Goal: Task Accomplishment & Management: Manage account settings

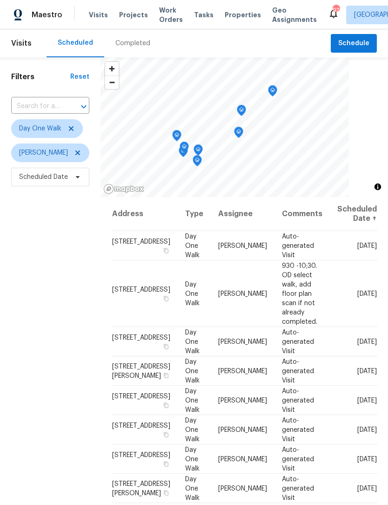
click at [162, 24] on span "Work Orders" at bounding box center [171, 15] width 24 height 19
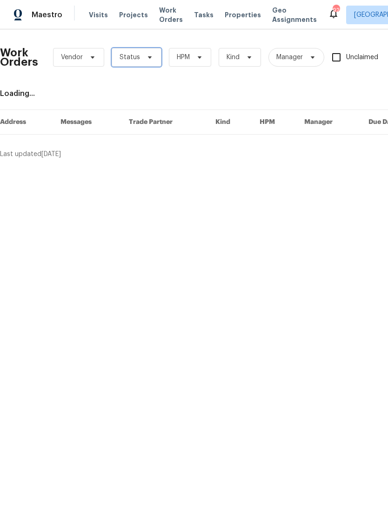
click at [149, 61] on span "Status" at bounding box center [137, 57] width 50 height 19
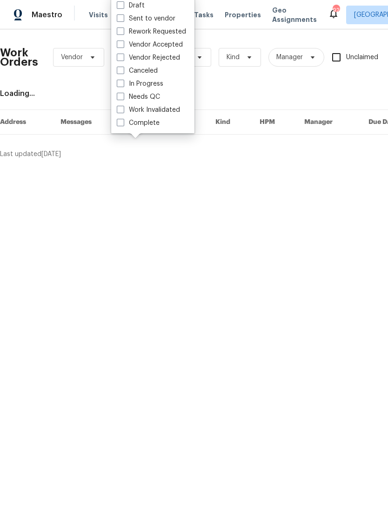
click at [119, 100] on span at bounding box center [120, 96] width 7 height 7
click at [119, 98] on input "Needs QC" at bounding box center [120, 95] width 6 height 6
checkbox input "true"
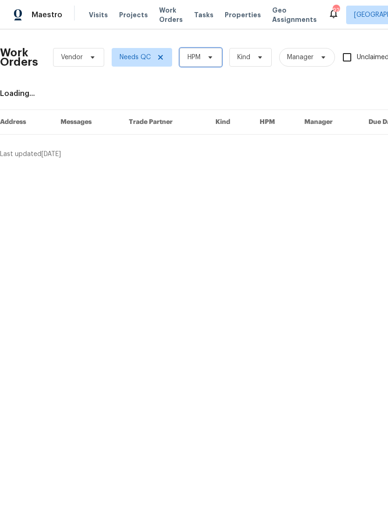
click at [214, 60] on icon at bounding box center [210, 57] width 7 height 7
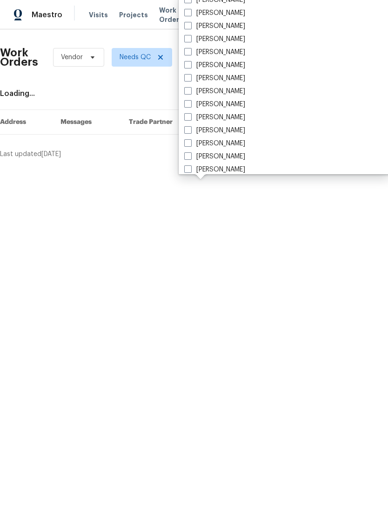
scroll to position [603, 0]
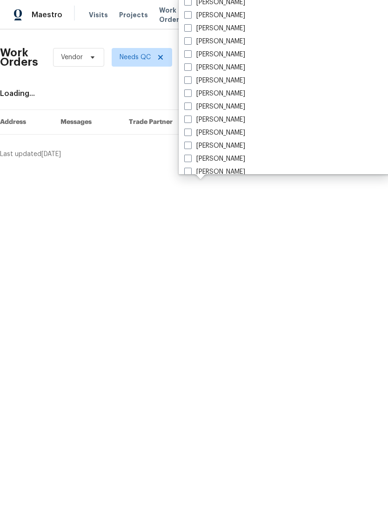
click at [191, 82] on span at bounding box center [187, 79] width 7 height 7
click at [190, 82] on input "[PERSON_NAME]" at bounding box center [187, 79] width 6 height 6
checkbox input "true"
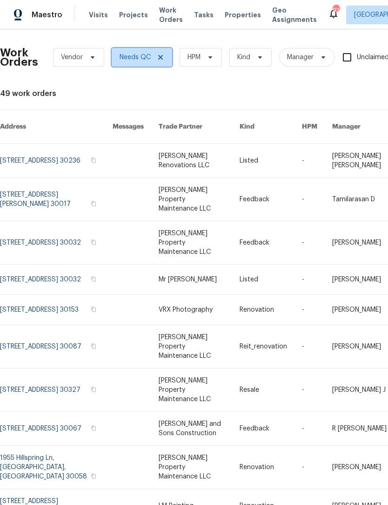
click at [148, 63] on span "Needs QC" at bounding box center [142, 57] width 61 height 19
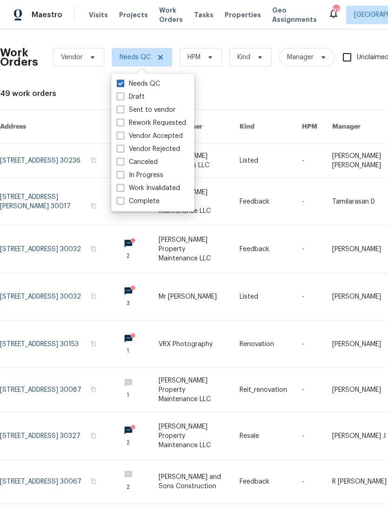
click at [222, 86] on div "Work Orders Vendor Needs QC HPM Kind Manager Unclaimed ​ View Reno Index 49 wor…" at bounding box center [263, 326] width 526 height 579
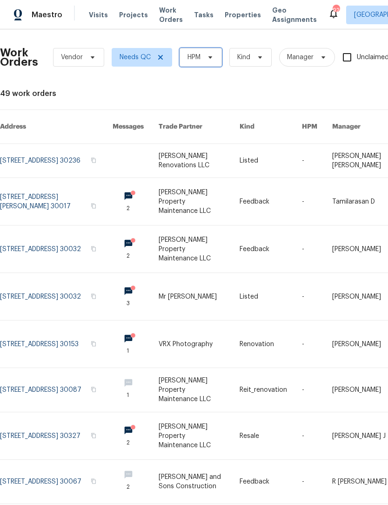
click at [209, 59] on icon at bounding box center [210, 57] width 7 height 7
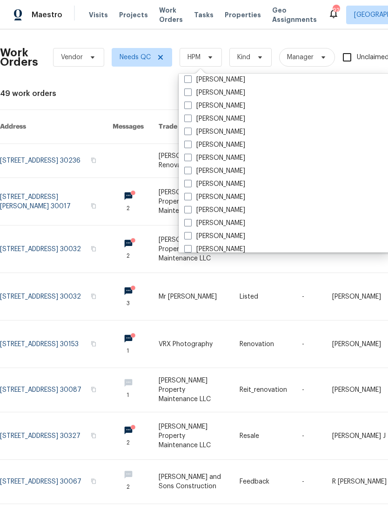
scroll to position [629, 0]
click at [192, 133] on label "[PERSON_NAME]" at bounding box center [214, 132] width 61 height 9
click at [190, 133] on input "[PERSON_NAME]" at bounding box center [187, 131] width 6 height 6
checkbox input "true"
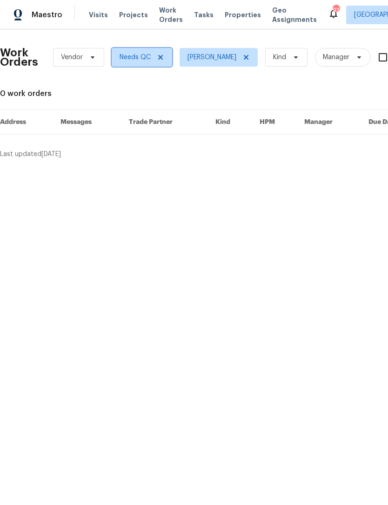
click at [162, 60] on icon at bounding box center [160, 57] width 7 height 7
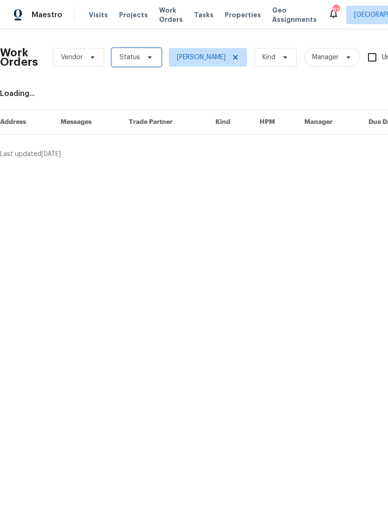
click at [149, 60] on icon at bounding box center [149, 57] width 7 height 7
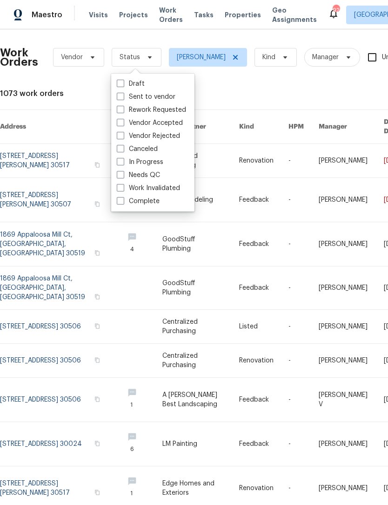
click at [120, 165] on label "In Progress" at bounding box center [140, 161] width 47 height 9
click at [120, 163] on input "In Progress" at bounding box center [120, 160] width 6 height 6
checkbox input "true"
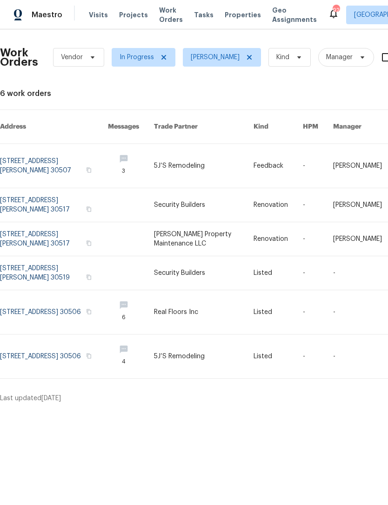
click at [33, 256] on link at bounding box center [54, 273] width 108 height 34
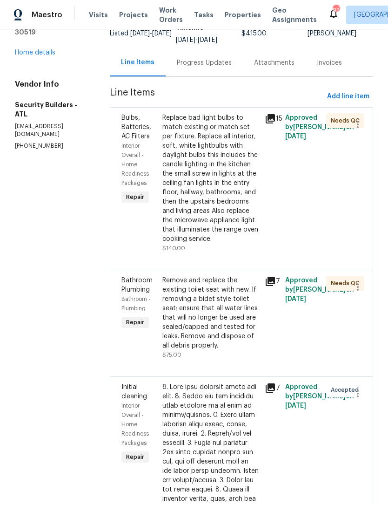
scroll to position [80, 0]
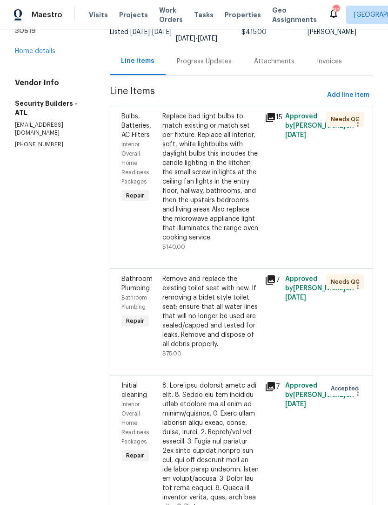
click at [240, 349] on div "Remove and replace the existing toilet seat with new. If removing a bidet style…" at bounding box center [210, 311] width 97 height 74
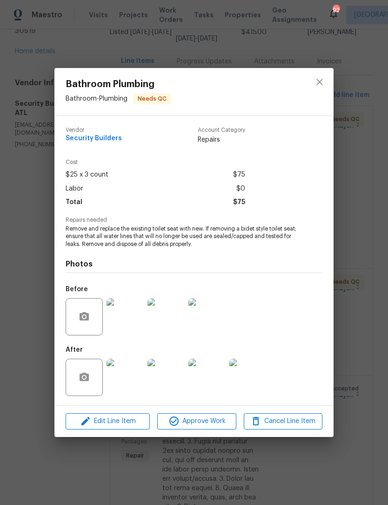
click at [135, 371] on img at bounding box center [125, 376] width 37 height 37
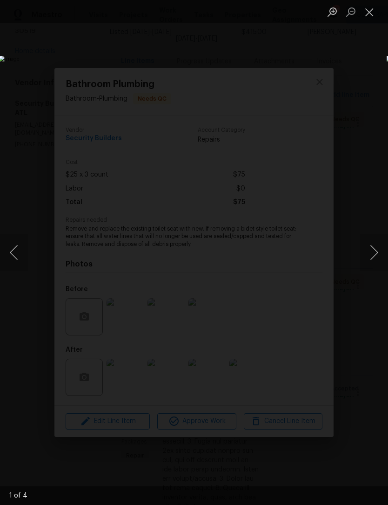
click at [375, 254] on button "Next image" at bounding box center [374, 252] width 28 height 37
click at [370, 253] on button "Next image" at bounding box center [374, 252] width 28 height 37
click at [371, 253] on button "Next image" at bounding box center [374, 252] width 28 height 37
click at [373, 251] on button "Next image" at bounding box center [374, 252] width 28 height 37
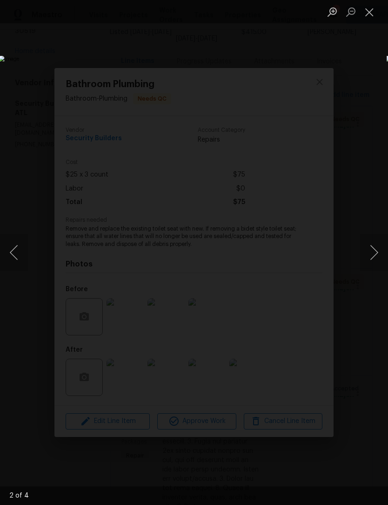
click at [370, 253] on button "Next image" at bounding box center [374, 252] width 28 height 37
click at [373, 251] on button "Next image" at bounding box center [374, 252] width 28 height 37
click at [372, 18] on button "Close lightbox" at bounding box center [369, 12] width 19 height 16
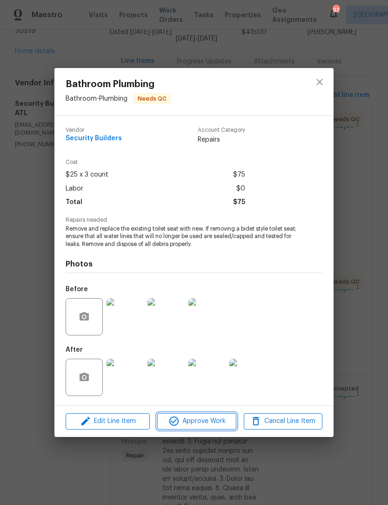
click at [209, 420] on span "Approve Work" at bounding box center [196, 421] width 73 height 12
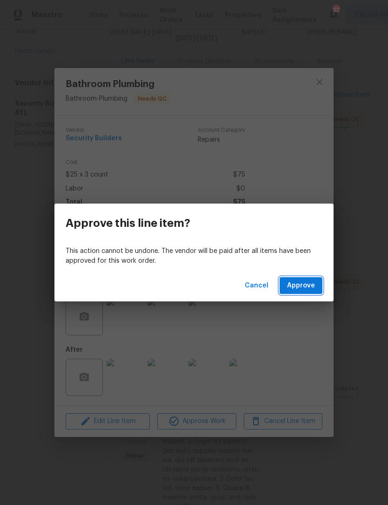
click at [314, 292] on button "Approve" at bounding box center [301, 285] width 43 height 17
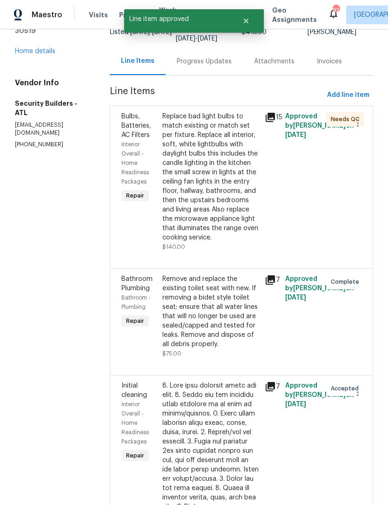
click at [235, 210] on div "Replace bad light bulbs to match existing or match set per fixture. Replace all…" at bounding box center [210, 177] width 97 height 130
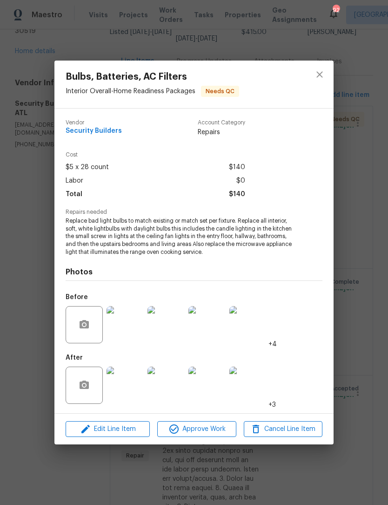
click at [138, 389] on img at bounding box center [125, 384] width 37 height 37
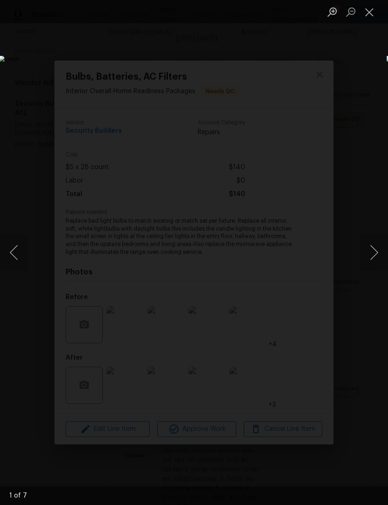
click at [376, 258] on button "Next image" at bounding box center [374, 252] width 28 height 37
click at [377, 256] on button "Next image" at bounding box center [374, 252] width 28 height 37
click at [375, 256] on button "Next image" at bounding box center [374, 252] width 28 height 37
click at [373, 257] on button "Next image" at bounding box center [374, 252] width 28 height 37
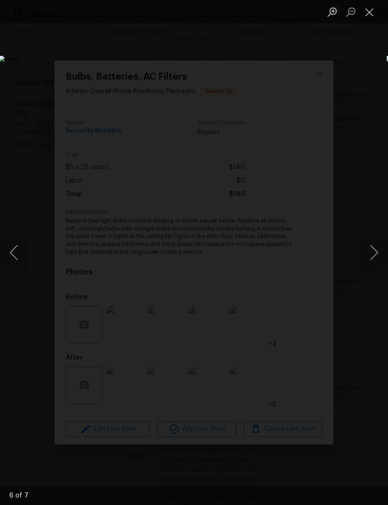
click at [374, 256] on button "Next image" at bounding box center [374, 252] width 28 height 37
click at [374, 254] on button "Next image" at bounding box center [374, 252] width 28 height 37
click at [373, 256] on button "Next image" at bounding box center [374, 252] width 28 height 37
click at [375, 19] on button "Close lightbox" at bounding box center [369, 12] width 19 height 16
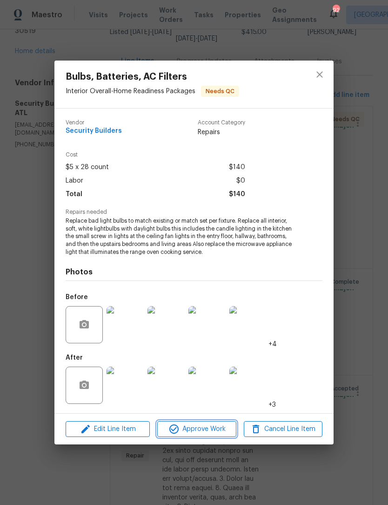
click at [214, 424] on span "Approve Work" at bounding box center [196, 429] width 73 height 12
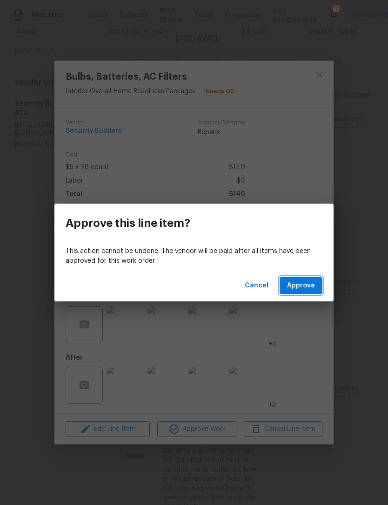
click at [311, 286] on span "Approve" at bounding box center [301, 286] width 28 height 12
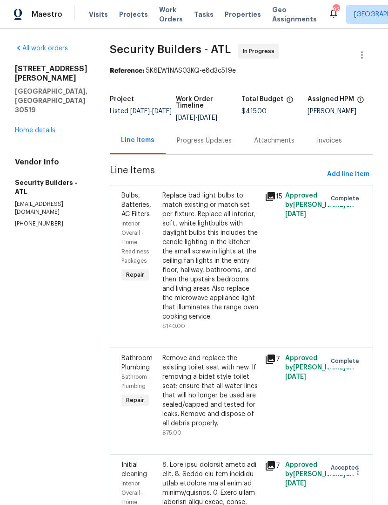
scroll to position [0, 0]
click at [46, 128] on link "Home details" at bounding box center [35, 131] width 40 height 7
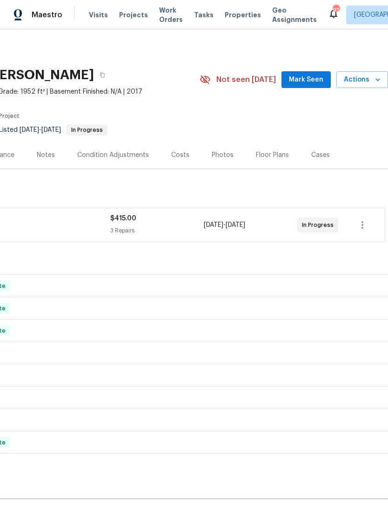
scroll to position [0, 138]
click at [362, 224] on icon "button" at bounding box center [362, 224] width 11 height 11
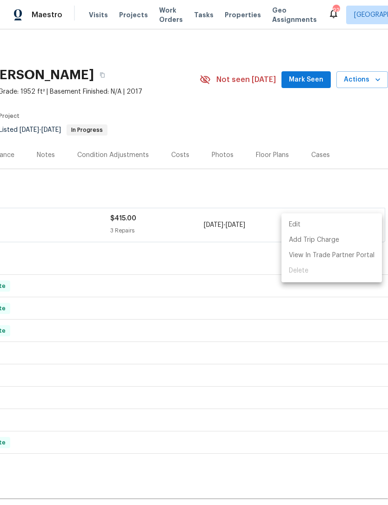
click at [311, 227] on li "Edit" at bounding box center [332, 224] width 101 height 15
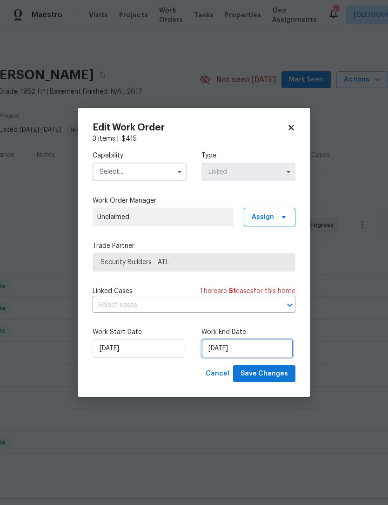
click at [243, 350] on input "9/25/2025" at bounding box center [248, 348] width 92 height 19
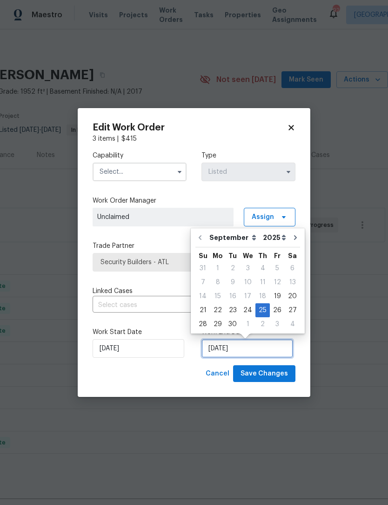
scroll to position [18, 0]
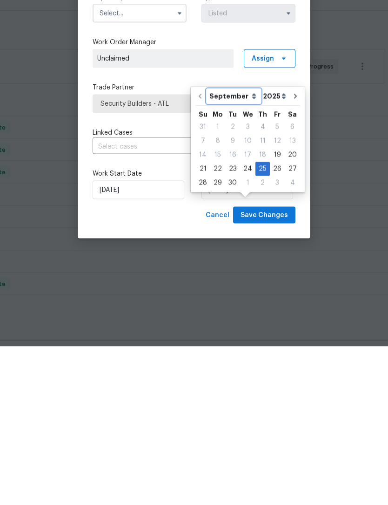
click at [246, 248] on select "September October November December" at bounding box center [234, 255] width 54 height 14
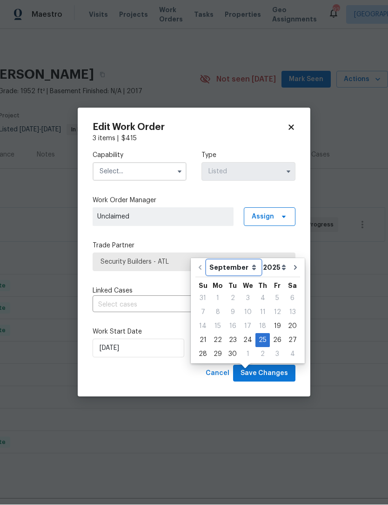
select select "9"
type input "10/25/2025"
select select "9"
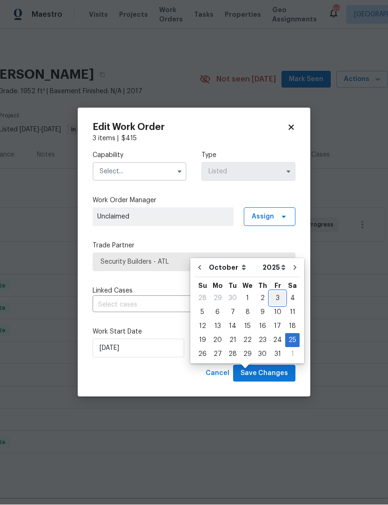
click at [277, 292] on div "3" at bounding box center [277, 298] width 15 height 13
type input "10/3/2025"
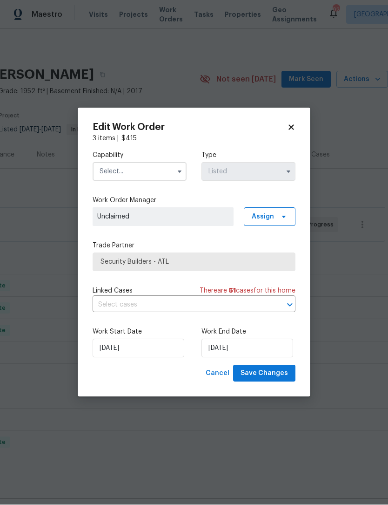
click at [179, 171] on icon "button" at bounding box center [180, 172] width 4 height 2
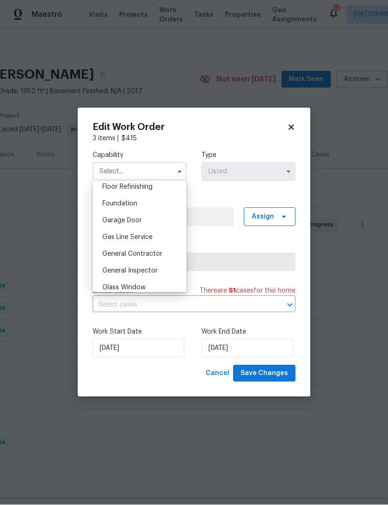
scroll to position [384, 0]
click at [164, 260] on div "General Contractor" at bounding box center [139, 252] width 89 height 17
type input "General Contractor"
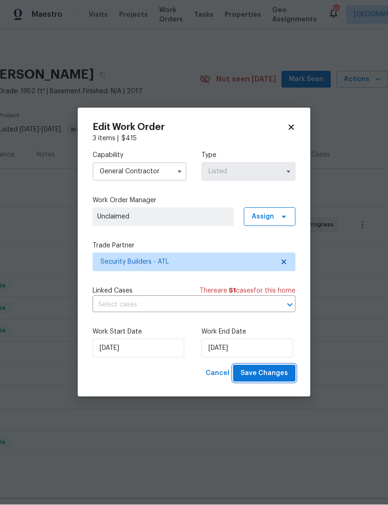
click at [275, 377] on span "Save Changes" at bounding box center [264, 374] width 47 height 12
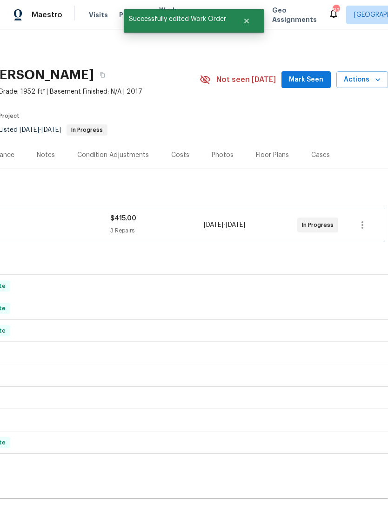
click at [310, 74] on span "Mark Seen" at bounding box center [306, 80] width 34 height 12
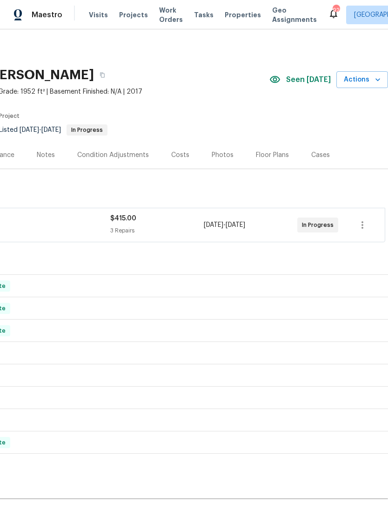
scroll to position [0, 138]
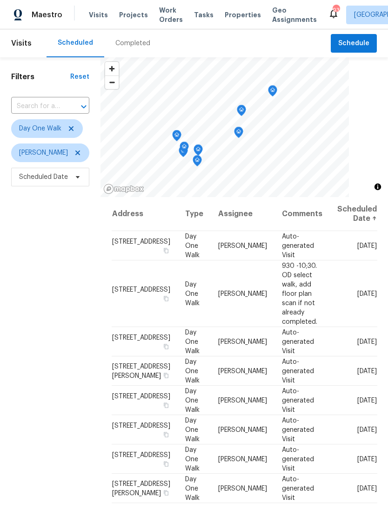
click at [68, 109] on div at bounding box center [77, 106] width 24 height 13
type input "burton"
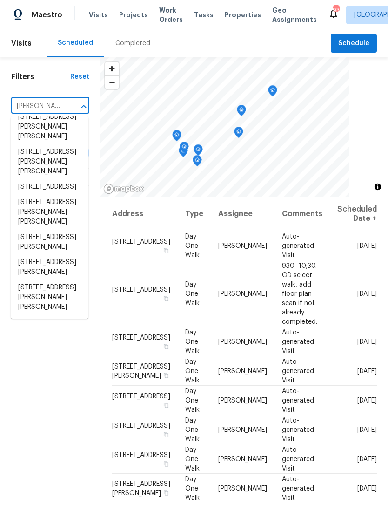
scroll to position [154, 0]
click at [54, 249] on li "2997 Burton Cir, Gainesville, GA 30507" at bounding box center [50, 241] width 78 height 25
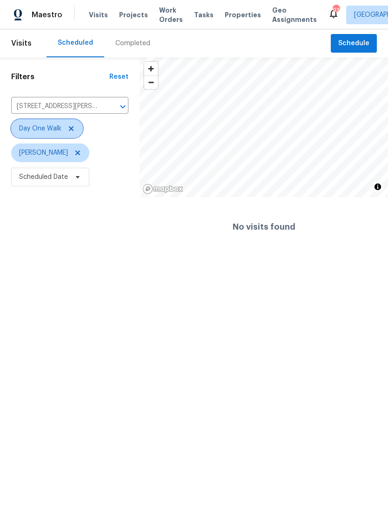
click at [73, 130] on icon at bounding box center [70, 128] width 7 height 7
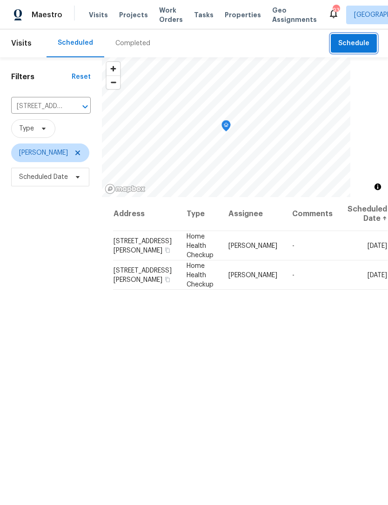
click at [366, 43] on span "Schedule" at bounding box center [353, 44] width 31 height 12
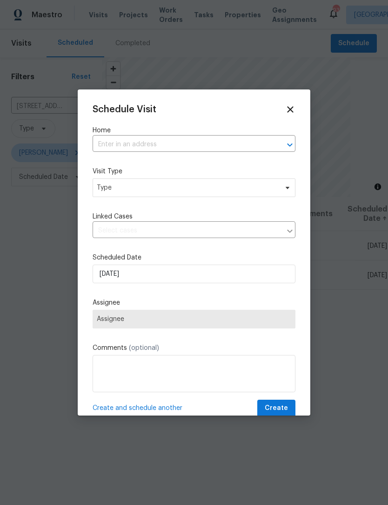
click at [218, 142] on input "text" at bounding box center [181, 144] width 177 height 14
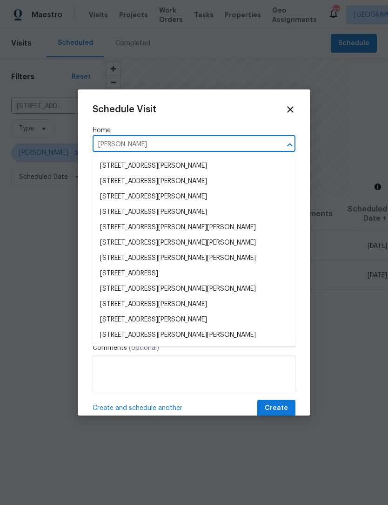
type input "burton"
click at [294, 112] on icon at bounding box center [290, 109] width 10 height 10
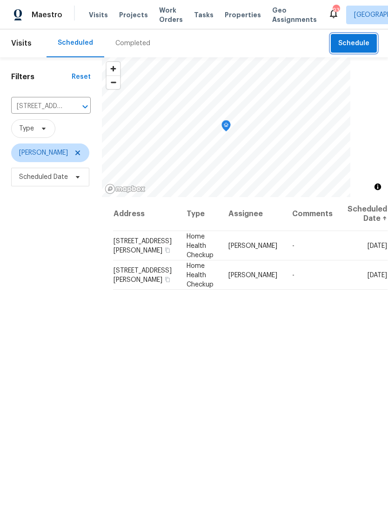
click at [357, 45] on span "Schedule" at bounding box center [353, 44] width 31 height 12
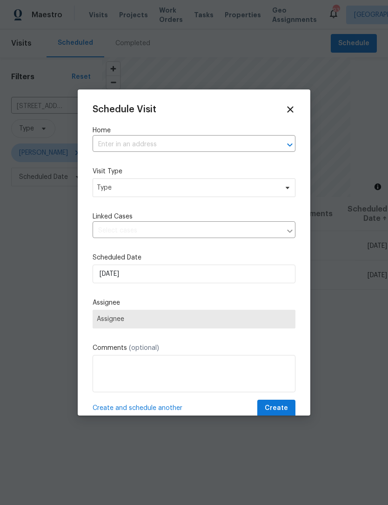
click at [190, 147] on input "text" at bounding box center [181, 144] width 177 height 14
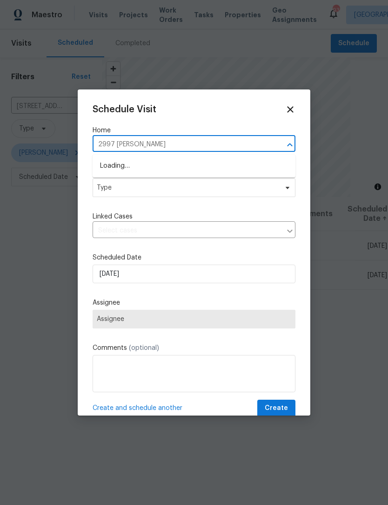
type input "2997 burton"
click at [216, 168] on li "2997 Burton Cir, Gainesville, GA 30507" at bounding box center [194, 165] width 203 height 15
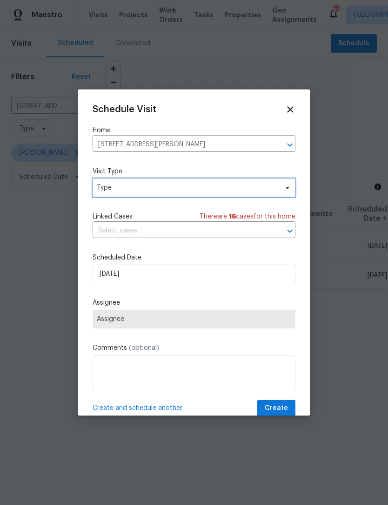
click at [289, 191] on icon at bounding box center [287, 187] width 7 height 7
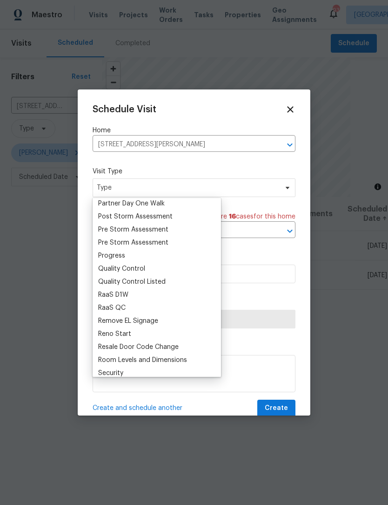
scroll to position [590, 0]
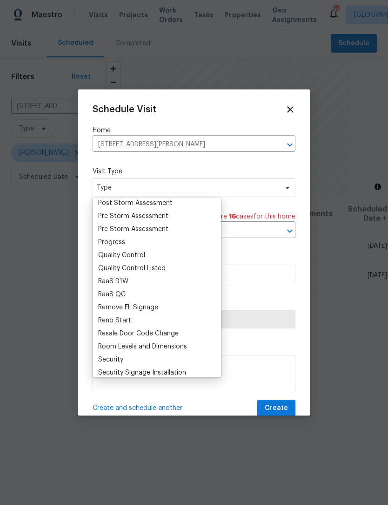
click at [120, 243] on div "Progress" at bounding box center [111, 241] width 27 height 9
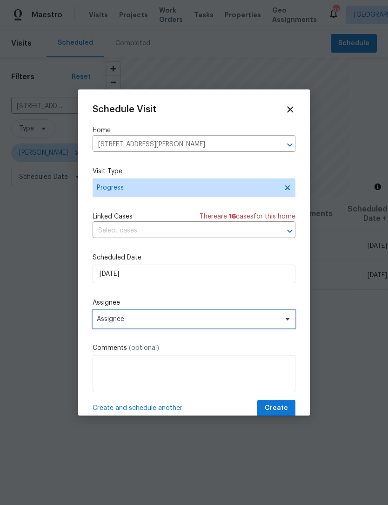
click at [288, 323] on icon at bounding box center [287, 318] width 7 height 7
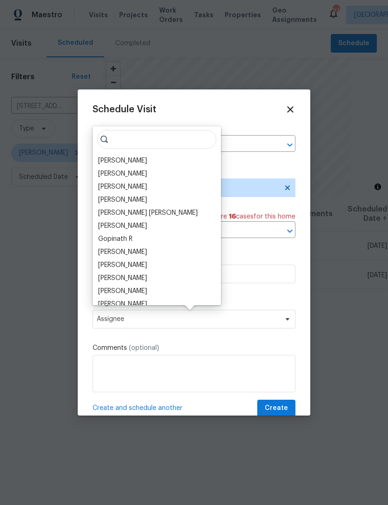
click at [144, 160] on div "[PERSON_NAME]" at bounding box center [122, 160] width 49 height 9
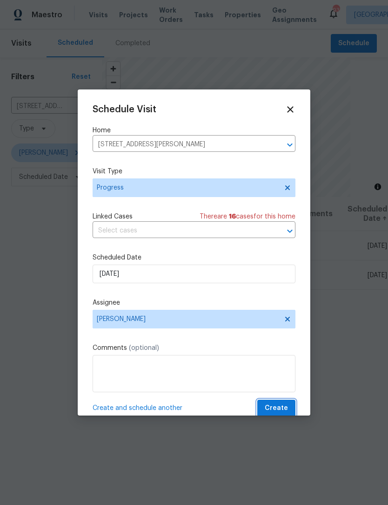
click at [288, 408] on button "Create" at bounding box center [276, 407] width 38 height 17
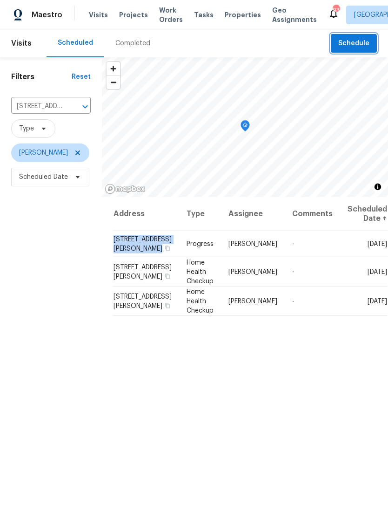
click at [72, 111] on icon "Clear" at bounding box center [72, 106] width 9 height 9
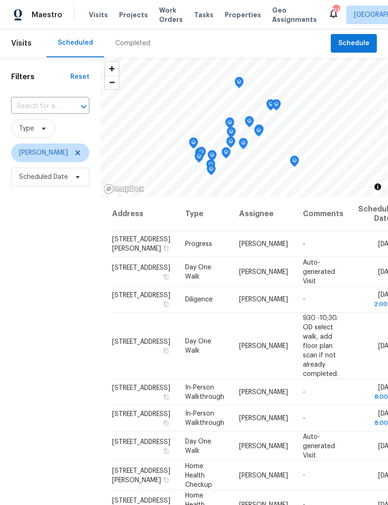
click at [58, 109] on input "text" at bounding box center [37, 106] width 52 height 14
type input "5028 nic"
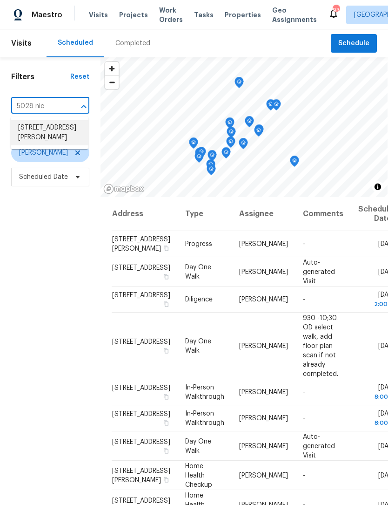
click at [66, 141] on li "5028 Nichols Dr, Flowery Branch, GA 30542" at bounding box center [50, 132] width 78 height 25
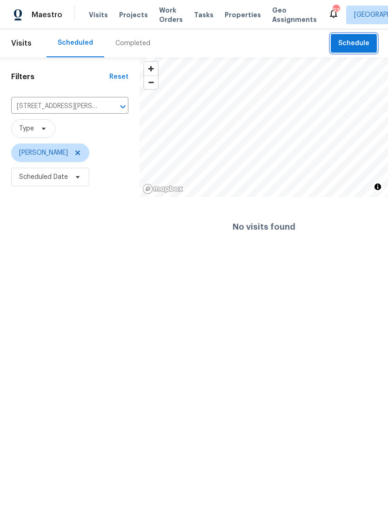
click at [358, 44] on span "Schedule" at bounding box center [353, 44] width 31 height 12
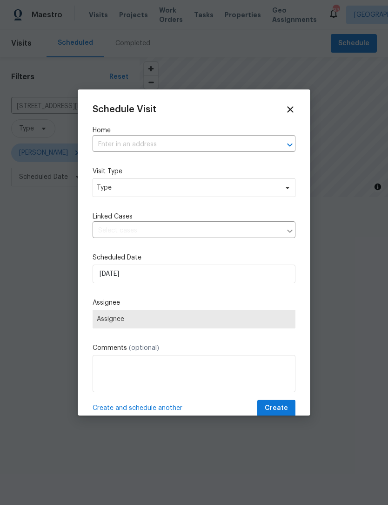
click at [194, 145] on input "text" at bounding box center [181, 144] width 177 height 14
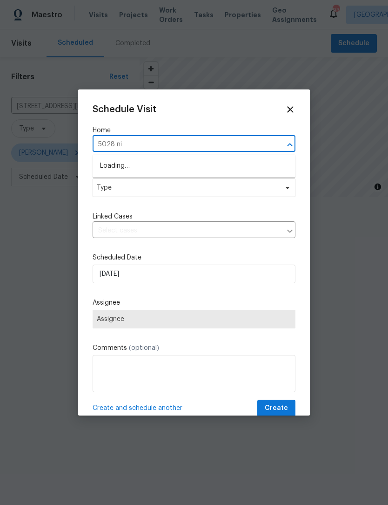
type input "5028 nic"
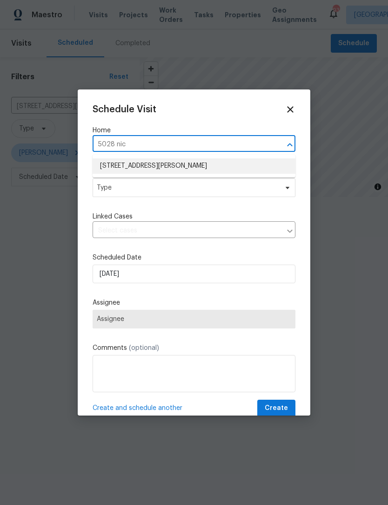
click at [245, 167] on li "5028 Nichols Dr, Flowery Branch, GA 30542" at bounding box center [194, 165] width 203 height 15
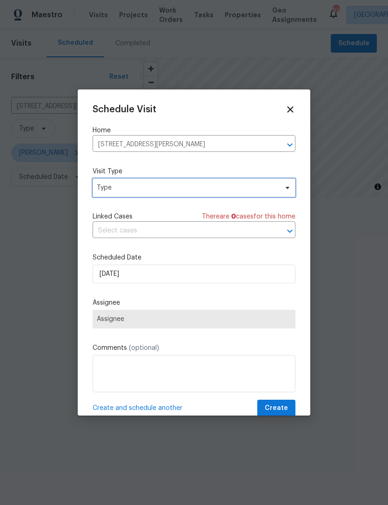
click at [289, 191] on icon at bounding box center [287, 187] width 7 height 7
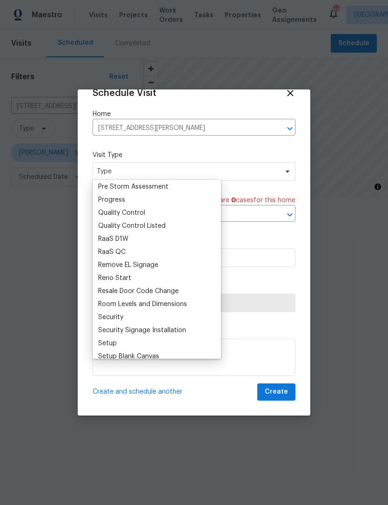
scroll to position [609, 0]
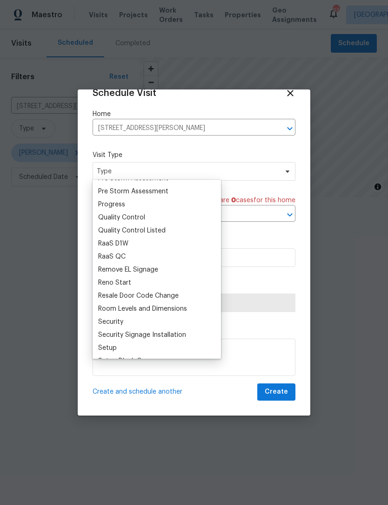
click at [127, 242] on div "RaaS D1W" at bounding box center [113, 243] width 30 height 9
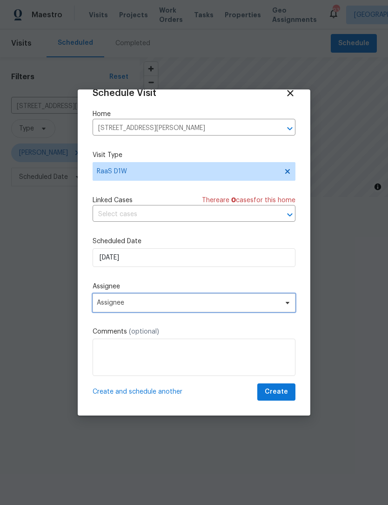
click at [288, 302] on icon at bounding box center [288, 303] width 4 height 2
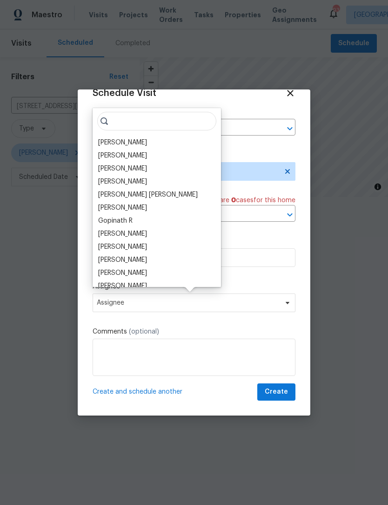
click at [144, 140] on div "[PERSON_NAME]" at bounding box center [122, 142] width 49 height 9
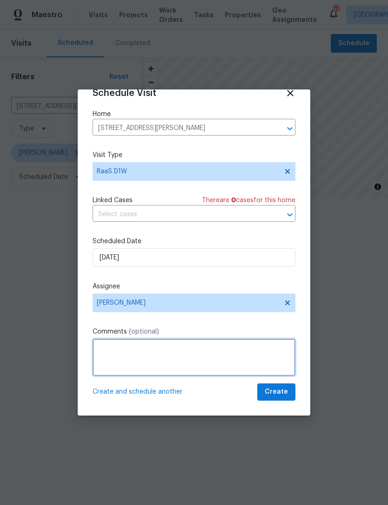
click at [253, 348] on textarea at bounding box center [194, 356] width 203 height 37
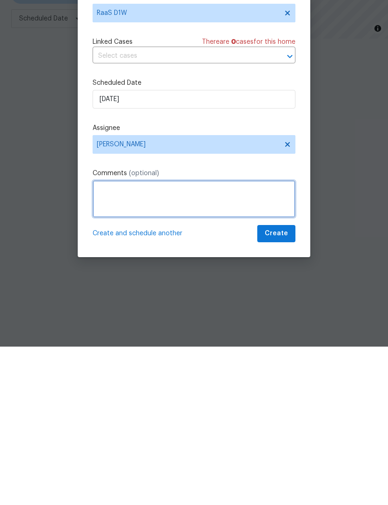
click at [205, 338] on textarea at bounding box center [194, 356] width 203 height 37
paste textarea "Hello [PERSON_NAME], we have a new house assigned as one of our listing pilot h…"
click at [141, 338] on textarea "Hello [PERSON_NAME], we have a new house assigned as one of our listing pilot h…" at bounding box center [194, 356] width 203 height 37
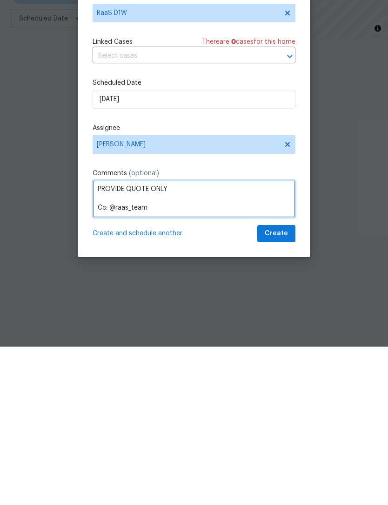
click at [216, 338] on textarea "Address: 5028 Nichols Dr, Flowery Branch, GA 30542 Type of Requests: In Contrac…" at bounding box center [194, 356] width 203 height 37
type textarea "Address: 5028 Nichols Dr, Flowery Branch, GA 30542 Type of Requests: In Contrac…"
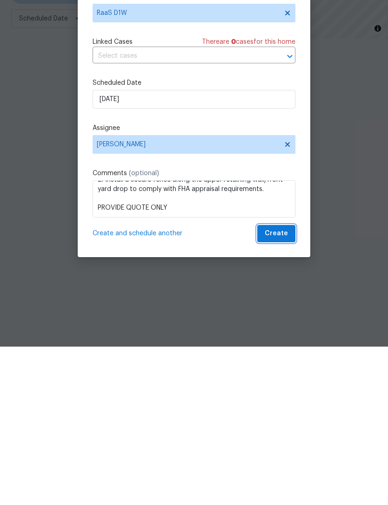
click at [278, 386] on span "Create" at bounding box center [276, 392] width 23 height 12
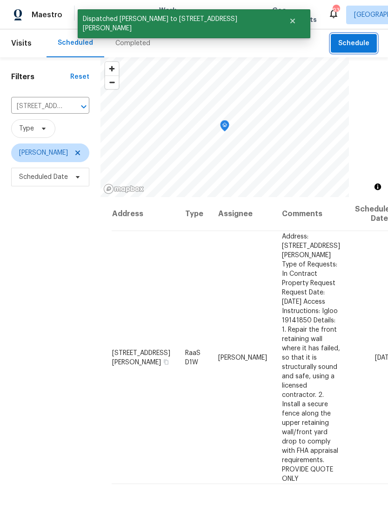
scroll to position [0, 0]
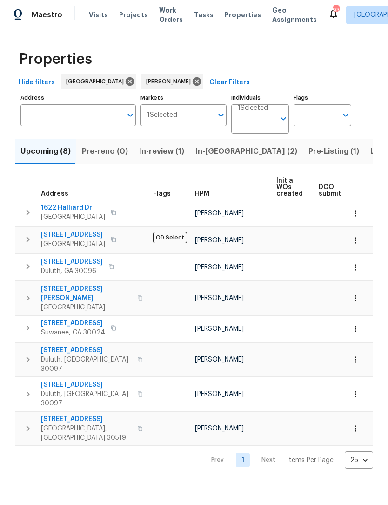
click at [169, 151] on span "In-review (1)" at bounding box center [161, 151] width 45 height 13
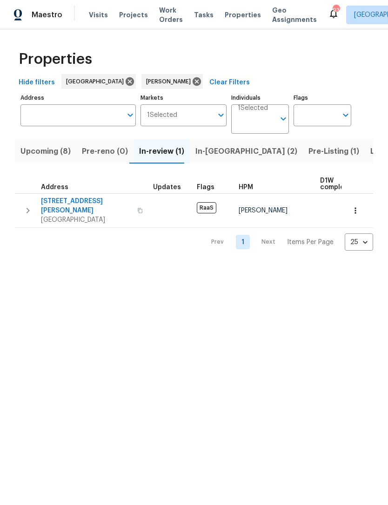
click at [224, 153] on span "In-[GEOGRAPHIC_DATA] (2)" at bounding box center [246, 151] width 102 height 13
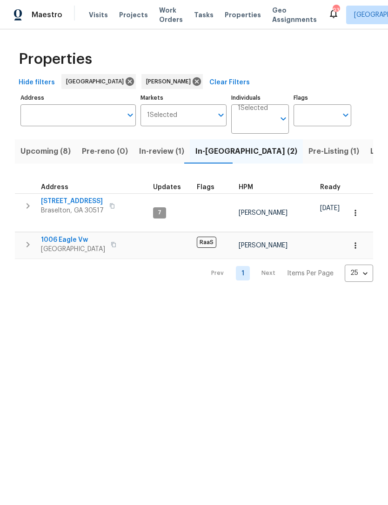
click at [173, 154] on span "In-review (1)" at bounding box center [161, 151] width 45 height 13
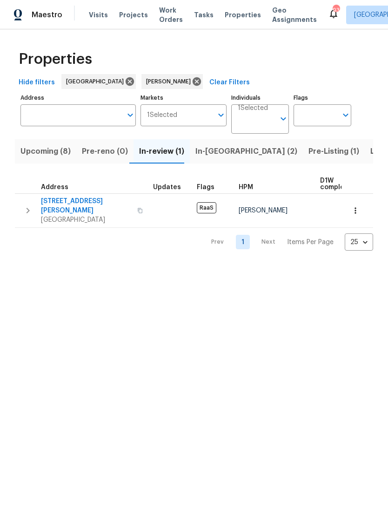
click at [27, 208] on icon "button" at bounding box center [27, 210] width 11 height 11
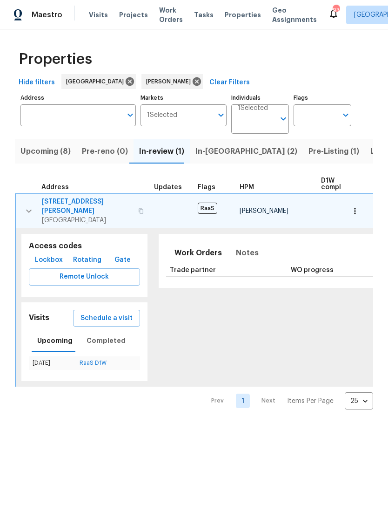
click at [74, 203] on span "[STREET_ADDRESS][PERSON_NAME]" at bounding box center [87, 206] width 91 height 19
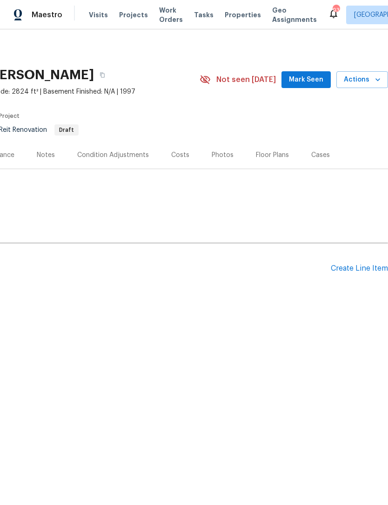
scroll to position [0, 138]
click at [362, 272] on div "Create Line Item" at bounding box center [359, 268] width 57 height 9
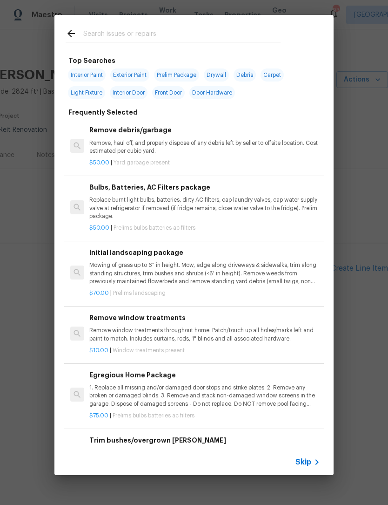
click at [155, 32] on input "text" at bounding box center [181, 35] width 197 height 14
type input "Retaining"
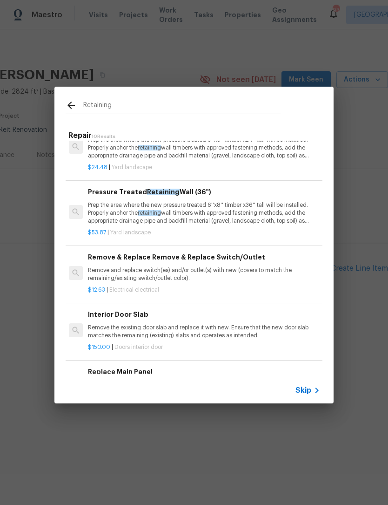
scroll to position [27, 1]
click at [232, 215] on p "Prep the area where the new pressure treated 6''x8'' timber x36'' tall will be …" at bounding box center [203, 213] width 231 height 24
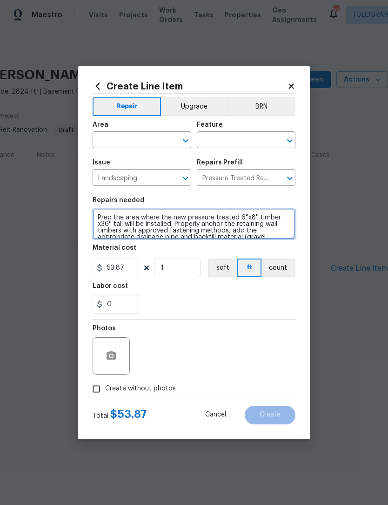
click at [229, 220] on textarea "Prep the area where the new pressure treated 6''x8'' timber x36'' tall will be …" at bounding box center [194, 224] width 203 height 30
click at [98, 217] on textarea "Prep the area where the new pressure treated 6''x8'' timber x36'' tall will be …" at bounding box center [194, 224] width 203 height 30
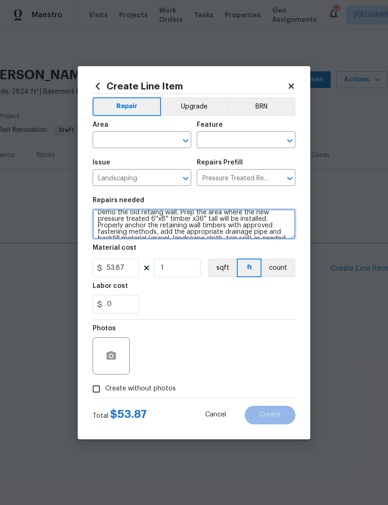
scroll to position [4, 0]
click at [276, 222] on textarea "Demo the old retaing wall, Prep the area where the new pressure treated 6''x8''…" at bounding box center [194, 224] width 203 height 30
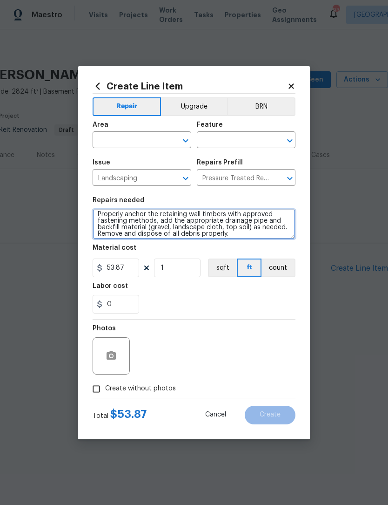
scroll to position [26, 0]
click at [246, 225] on textarea "Demo the old retaing wall, Prep the area where the new pressure treated 6''x8''…" at bounding box center [194, 224] width 203 height 30
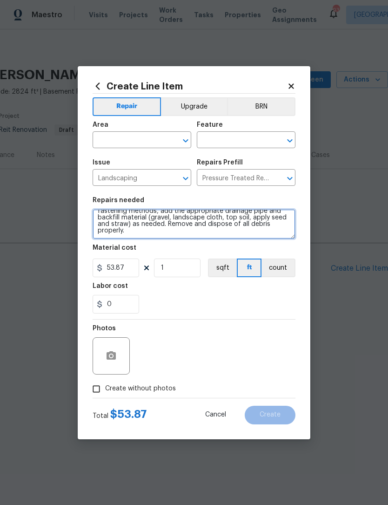
scroll to position [33, 0]
type textarea "Demo the old retaing wall, Prep the area where the new pressure treated 6''x8''…"
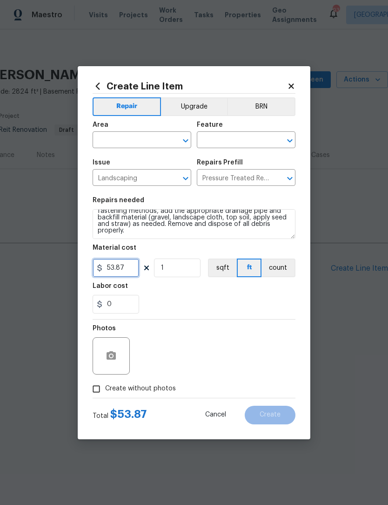
click at [136, 270] on input "53.87" at bounding box center [116, 267] width 47 height 19
click at [183, 141] on icon "Open" at bounding box center [185, 140] width 11 height 11
type input "75"
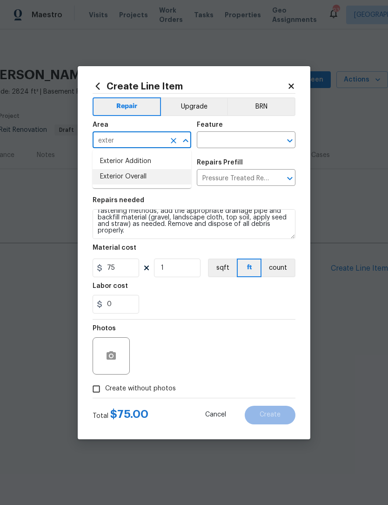
click at [149, 180] on li "Exterior Overall" at bounding box center [142, 176] width 99 height 15
type input "Exterior Overall"
click at [232, 141] on input "text" at bounding box center [233, 141] width 73 height 14
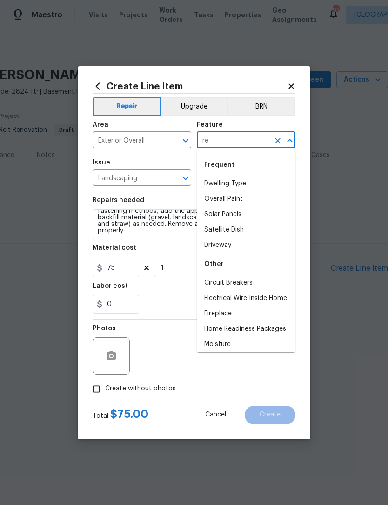
type input "r"
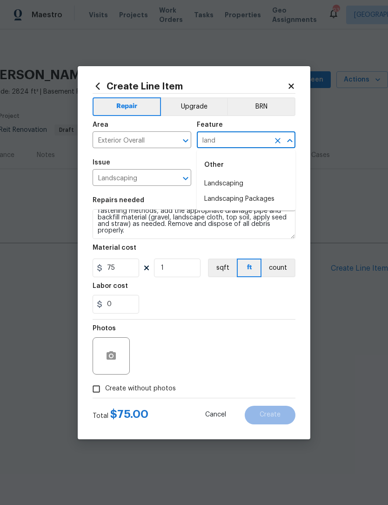
click at [242, 185] on li "Landscaping" at bounding box center [246, 183] width 99 height 15
type input "Landscaping"
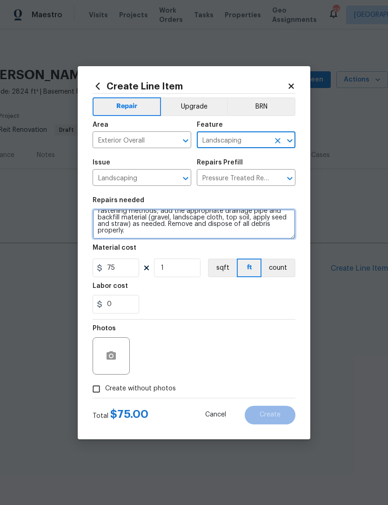
click at [149, 235] on textarea "Demo the old retaing wall, Prep the area where the new pressure treated 6''x8''…" at bounding box center [194, 224] width 203 height 30
click at [147, 234] on textarea "Demo the old retaing wall, Prep the area where the new pressure treated 6''x8''…" at bounding box center [194, 224] width 203 height 30
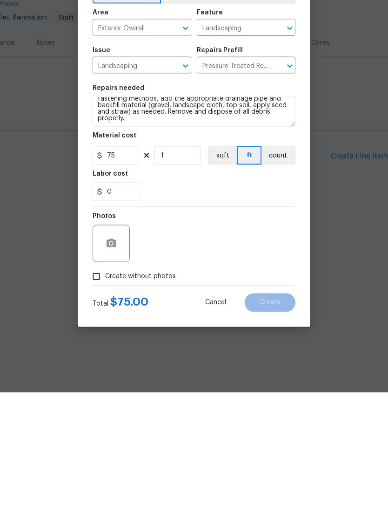
click at [98, 380] on input "Create without photos" at bounding box center [96, 389] width 18 height 18
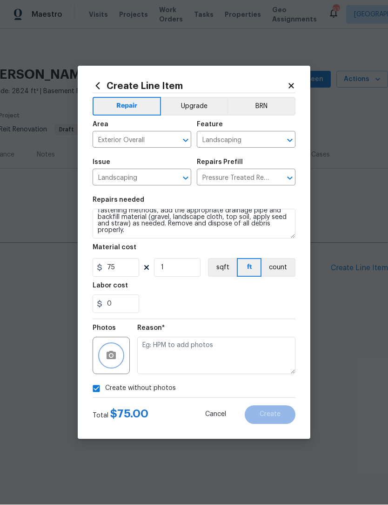
click at [111, 352] on icon "button" at bounding box center [111, 355] width 9 height 8
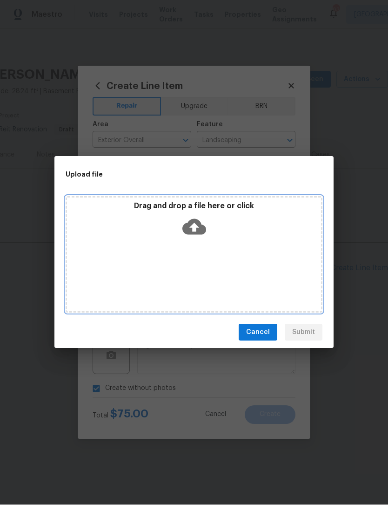
click at [199, 230] on icon at bounding box center [194, 227] width 24 height 16
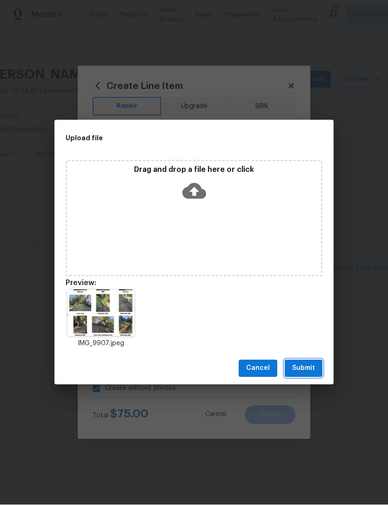
click at [310, 363] on span "Submit" at bounding box center [303, 369] width 23 height 12
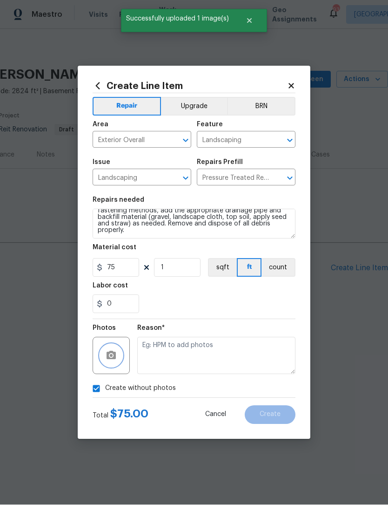
checkbox input "false"
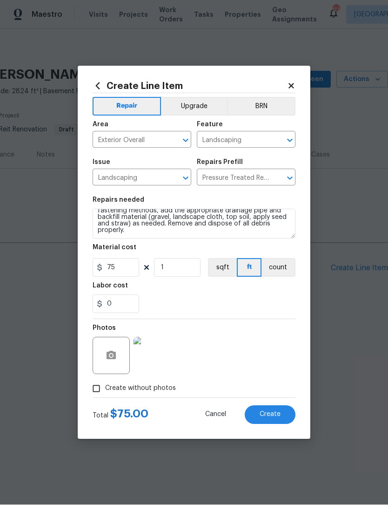
click at [279, 417] on span "Create" at bounding box center [270, 414] width 21 height 7
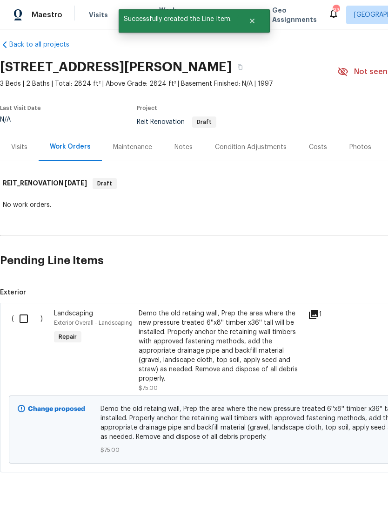
scroll to position [8, 0]
click at [253, 338] on div "Demo the old retaing wall, Prep the area where the new pressure treated 6''x8''…" at bounding box center [221, 346] width 164 height 74
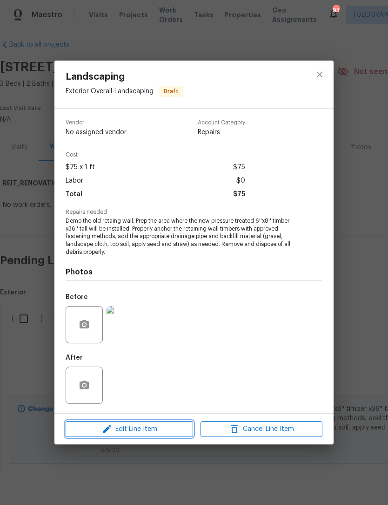
click at [152, 427] on span "Edit Line Item" at bounding box center [129, 429] width 122 height 12
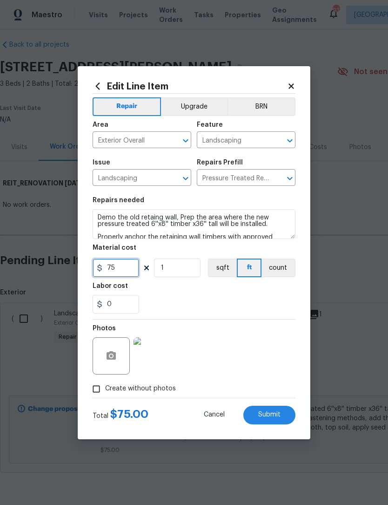
click at [125, 269] on input "75" at bounding box center [116, 267] width 47 height 19
type input "1"
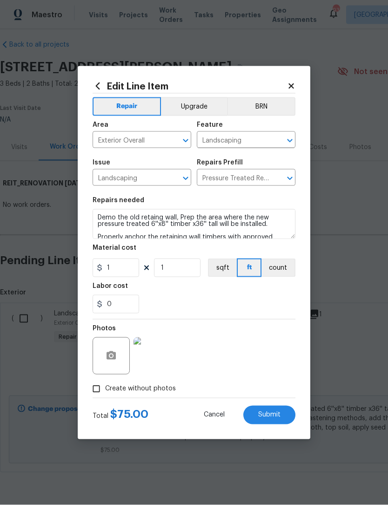
scroll to position [0, 0]
click at [285, 417] on button "Submit" at bounding box center [269, 414] width 52 height 19
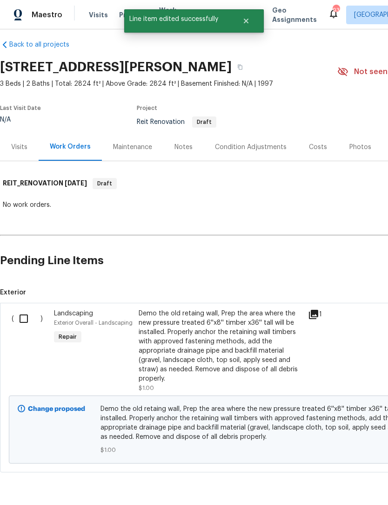
click at [274, 360] on div "Demo the old retaing wall, Prep the area where the new pressure treated 6''x8''…" at bounding box center [221, 346] width 164 height 74
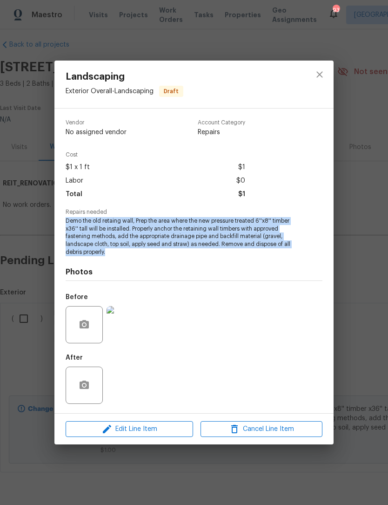
click at [144, 254] on span "Demo the old retaing wall, Prep the area where the new pressure treated 6''x8''…" at bounding box center [181, 236] width 231 height 39
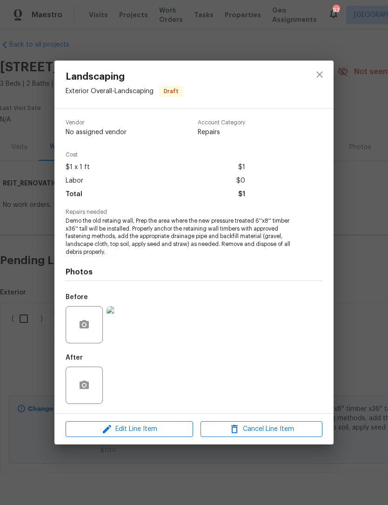
scroll to position [8, 0]
click at [119, 253] on span "Demo the old retaing wall, Prep the area where the new pressure treated 6''x8''…" at bounding box center [181, 236] width 231 height 39
click at [115, 252] on span "Demo the old retaing wall, Prep the area where the new pressure treated 6''x8''…" at bounding box center [181, 236] width 231 height 39
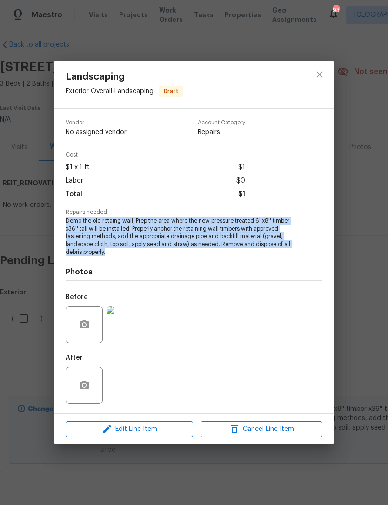
click at [149, 250] on span "Demo the old retaing wall, Prep the area where the new pressure treated 6''x8''…" at bounding box center [181, 236] width 231 height 39
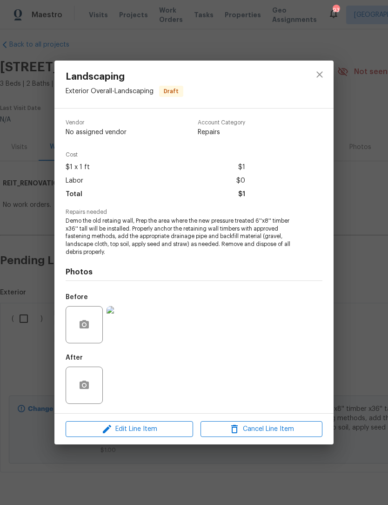
click at [134, 257] on div "Photos Before After" at bounding box center [194, 332] width 257 height 153
click at [129, 253] on span "Demo the old retaing wall, Prep the area where the new pressure treated 6''x8''…" at bounding box center [181, 236] width 231 height 39
click at [149, 428] on span "Edit Line Item" at bounding box center [129, 429] width 122 height 12
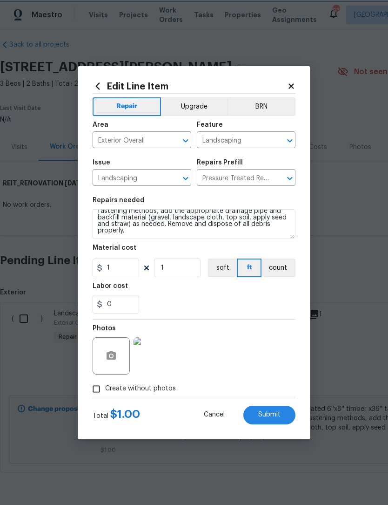
scroll to position [33, 0]
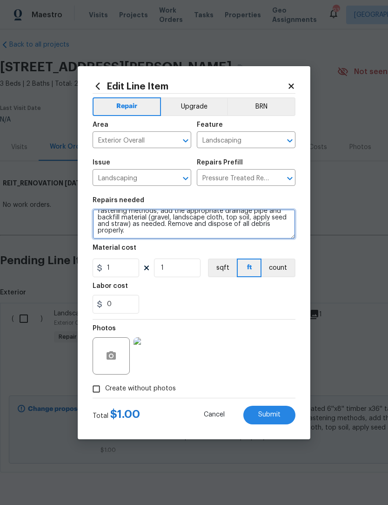
click at [143, 232] on textarea "Demo the old retaing wall, Prep the area where the new pressure treated 6''x8''…" at bounding box center [194, 224] width 203 height 30
click at [143, 233] on textarea "Demo the old retaing wall, Prep the area where the new pressure treated 6''x8''…" at bounding box center [194, 224] width 203 height 30
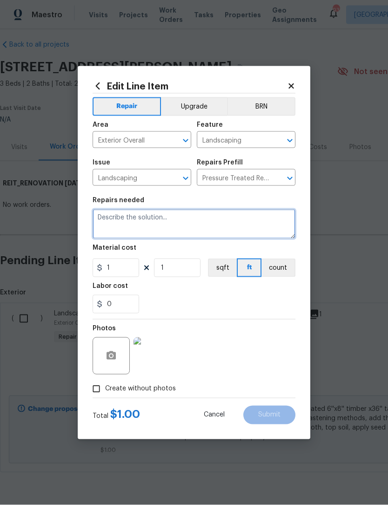
click at [128, 220] on textarea at bounding box center [194, 224] width 203 height 30
paste textarea "Hello Scott Smathers, we have a new house assigned as one of our listing pilot …"
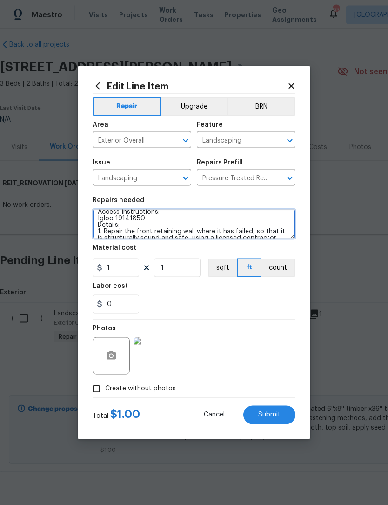
scroll to position [67, 0]
click at [151, 224] on textarea "Hello Scott Smathers, we have a new house assigned as one of our listing pilot …" at bounding box center [194, 224] width 203 height 30
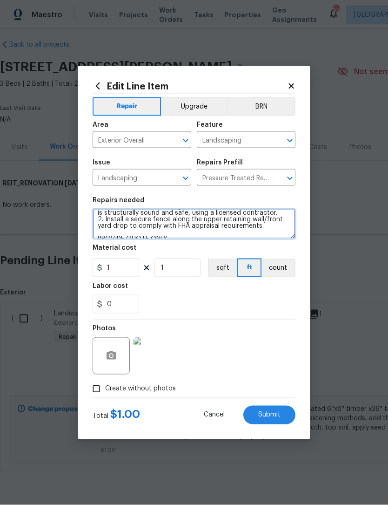
scroll to position [18, 0]
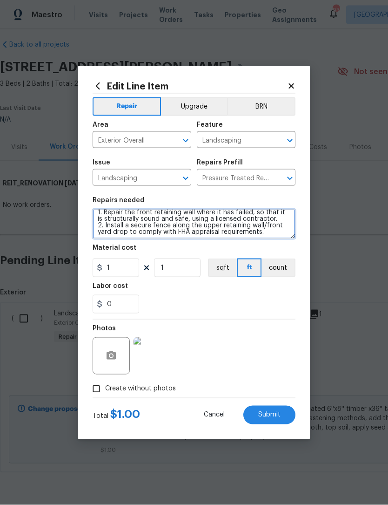
click at [281, 220] on textarea "PROVIDE QUOTE: 1. Repair the front retaining wall where it has failed, so that …" at bounding box center [194, 224] width 203 height 30
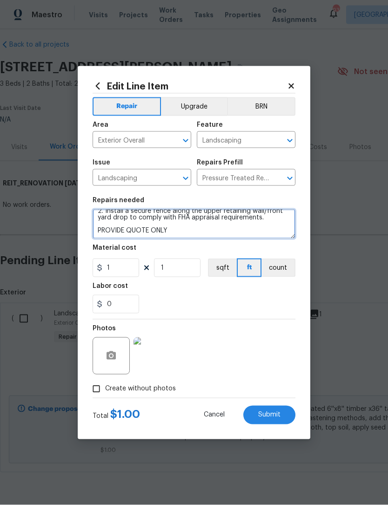
scroll to position [39, 0]
click at [272, 221] on textarea "PROVIDE QUOTE: 1. Repair the front retaining wall where it has failed, so that …" at bounding box center [194, 224] width 203 height 30
click at [274, 220] on textarea "PROVIDE QUOTE: 1. Repair the front retaining wall where it has failed, so that …" at bounding box center [194, 224] width 203 height 30
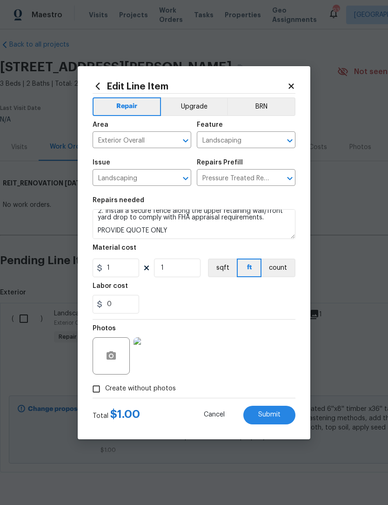
click at [281, 421] on button "Submit" at bounding box center [269, 414] width 52 height 19
type textarea "Demo the old retaing wall, Prep the area where the new pressure treated 6''x8''…"
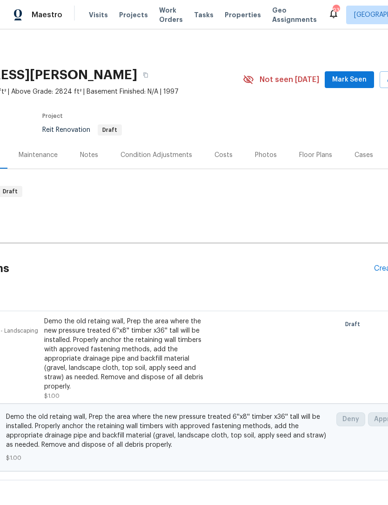
scroll to position [0, 94]
click at [350, 87] on button "Mark Seen" at bounding box center [349, 79] width 49 height 17
click at [353, 80] on span "Seen today" at bounding box center [352, 79] width 45 height 9
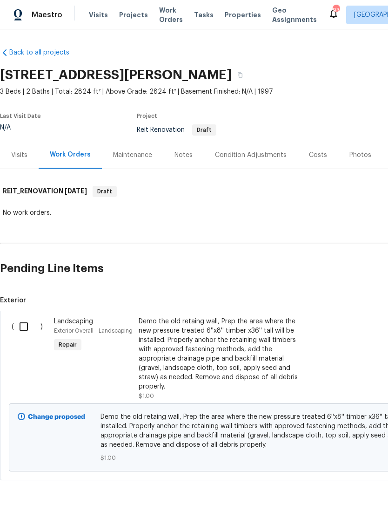
scroll to position [0, 0]
click at [24, 324] on input "checkbox" at bounding box center [27, 326] width 27 height 20
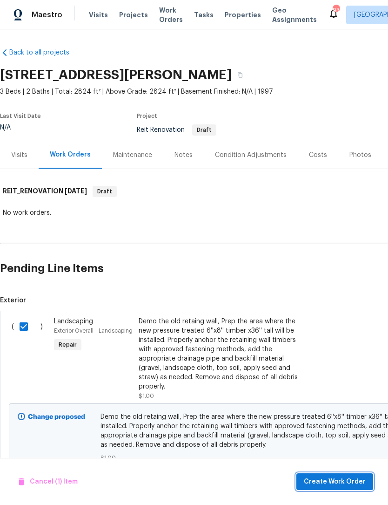
click at [349, 484] on span "Create Work Order" at bounding box center [335, 482] width 62 height 12
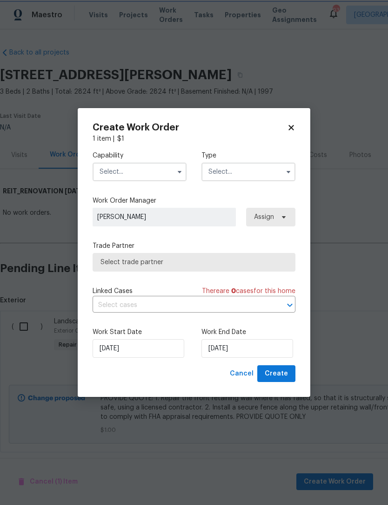
checkbox input "false"
click at [182, 169] on icon "button" at bounding box center [179, 171] width 7 height 7
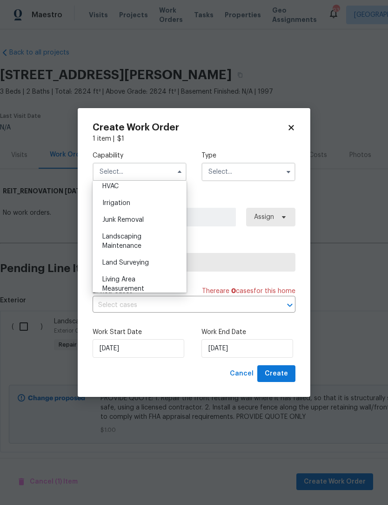
scroll to position [565, 0]
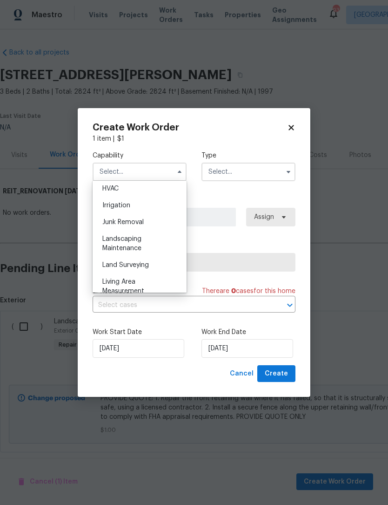
click at [148, 244] on div "Landscaping Maintenance" at bounding box center [139, 243] width 89 height 26
type input "Landscaping Maintenance"
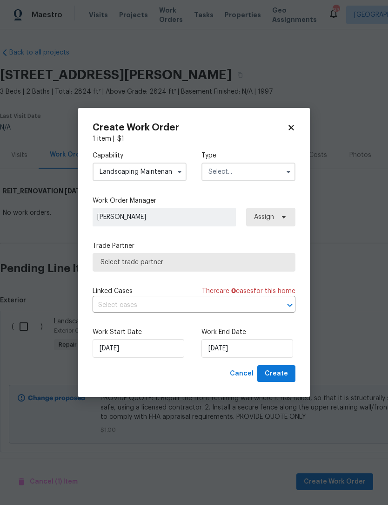
click at [286, 172] on icon "button" at bounding box center [288, 171] width 7 height 7
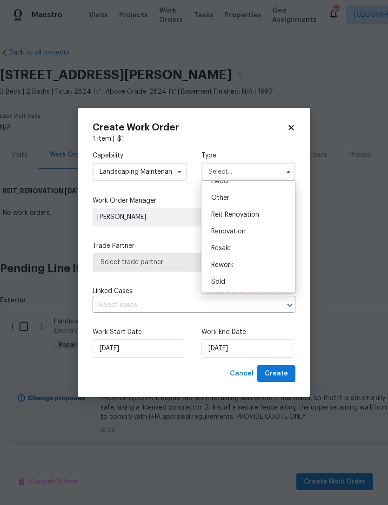
scroll to position [111, 0]
click at [267, 214] on div "Reit Renovation" at bounding box center [248, 214] width 89 height 17
type input "Reit Renovation"
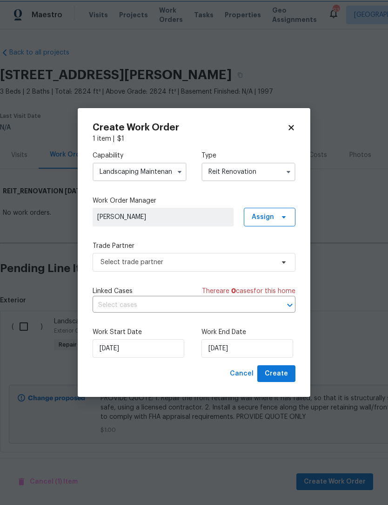
scroll to position [0, 0]
click at [287, 172] on icon "button" at bounding box center [288, 171] width 7 height 7
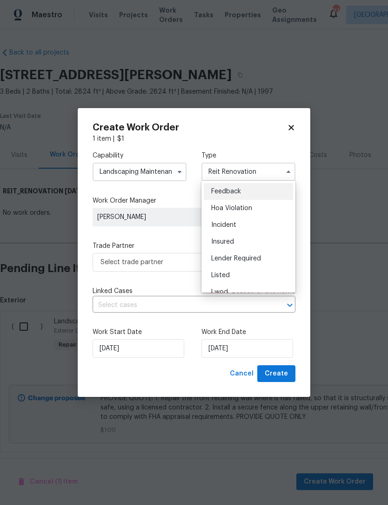
click at [283, 155] on label "Type" at bounding box center [249, 155] width 94 height 9
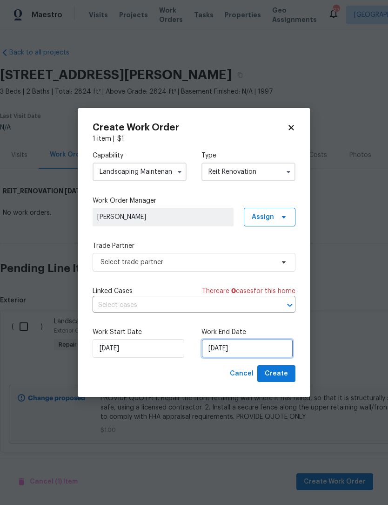
click at [271, 354] on input "10/2/2025" at bounding box center [248, 348] width 92 height 19
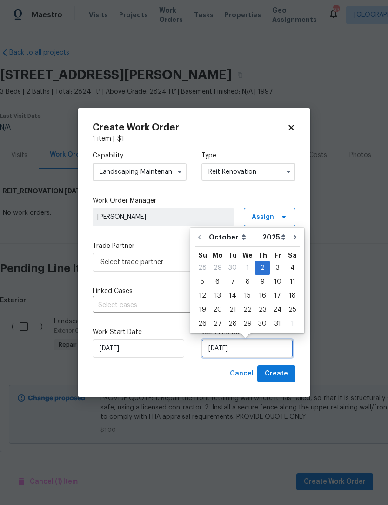
scroll to position [11, 0]
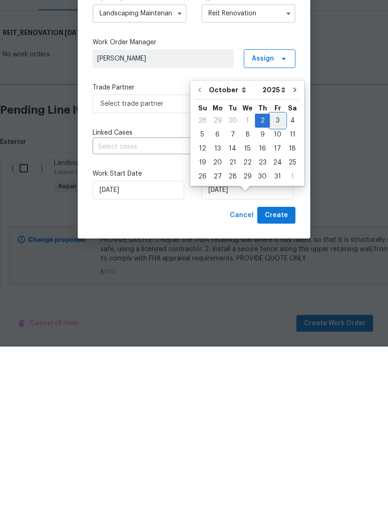
click at [280, 272] on div "3" at bounding box center [277, 278] width 15 height 13
type input "10/3/2025"
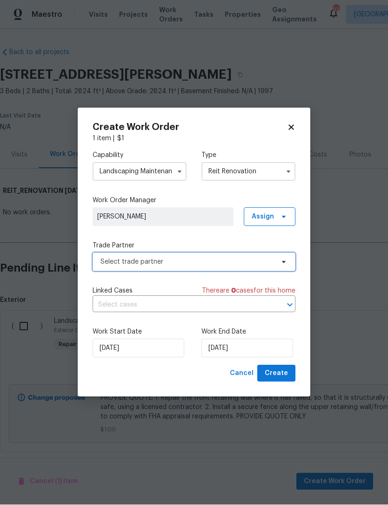
click at [286, 260] on icon at bounding box center [283, 261] width 7 height 7
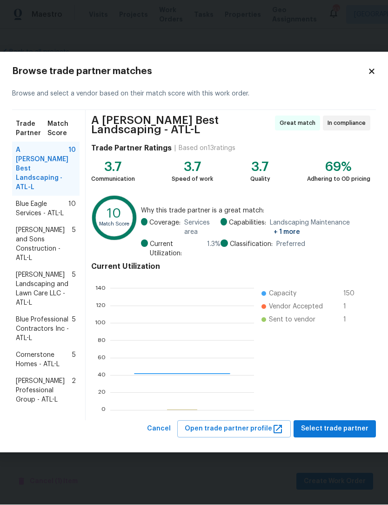
scroll to position [130, 144]
click at [25, 315] on span "Blue Professional Contractors Inc - ATL-L" at bounding box center [44, 329] width 56 height 28
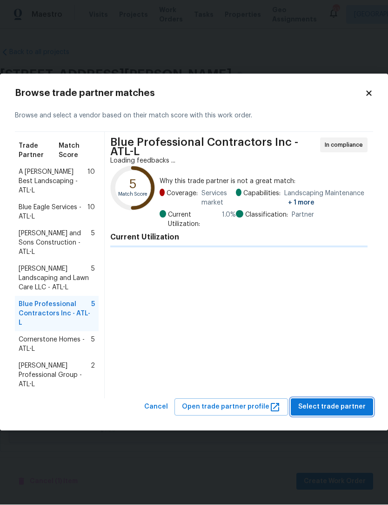
click at [350, 401] on span "Select trade partner" at bounding box center [331, 407] width 67 height 12
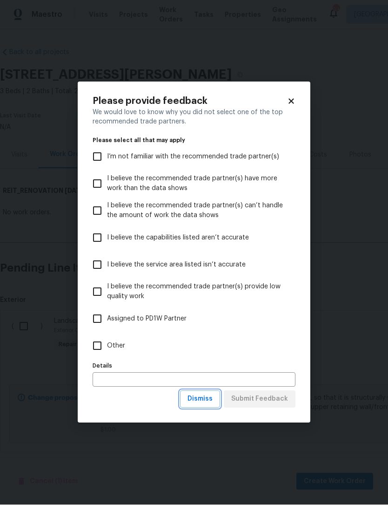
click at [210, 397] on span "Dismiss" at bounding box center [200, 399] width 25 height 12
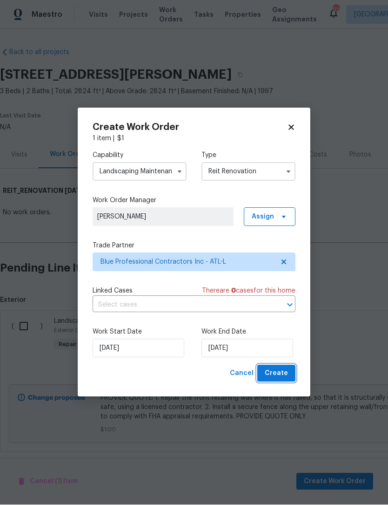
click at [283, 374] on span "Create" at bounding box center [276, 374] width 23 height 12
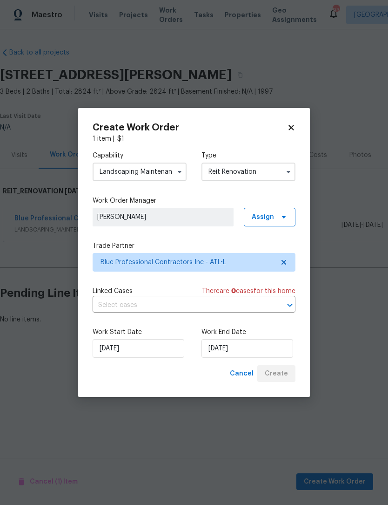
scroll to position [0, 0]
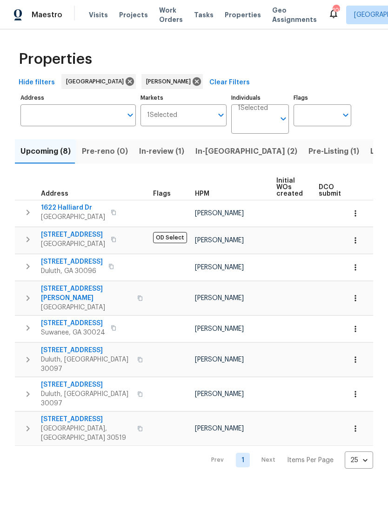
click at [222, 153] on span "In-reno (2)" at bounding box center [246, 151] width 102 height 13
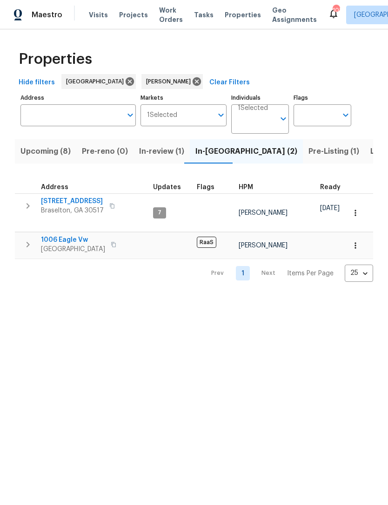
click at [97, 205] on span "9036 Lexington Ct" at bounding box center [72, 200] width 63 height 9
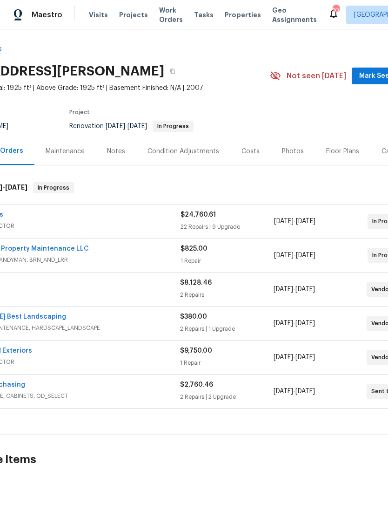
scroll to position [5, 67]
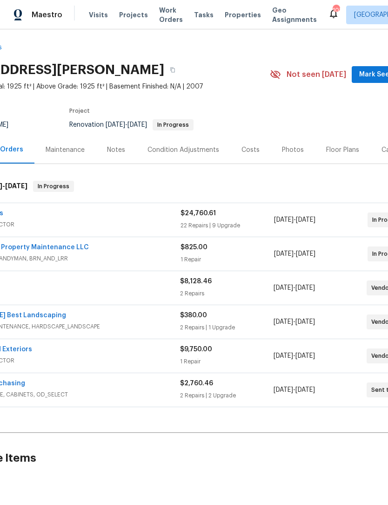
click at [374, 75] on span "Mark Seen" at bounding box center [376, 75] width 34 height 12
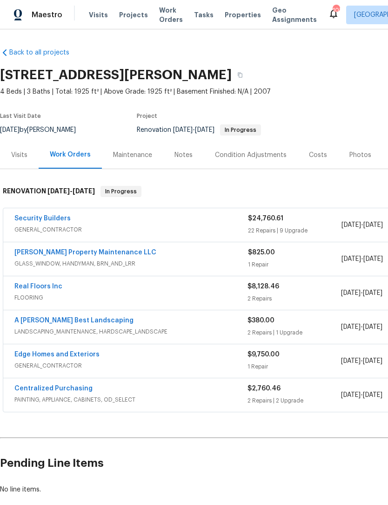
scroll to position [0, 0]
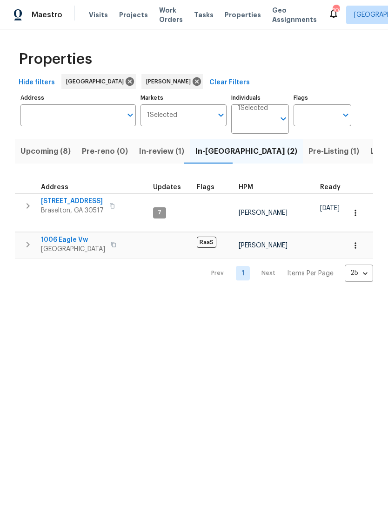
click at [80, 244] on span "[GEOGRAPHIC_DATA]" at bounding box center [73, 248] width 64 height 9
click at [164, 156] on span "In-review (1)" at bounding box center [161, 151] width 45 height 13
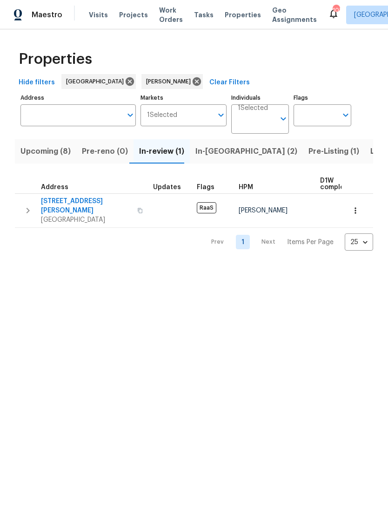
click at [81, 205] on span "5028 Nichols Dr" at bounding box center [86, 205] width 91 height 19
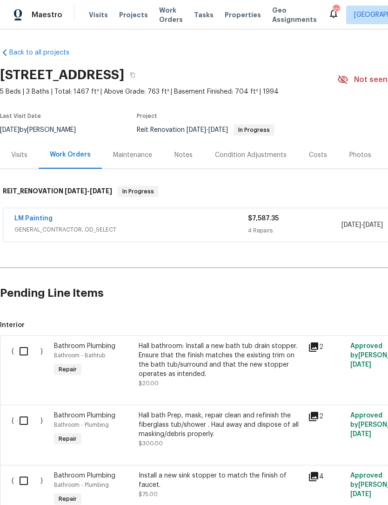
click at [40, 221] on link "LM Painting" at bounding box center [33, 218] width 38 height 7
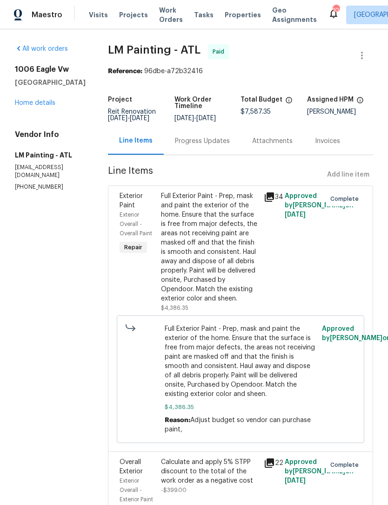
click at [240, 260] on div "Full Exterior Paint - Prep, mask and paint the exterior of the home. Ensure tha…" at bounding box center [210, 247] width 98 height 112
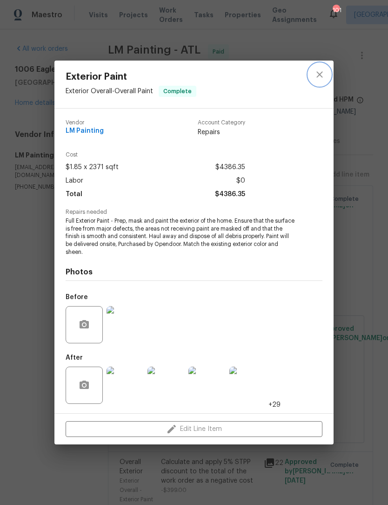
click at [318, 78] on icon "close" at bounding box center [319, 74] width 11 height 11
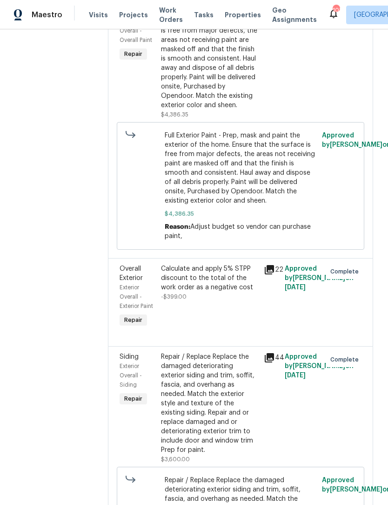
scroll to position [211, 0]
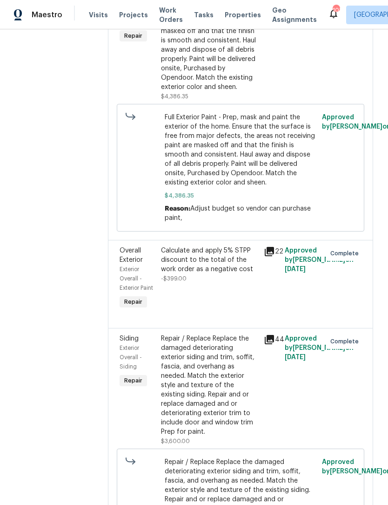
click at [241, 274] on div "Calculate and apply 5% STPP discount to the total of the work order as a negati…" at bounding box center [210, 260] width 98 height 28
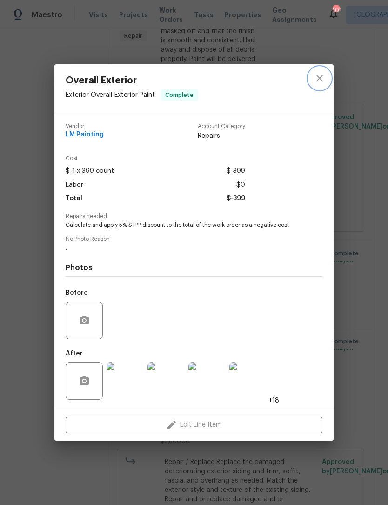
click at [319, 80] on icon "close" at bounding box center [319, 78] width 11 height 11
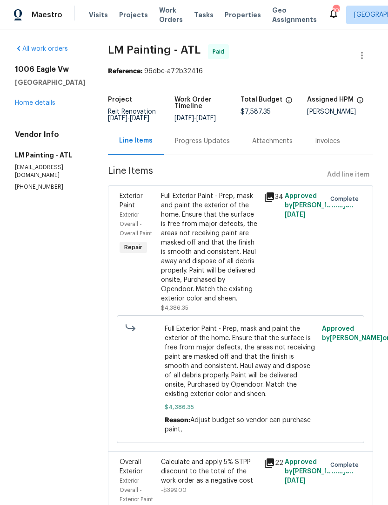
scroll to position [0, 0]
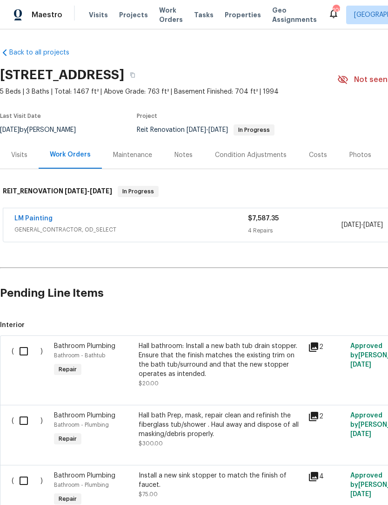
click at [42, 219] on link "LM Painting" at bounding box center [33, 218] width 38 height 7
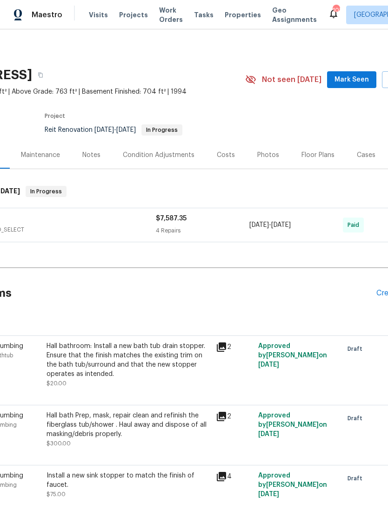
scroll to position [0, 92]
click at [357, 80] on span "Mark Seen" at bounding box center [352, 80] width 34 height 12
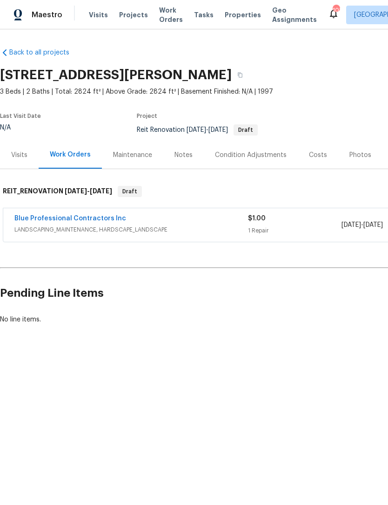
click at [108, 218] on link "Blue Professional Contractors Inc" at bounding box center [70, 218] width 112 height 7
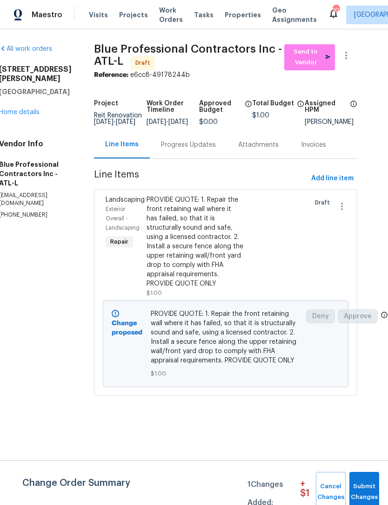
scroll to position [0, 17]
click at [216, 149] on div "Progress Updates" at bounding box center [188, 144] width 55 height 9
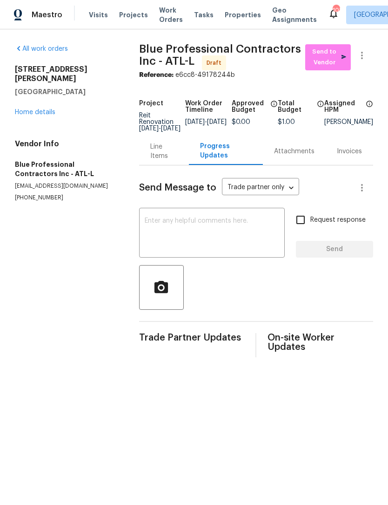
click at [155, 161] on div "Line Items" at bounding box center [163, 151] width 27 height 19
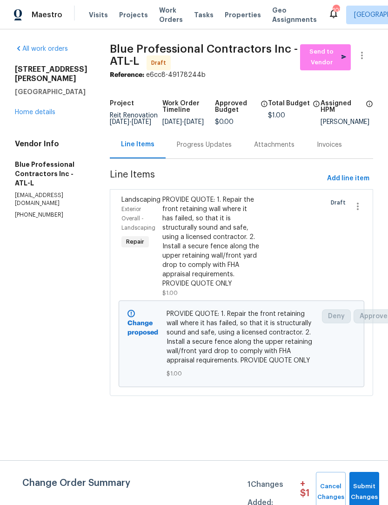
click at [232, 258] on div "PROVIDE QUOTE: 1. Repair the front retaining wall where it has failed, so that …" at bounding box center [210, 241] width 97 height 93
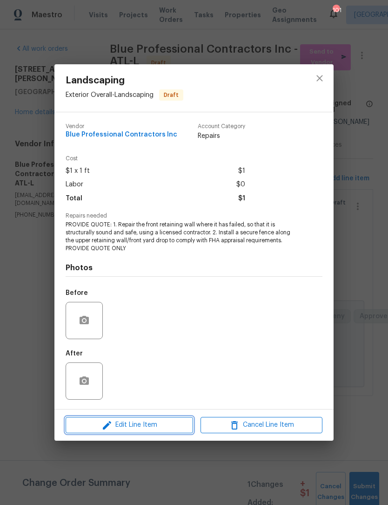
click at [161, 425] on span "Edit Line Item" at bounding box center [129, 425] width 122 height 12
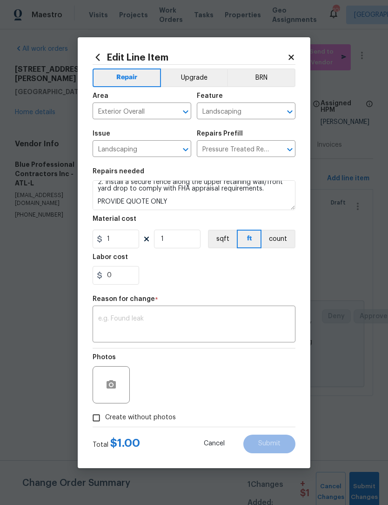
scroll to position [39, 0]
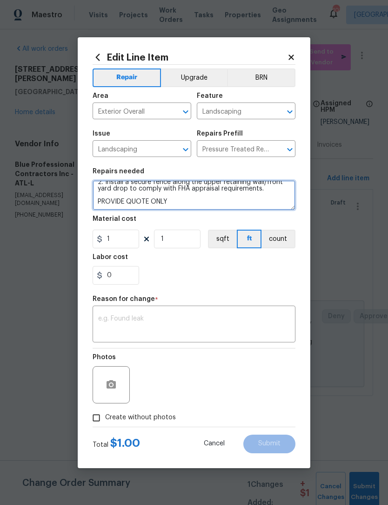
click at [202, 203] on textarea "PROVIDE QUOTE: 1. Repair the front retaining wall where it has failed, so that …" at bounding box center [194, 195] width 203 height 30
click at [194, 204] on textarea "PROVIDE QUOTE: 1. Repair the front retaining wall where it has failed, so that …" at bounding box center [194, 195] width 203 height 30
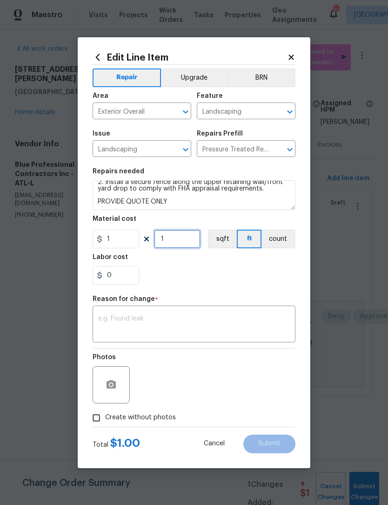
click at [181, 239] on input "1" at bounding box center [177, 238] width 47 height 19
type input "0"
click at [262, 316] on textarea at bounding box center [194, 325] width 192 height 20
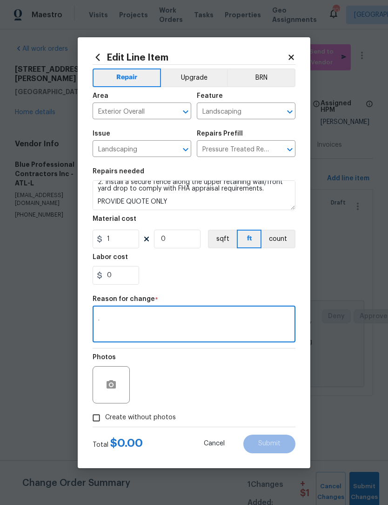
type textarea "."
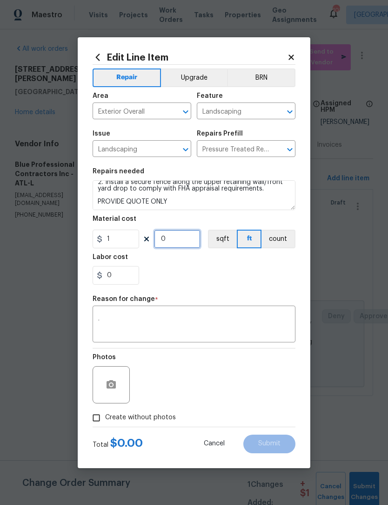
click at [195, 236] on input "0" at bounding box center [177, 238] width 47 height 19
type input "1"
click at [259, 318] on textarea "." at bounding box center [194, 325] width 192 height 20
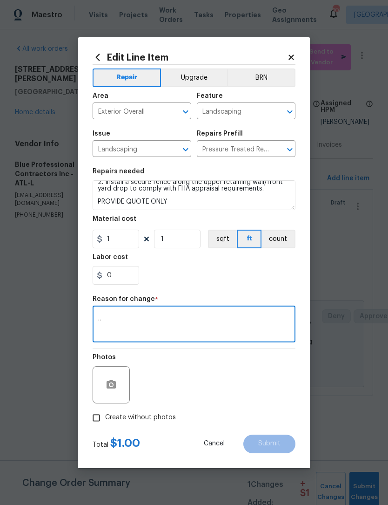
type textarea ".."
click at [98, 419] on input "Create without photos" at bounding box center [96, 418] width 18 height 18
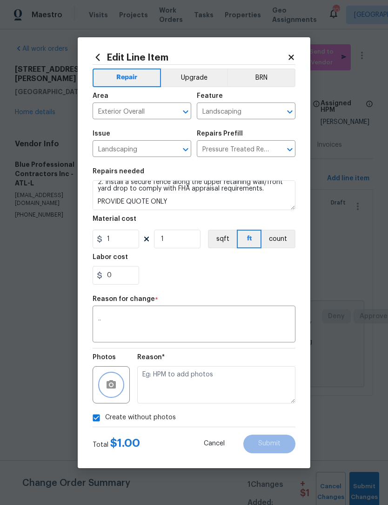
click at [114, 384] on icon "button" at bounding box center [111, 384] width 9 height 8
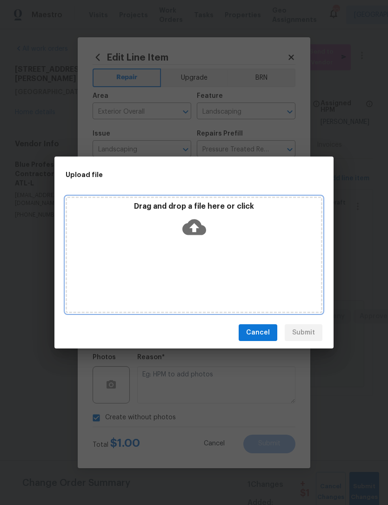
click at [194, 222] on icon at bounding box center [194, 227] width 24 height 16
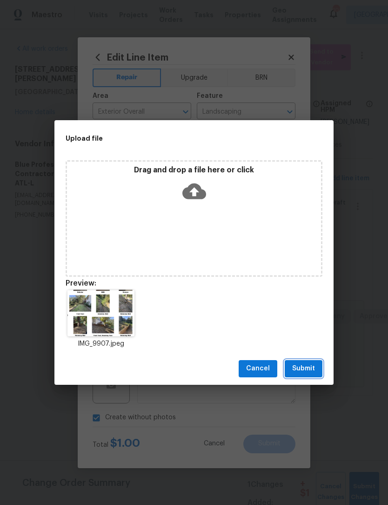
click at [315, 370] on button "Submit" at bounding box center [304, 368] width 38 height 17
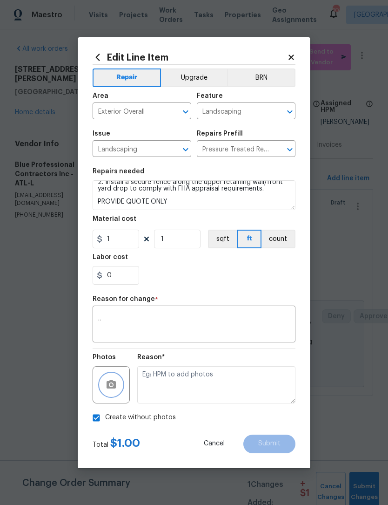
checkbox input "false"
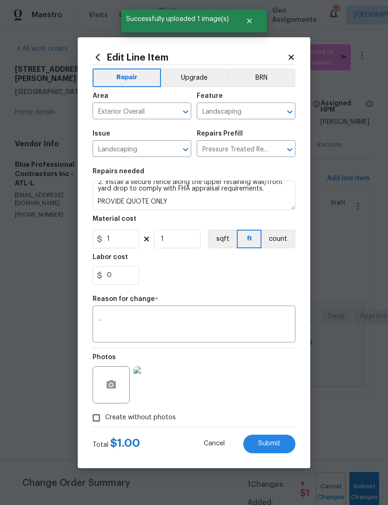
click at [279, 445] on span "Submit" at bounding box center [269, 443] width 22 height 7
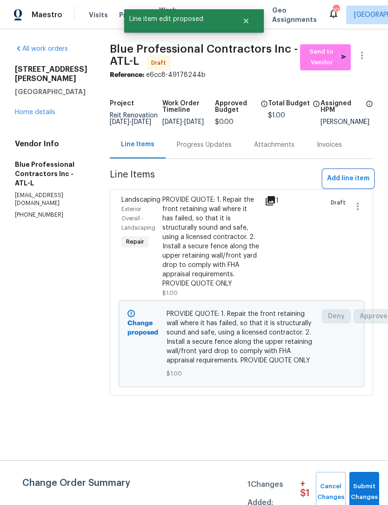
click at [350, 184] on span "Add line item" at bounding box center [348, 179] width 42 height 12
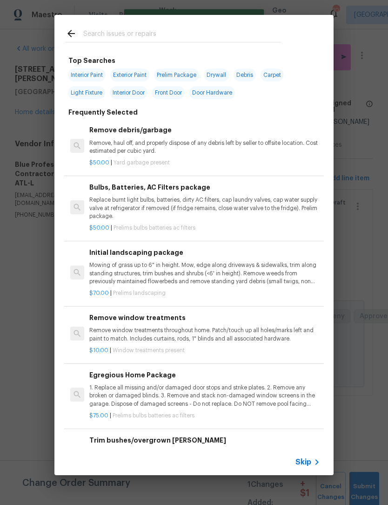
click at [139, 33] on input "text" at bounding box center [181, 35] width 197 height 14
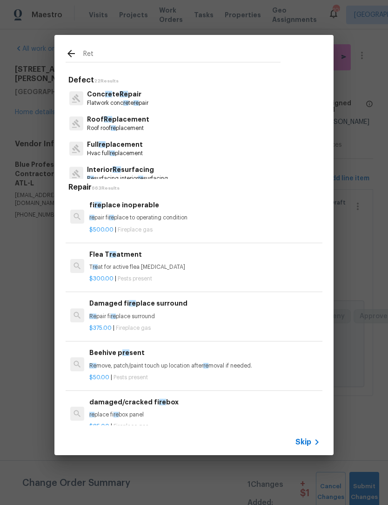
type input "Reta"
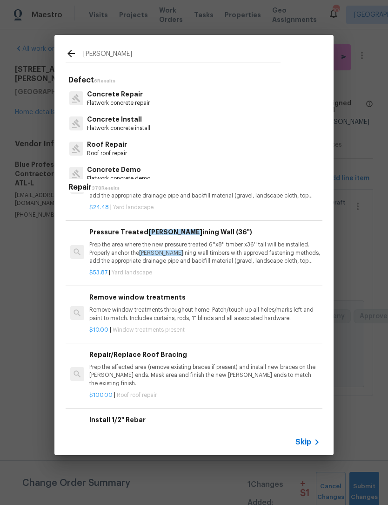
scroll to position [39, 0]
click at [220, 256] on p "Prep the area where the new pressure treated 6''x8'' timber x36'' tall will be …" at bounding box center [204, 252] width 231 height 24
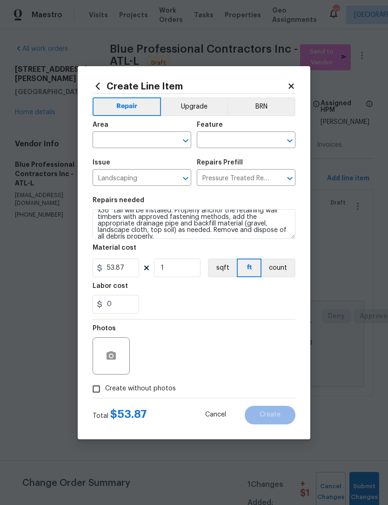
scroll to position [13, 0]
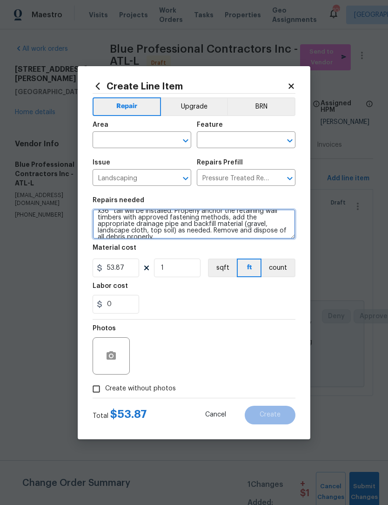
click at [289, 234] on textarea "Prep the area where the new pressure treated 6''x8'' timber x36'' tall will be …" at bounding box center [194, 224] width 203 height 30
click at [287, 233] on textarea "Prep the area where the new pressure treated 6''x8'' timber x36'' tall will be …" at bounding box center [194, 224] width 203 height 30
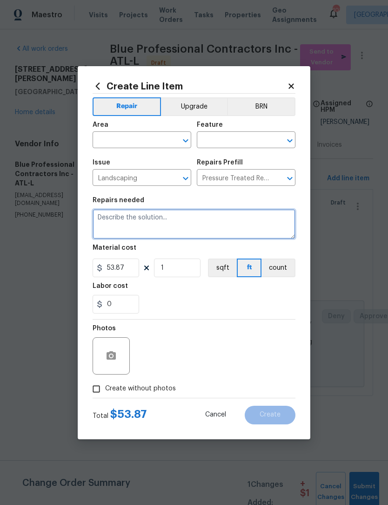
scroll to position [0, 0]
click at [135, 223] on textarea at bounding box center [194, 224] width 203 height 30
paste textarea "PROVIDE QUOTE: 1. Repair the front retaining wall where it has failed, so that …"
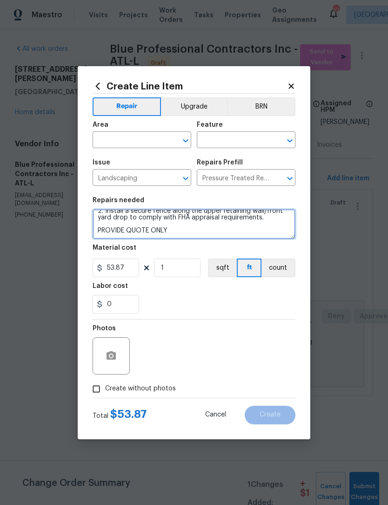
scroll to position [39, 0]
type textarea "PROVIDE QUOTE: 1. Repair the front retaining wall where it has failed, so that …"
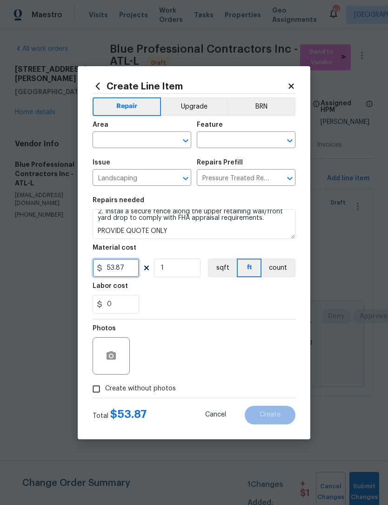
click at [130, 271] on input "53.87" at bounding box center [116, 267] width 47 height 19
type input "1"
click at [185, 140] on icon "Open" at bounding box center [185, 140] width 5 height 3
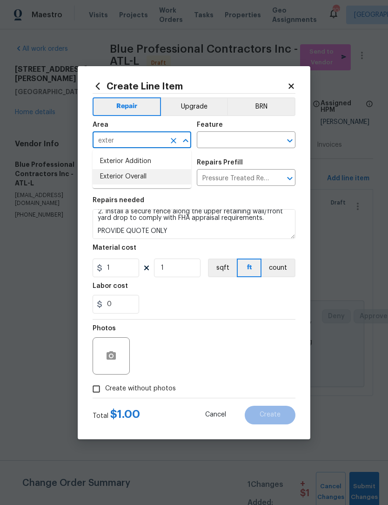
click at [161, 175] on li "Exterior Overall" at bounding box center [142, 176] width 99 height 15
type input "Exterior Overall"
click at [235, 143] on input "text" at bounding box center [233, 141] width 73 height 14
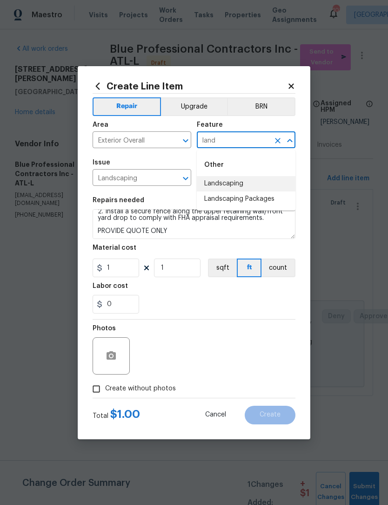
click at [246, 184] on li "Landscaping" at bounding box center [246, 183] width 99 height 15
type input "Landscaping"
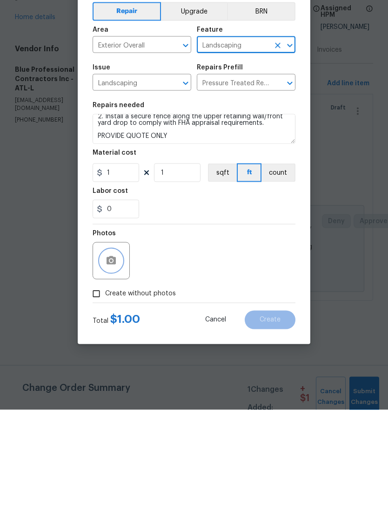
click at [117, 344] on button "button" at bounding box center [111, 355] width 22 height 22
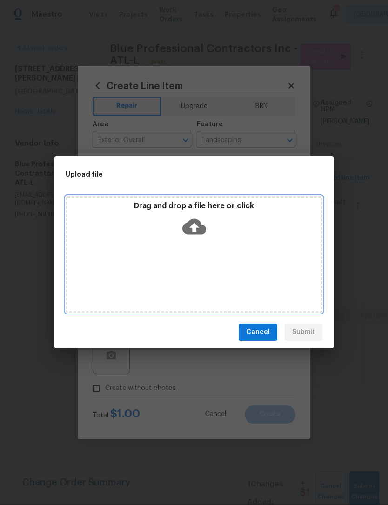
click at [197, 225] on icon at bounding box center [194, 227] width 24 height 16
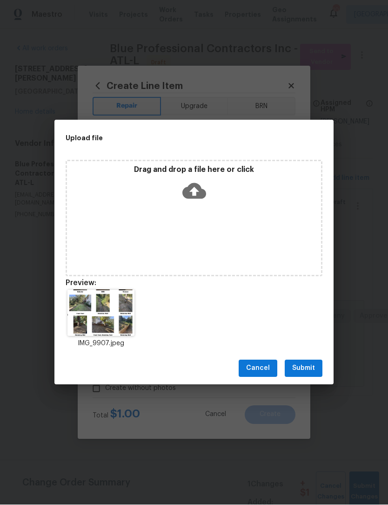
click at [315, 372] on span "Submit" at bounding box center [303, 369] width 23 height 12
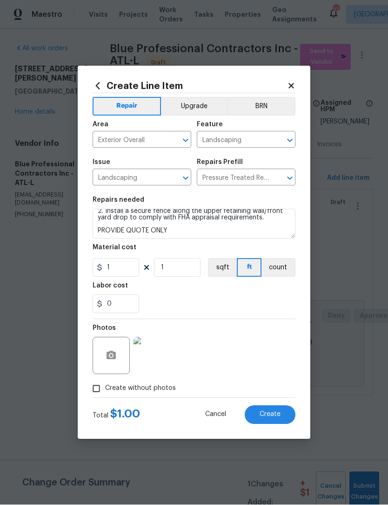
click at [282, 421] on button "Create" at bounding box center [270, 414] width 51 height 19
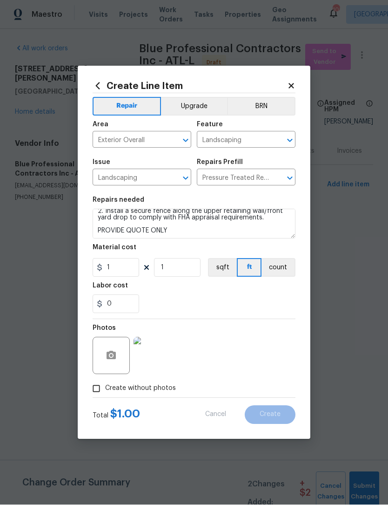
type input "0"
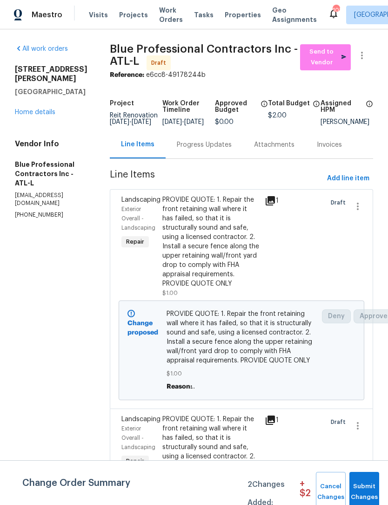
scroll to position [0, 0]
click at [351, 184] on span "Add line item" at bounding box center [348, 179] width 42 height 12
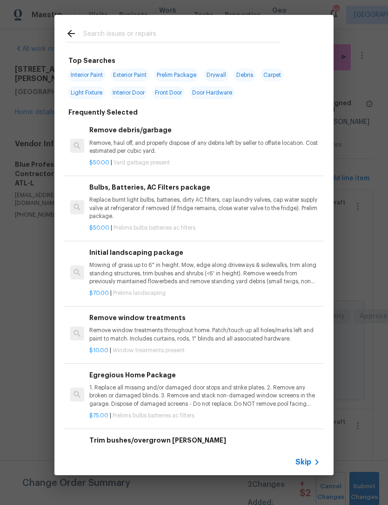
click at [123, 36] on input "text" at bounding box center [181, 35] width 197 height 14
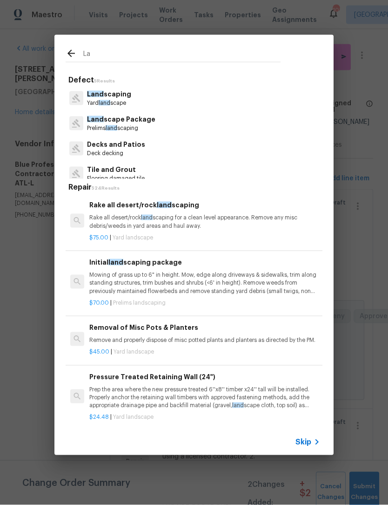
type input "L"
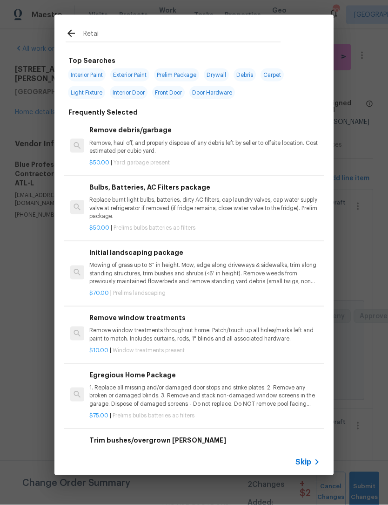
type input "Retain"
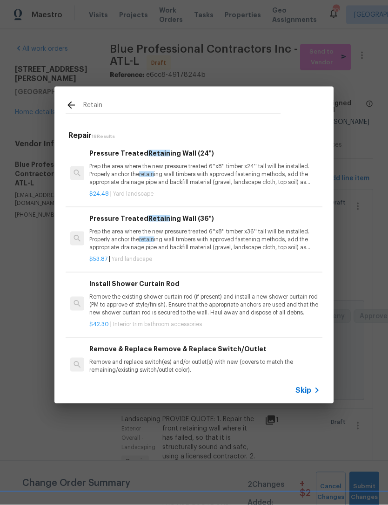
click at [241, 234] on p "Prep the area where the new pressure treated 6''x8'' timber x36'' tall will be …" at bounding box center [204, 240] width 231 height 24
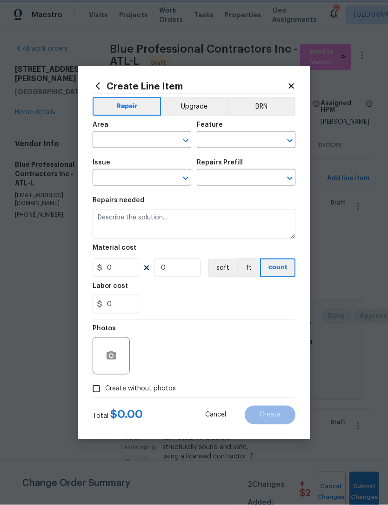
type input "Landscaping"
type input "Pressure Treated Retaining Wall (36") $53.87"
type textarea "Prep the area where the new pressure treated 6''x8'' timber x36'' tall will be …"
type input "53.87"
type input "1"
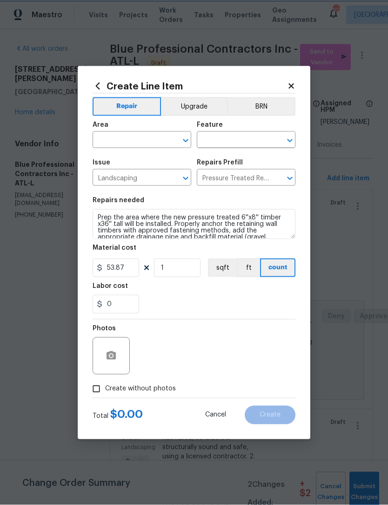
scroll to position [0, 0]
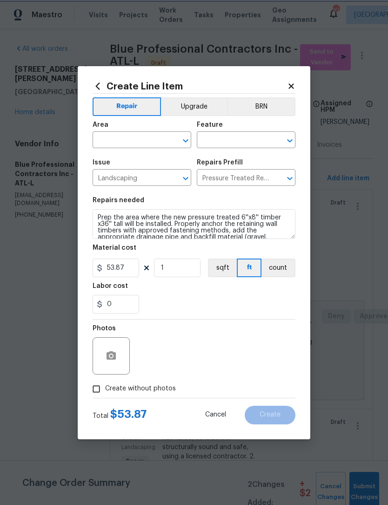
click at [182, 141] on icon "Open" at bounding box center [185, 140] width 11 height 11
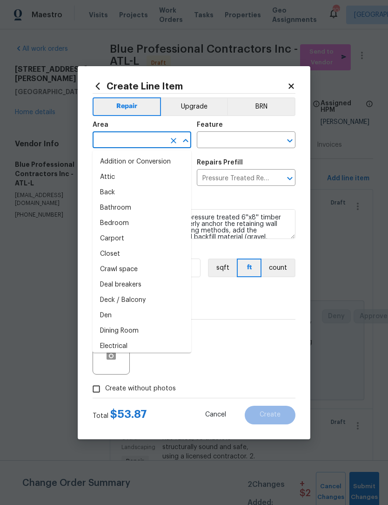
scroll to position [0, 0]
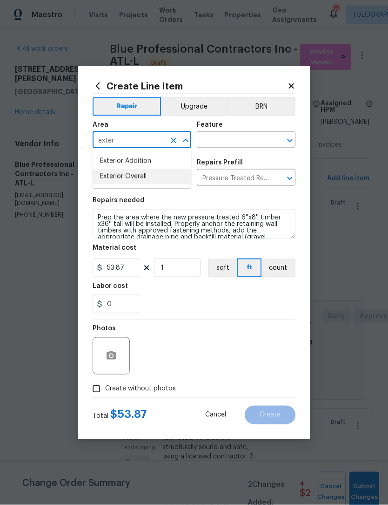
click at [166, 173] on li "Exterior Overall" at bounding box center [142, 176] width 99 height 15
type input "Exterior Overall"
click at [242, 141] on input "text" at bounding box center [233, 141] width 73 height 14
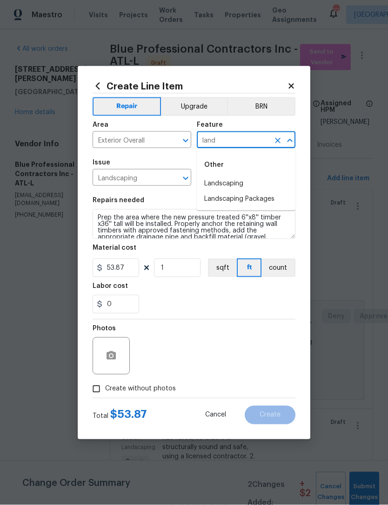
click at [248, 185] on li "Landscaping" at bounding box center [246, 183] width 99 height 15
type input "Landscaping"
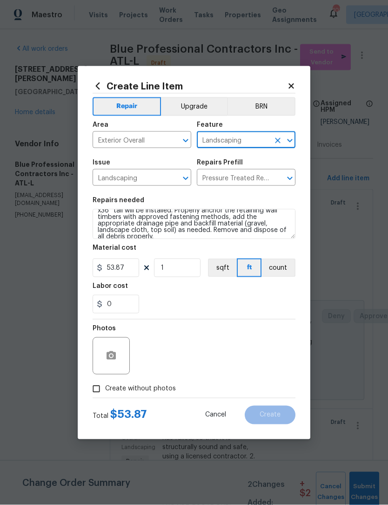
scroll to position [13, 0]
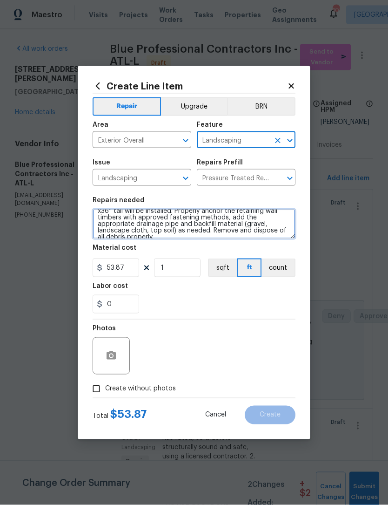
click at [286, 232] on textarea "Prep the area where the new pressure treated 6''x8'' timber x36'' tall will be …" at bounding box center [194, 224] width 203 height 30
click at [288, 234] on textarea "Prep the area where the new pressure treated 6''x8'' timber x36'' tall will be …" at bounding box center [194, 224] width 203 height 30
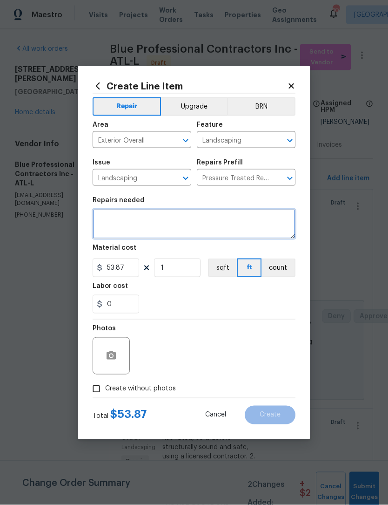
scroll to position [0, 0]
click at [132, 223] on textarea at bounding box center [194, 224] width 203 height 30
paste textarea "PROVIDE QUOTE: 1. Repair the front retaining wall where it has failed, so that …"
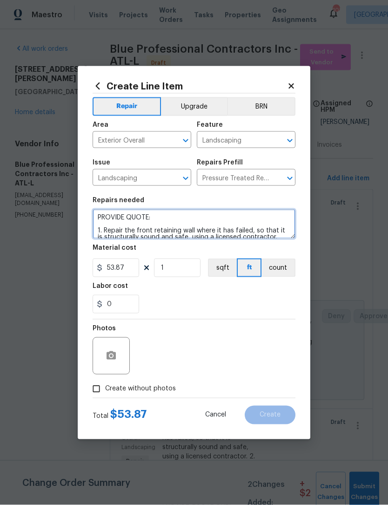
scroll to position [46, 0]
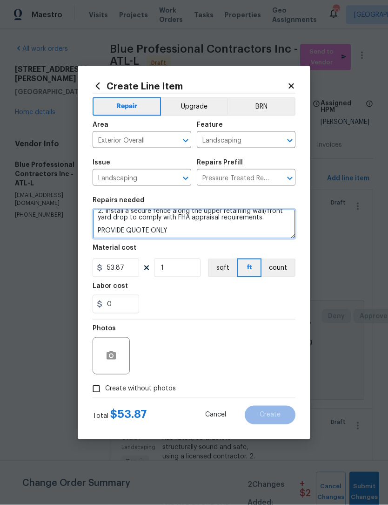
type textarea "PROVIDE QUOTE: 1. Repair the front retaining wall where it has failed, so that …"
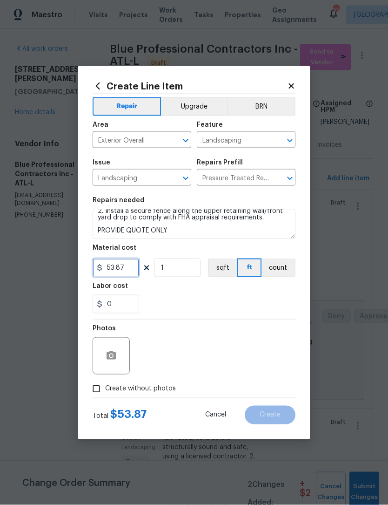
click at [129, 271] on input "53.87" at bounding box center [116, 267] width 47 height 19
type input "1"
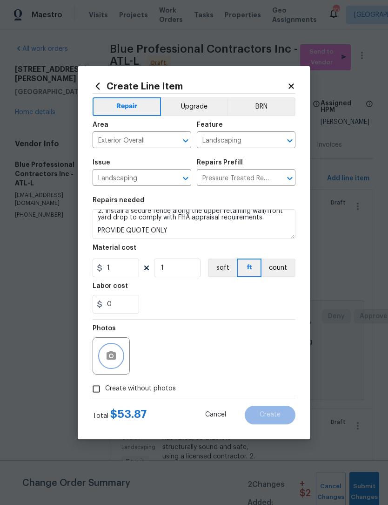
click at [117, 364] on button "button" at bounding box center [111, 355] width 22 height 22
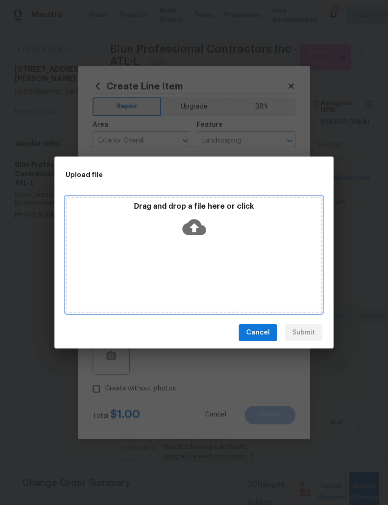
click at [189, 236] on icon at bounding box center [194, 227] width 24 height 24
click at [199, 224] on icon at bounding box center [194, 227] width 24 height 16
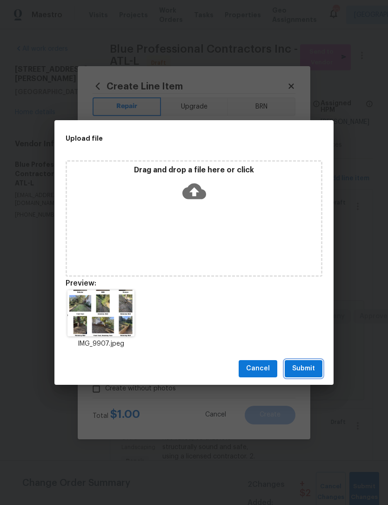
click at [311, 368] on span "Submit" at bounding box center [303, 369] width 23 height 12
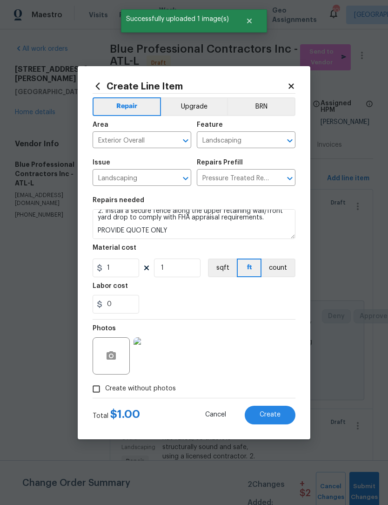
click at [273, 414] on span "Create" at bounding box center [270, 414] width 21 height 7
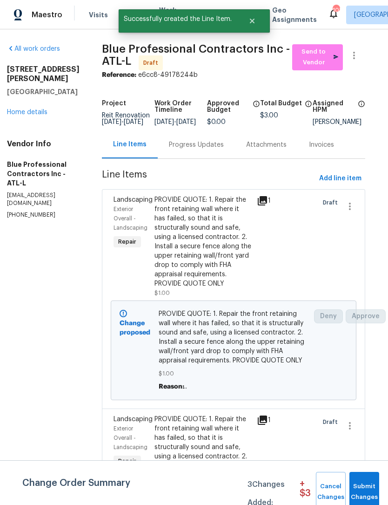
scroll to position [0, 7]
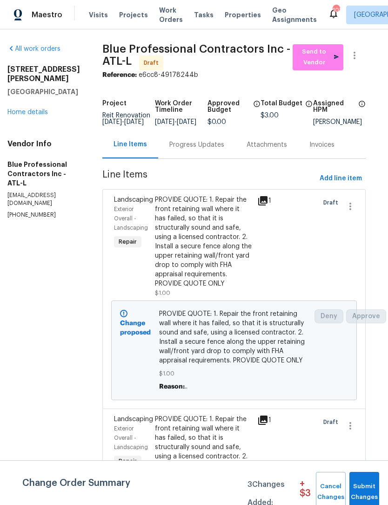
click at [217, 214] on div "PROVIDE QUOTE: 1. Repair the front retaining wall where it has failed, so that …" at bounding box center [203, 241] width 97 height 93
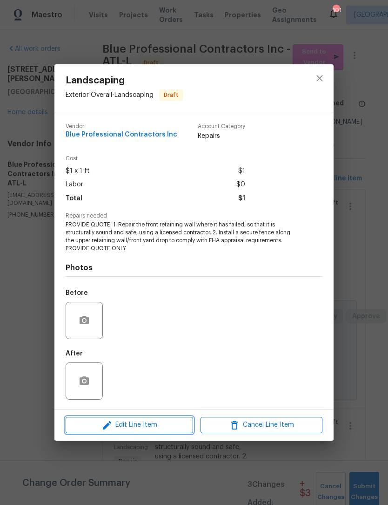
click at [154, 428] on span "Edit Line Item" at bounding box center [129, 425] width 122 height 12
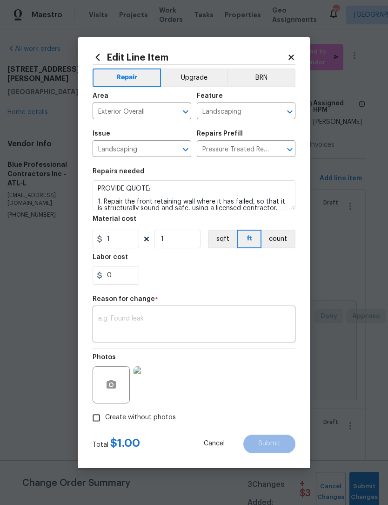
click at [219, 440] on button "Cancel" at bounding box center [214, 443] width 51 height 19
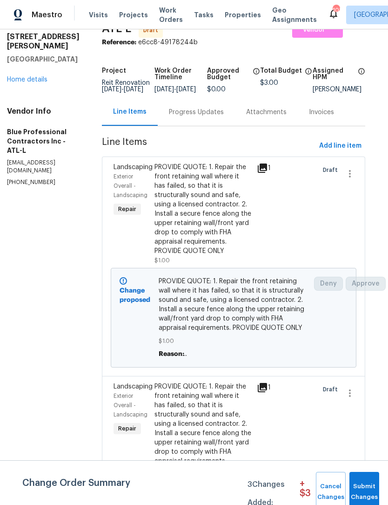
scroll to position [33, 8]
click at [38, 76] on link "Home details" at bounding box center [27, 79] width 40 height 7
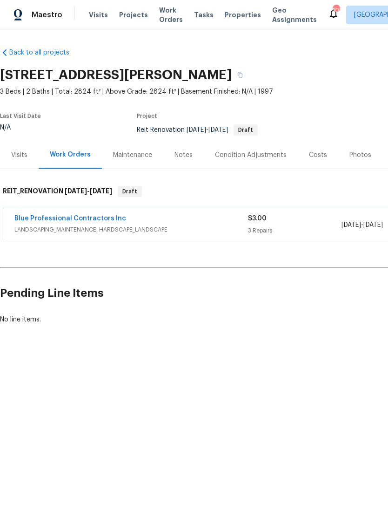
click at [41, 216] on link "Blue Professional Contractors Inc" at bounding box center [70, 218] width 112 height 7
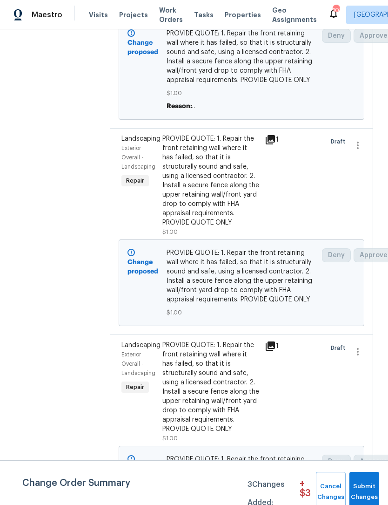
scroll to position [282, 0]
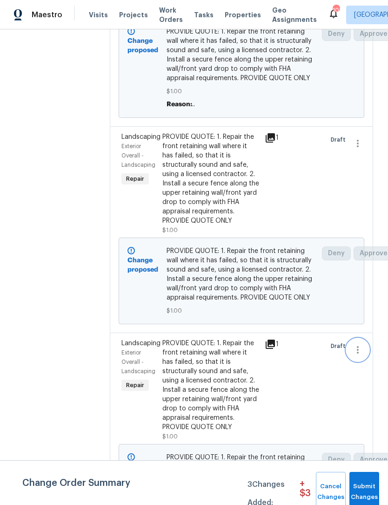
click at [363, 355] on icon "button" at bounding box center [357, 349] width 11 height 11
click at [366, 396] on li "Cancel" at bounding box center [362, 394] width 36 height 15
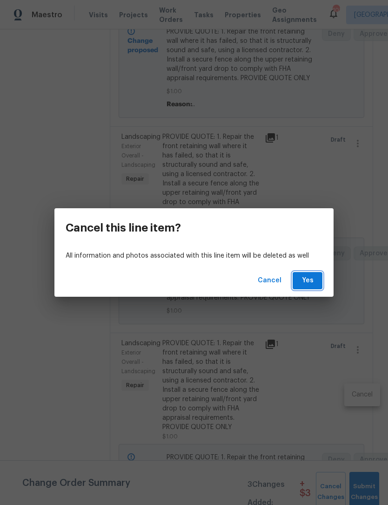
click at [315, 283] on button "Yes" at bounding box center [308, 280] width 30 height 17
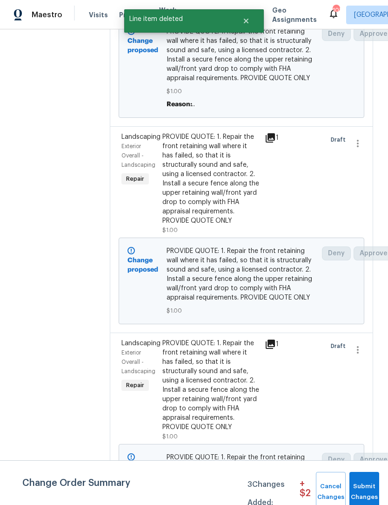
scroll to position [150, 0]
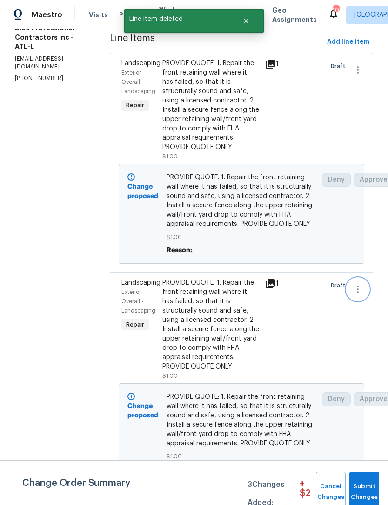
click at [363, 295] on icon "button" at bounding box center [357, 288] width 11 height 11
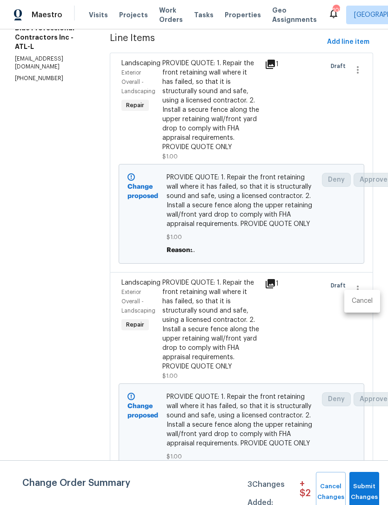
click at [369, 301] on li "Cancel" at bounding box center [362, 300] width 36 height 15
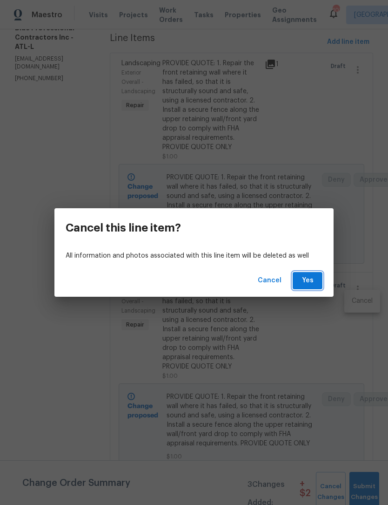
click at [317, 279] on button "Yes" at bounding box center [308, 280] width 30 height 17
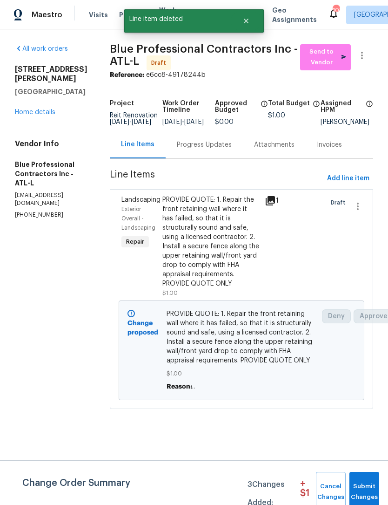
scroll to position [0, 0]
click at [26, 109] on link "Home details" at bounding box center [35, 112] width 40 height 7
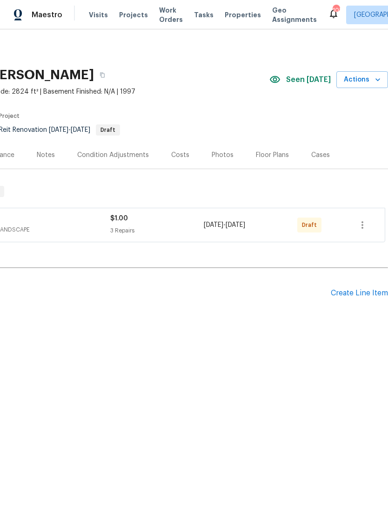
scroll to position [0, 138]
click at [367, 296] on div "Create Line Item" at bounding box center [359, 293] width 57 height 9
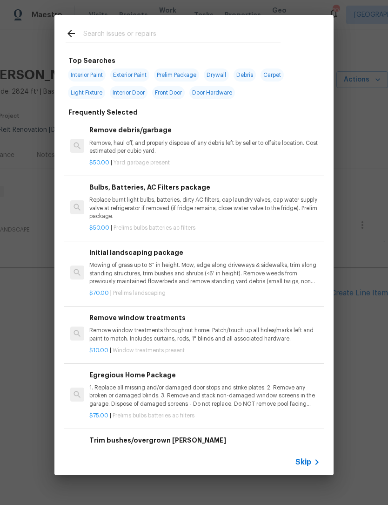
click at [148, 31] on input "text" at bounding box center [181, 35] width 197 height 14
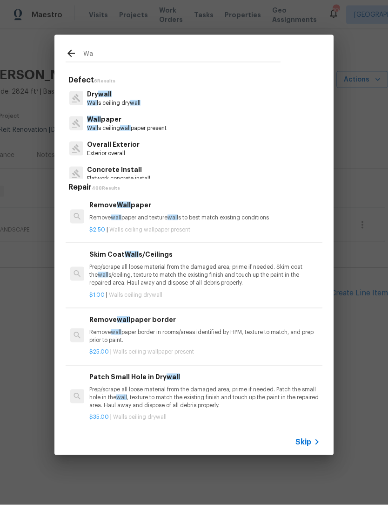
type input "W"
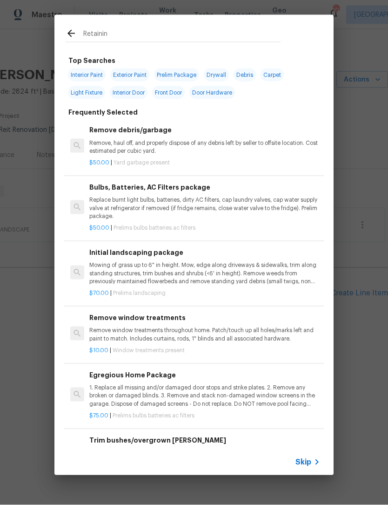
type input "Retaining"
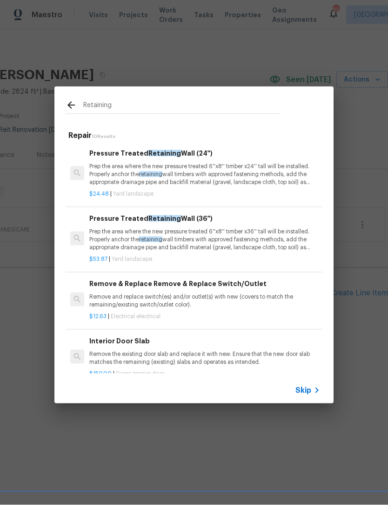
click at [209, 228] on p "Prep the area where the new pressure treated 6''x8'' timber x36'' tall will be …" at bounding box center [204, 240] width 231 height 24
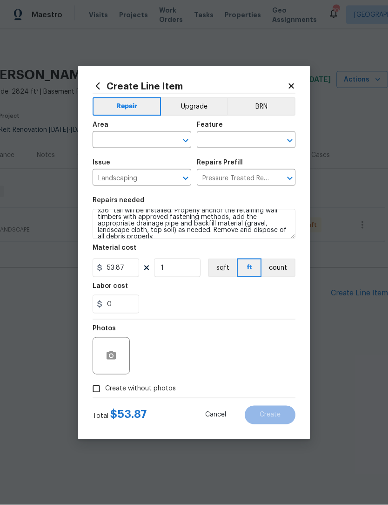
scroll to position [13, 0]
click at [283, 232] on textarea "Prep the area where the new pressure treated 6''x8'' timber x36'' tall will be …" at bounding box center [194, 224] width 203 height 30
click at [266, 225] on textarea "Prep the area where the new pressure treated 6''x8'' timber x36'' tall will be …" at bounding box center [194, 224] width 203 height 30
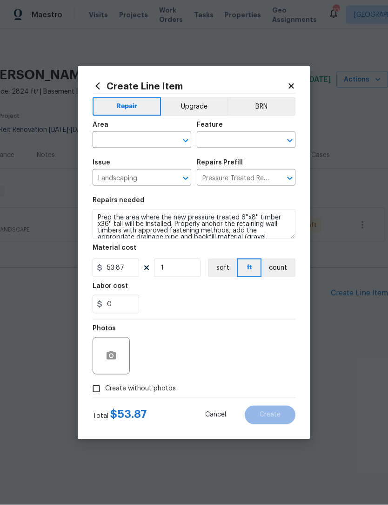
scroll to position [0, 0]
click at [104, 218] on textarea "Prep the area where the new pressure treated 6''x8'' timber x36'' tall will be …" at bounding box center [194, 224] width 203 height 30
click at [100, 220] on textarea "Prep the area where the new pressure treated 6''x8'' timber x36'' tall will be …" at bounding box center [194, 224] width 203 height 30
click at [99, 216] on textarea "Prep the area where the new pressure treated 6''x8'' timber x36'' tall will be …" at bounding box center [194, 224] width 203 height 30
click at [102, 220] on textarea "Prep the area where the new pressure treated 6''x8'' timber x36'' tall will be …" at bounding box center [194, 224] width 203 height 30
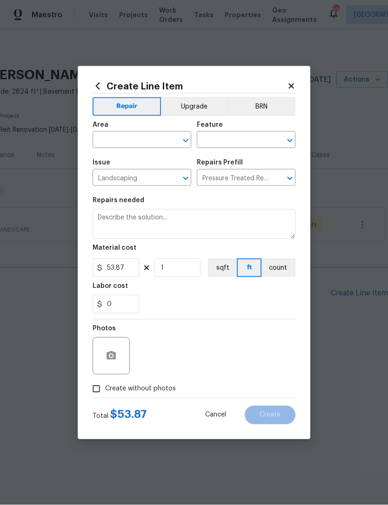
click at [119, 217] on textarea at bounding box center [194, 224] width 203 height 30
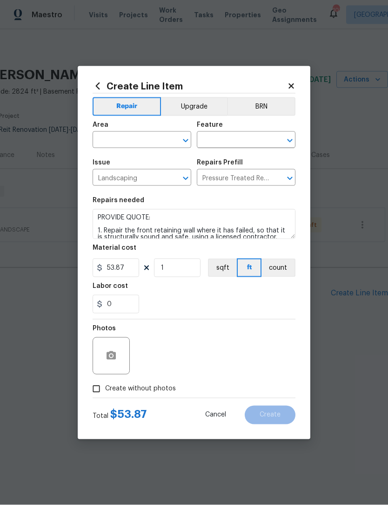
scroll to position [39, 0]
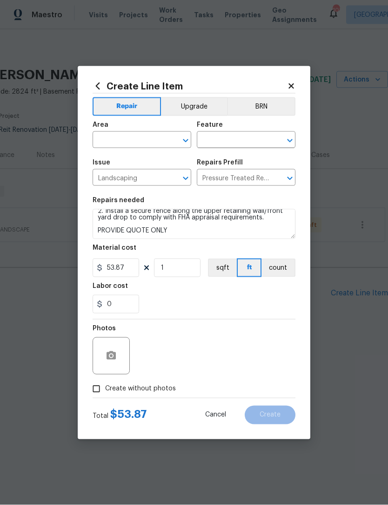
type textarea "PROVIDE QUOTE: 1. Repair the front retaining wall where it has failed, so that …"
click at [128, 269] on input "53.87" at bounding box center [116, 267] width 47 height 19
type input "1"
click at [114, 356] on icon "button" at bounding box center [111, 355] width 9 height 8
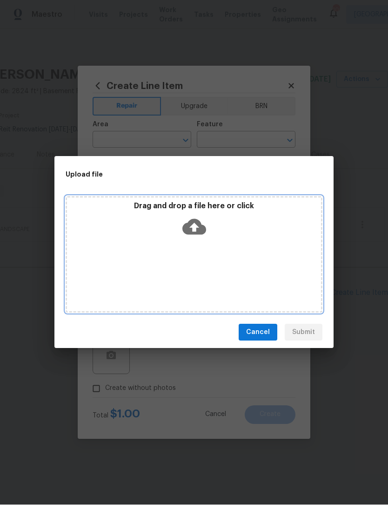
click at [197, 223] on icon at bounding box center [194, 227] width 24 height 16
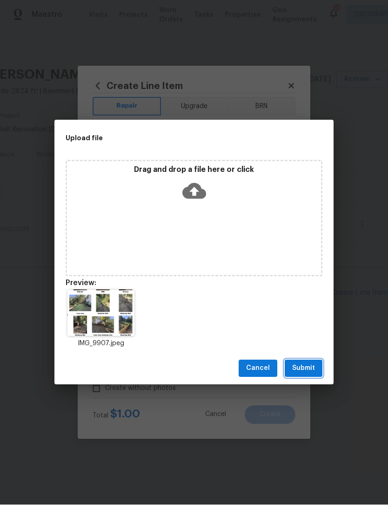
click at [312, 369] on span "Submit" at bounding box center [303, 369] width 23 height 12
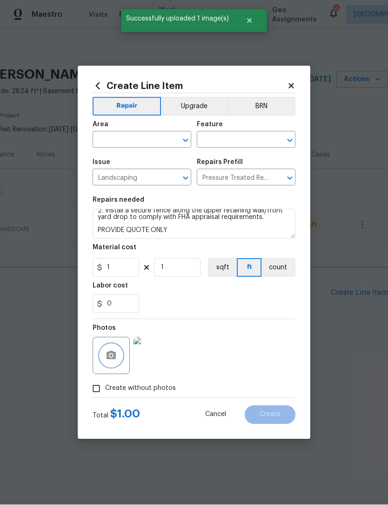
click at [183, 141] on icon "Open" at bounding box center [185, 140] width 11 height 11
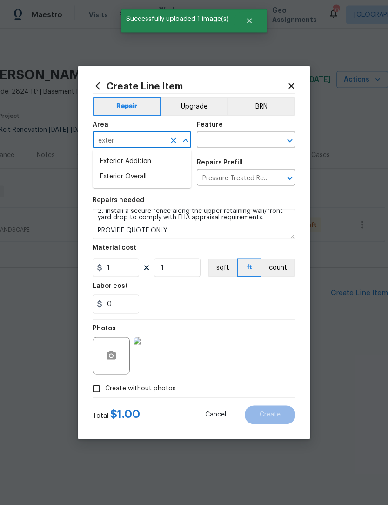
click at [155, 175] on li "Exterior Overall" at bounding box center [142, 176] width 99 height 15
type input "Exterior Overall"
click at [242, 141] on input "text" at bounding box center [233, 141] width 73 height 14
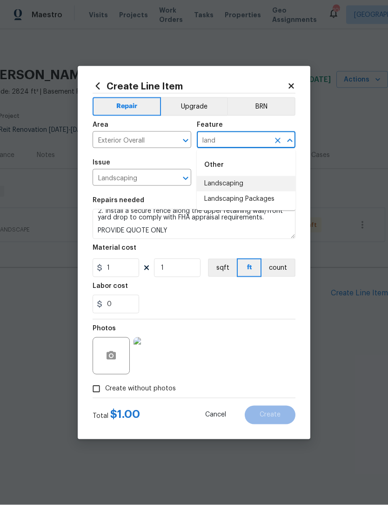
click at [247, 181] on li "Landscaping" at bounding box center [246, 183] width 99 height 15
type input "Landscaping"
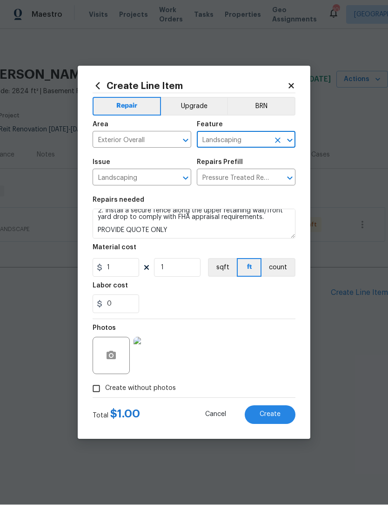
click at [280, 417] on span "Create" at bounding box center [270, 414] width 21 height 7
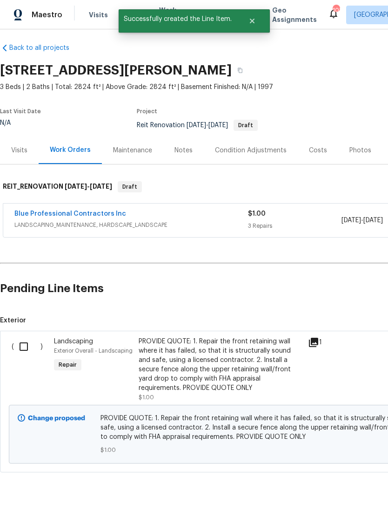
scroll to position [5, 0]
click at [28, 349] on input "checkbox" at bounding box center [27, 347] width 27 height 20
checkbox input "true"
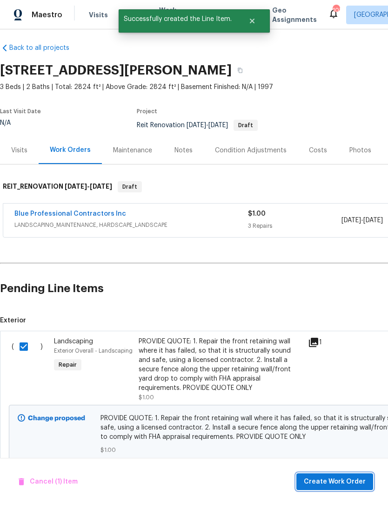
click at [332, 481] on span "Create Work Order" at bounding box center [335, 482] width 62 height 12
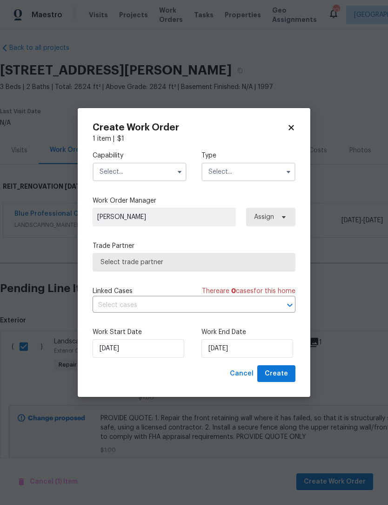
click at [178, 174] on icon "button" at bounding box center [179, 171] width 7 height 7
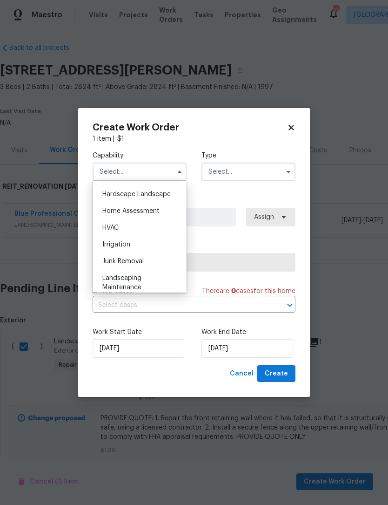
scroll to position [532, 0]
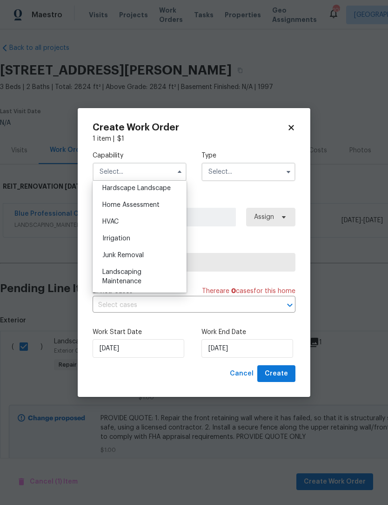
click at [159, 272] on div "Landscaping Maintenance" at bounding box center [139, 276] width 89 height 26
type input "Landscaping Maintenance"
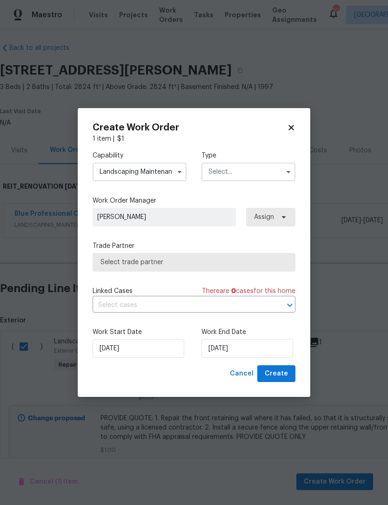
click at [289, 173] on icon "button" at bounding box center [288, 171] width 7 height 7
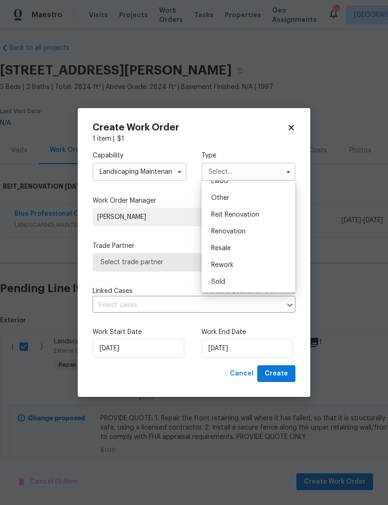
scroll to position [111, 0]
click at [269, 217] on div "Reit Renovation" at bounding box center [248, 214] width 89 height 17
type input "Reit Renovation"
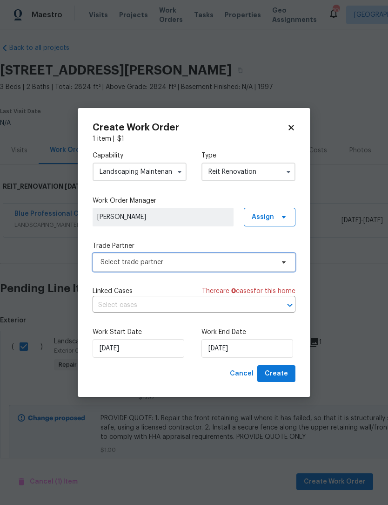
click at [288, 262] on span "Select trade partner" at bounding box center [194, 262] width 203 height 19
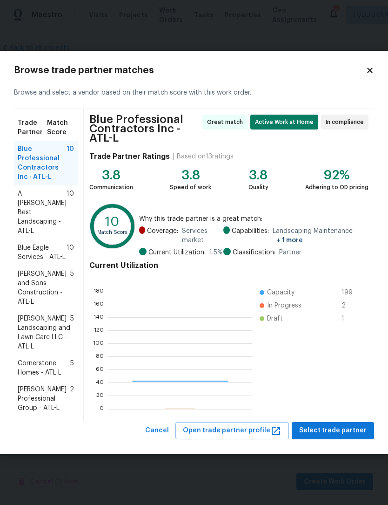
scroll to position [130, 144]
click at [173, 434] on button "Cancel" at bounding box center [156, 430] width 31 height 17
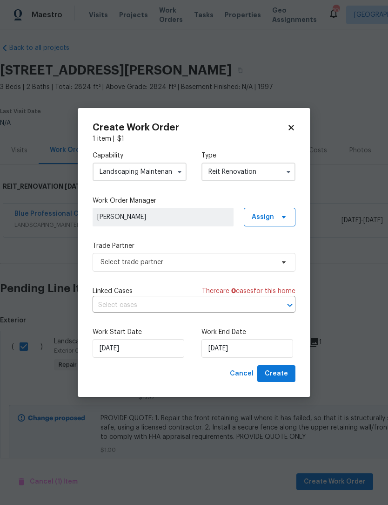
click at [177, 173] on icon "button" at bounding box center [179, 171] width 7 height 7
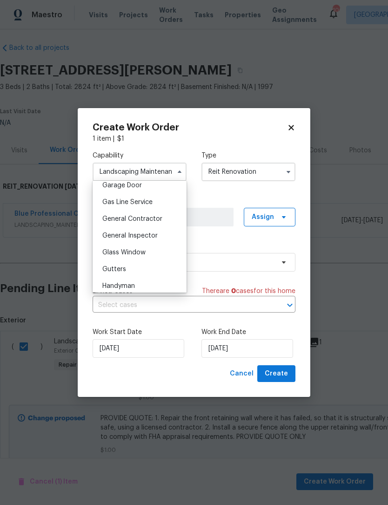
scroll to position [429, 0]
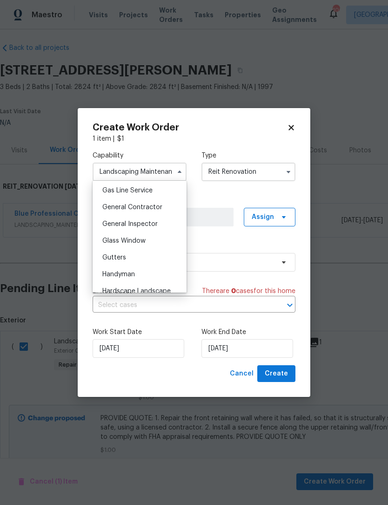
click at [165, 212] on div "General Contractor" at bounding box center [139, 207] width 89 height 17
type input "General Contractor"
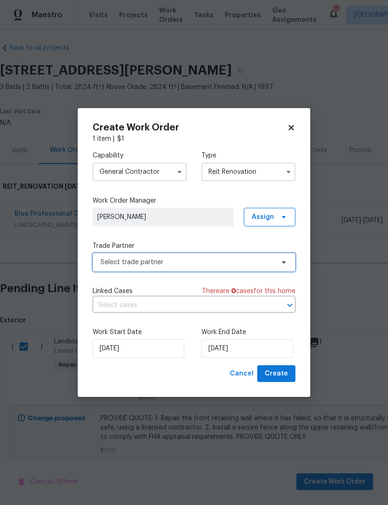
click at [286, 266] on span "Select trade partner" at bounding box center [194, 262] width 203 height 19
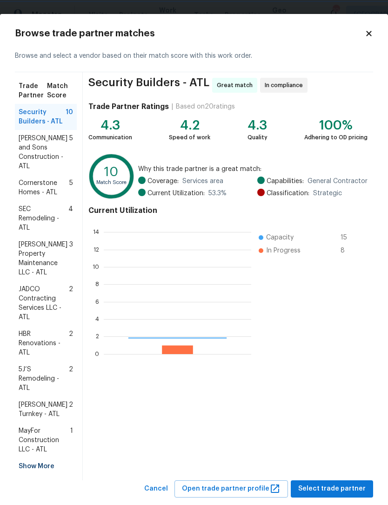
scroll to position [130, 148]
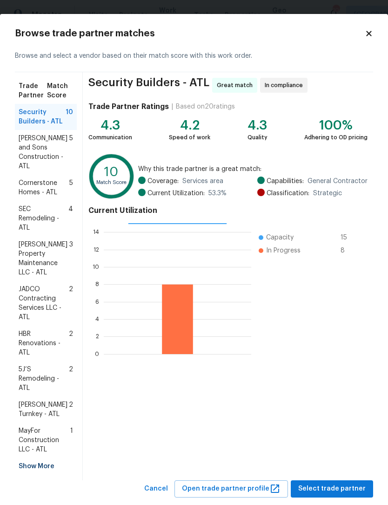
click at [40, 364] on span "5J’S Remodeling - ATL" at bounding box center [44, 378] width 50 height 28
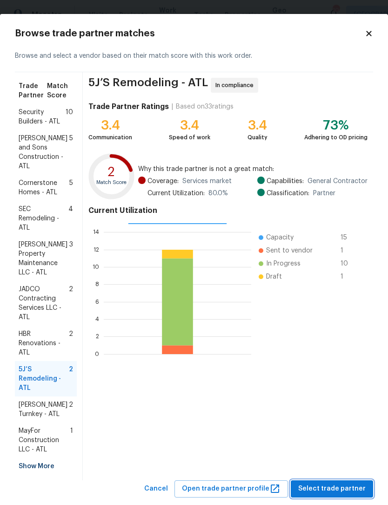
click at [339, 483] on span "Select trade partner" at bounding box center [331, 489] width 67 height 12
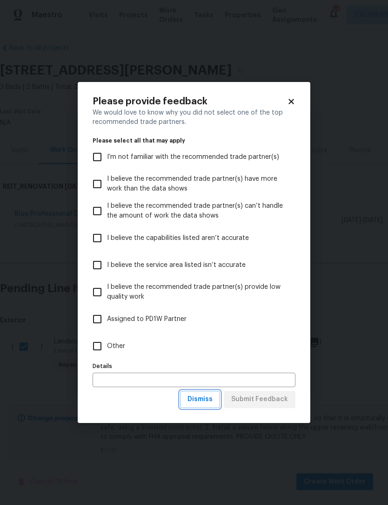
click at [211, 402] on span "Dismiss" at bounding box center [200, 399] width 25 height 12
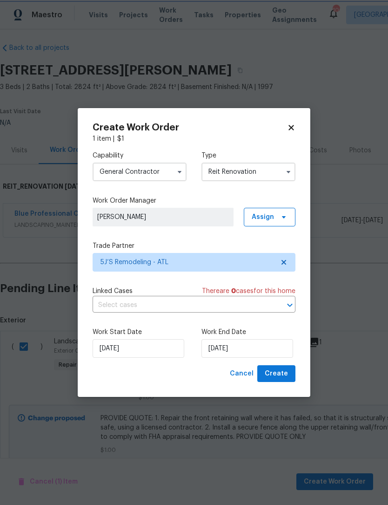
click at [288, 378] on button "Create" at bounding box center [276, 373] width 38 height 17
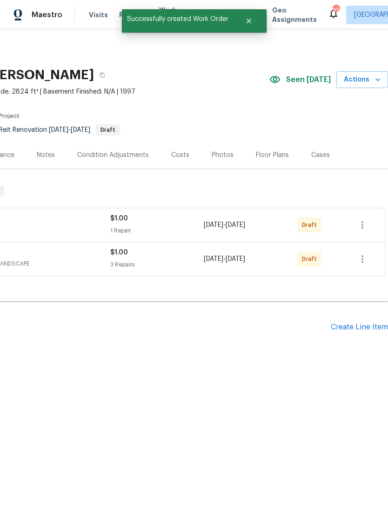
scroll to position [0, 138]
click at [359, 329] on div "Create Line Item" at bounding box center [359, 327] width 57 height 9
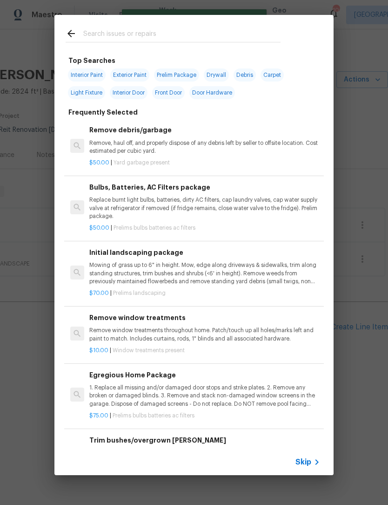
click at [159, 39] on input "text" at bounding box center [181, 35] width 197 height 14
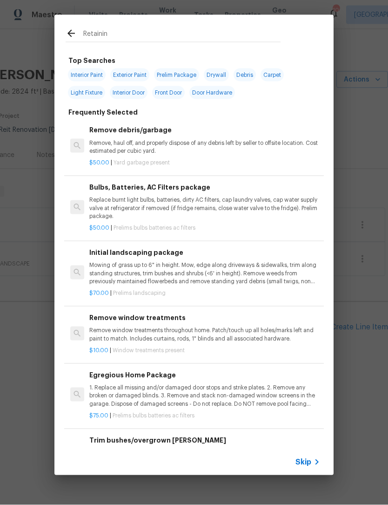
type input "Retaining"
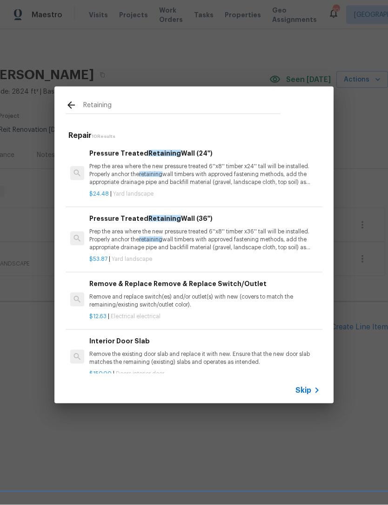
click at [209, 237] on p "Prep the area where the new pressure treated 6''x8'' timber x36'' tall will be …" at bounding box center [204, 240] width 231 height 24
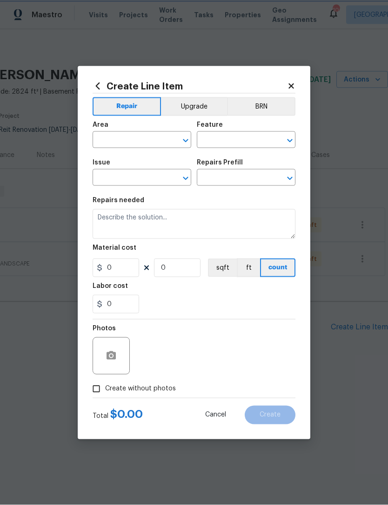
type input "Landscaping"
type textarea "Prep the area where the new pressure treated 6''x8'' timber x36'' tall will be …"
type input "1"
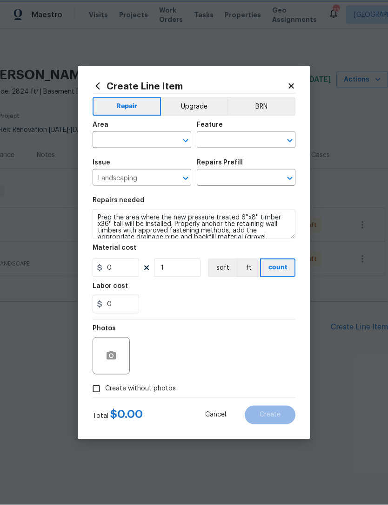
type input "Pressure Treated Retaining Wall (36") $53.87"
type input "53.87"
click at [211, 249] on div "Material cost" at bounding box center [194, 250] width 203 height 12
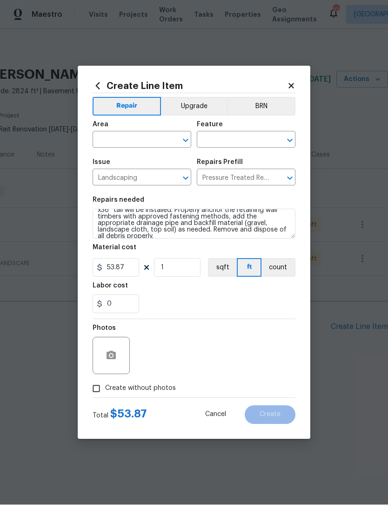
scroll to position [13, 0]
click at [288, 233] on textarea "Prep the area where the new pressure treated 6''x8'' timber x36'' tall will be …" at bounding box center [194, 224] width 203 height 30
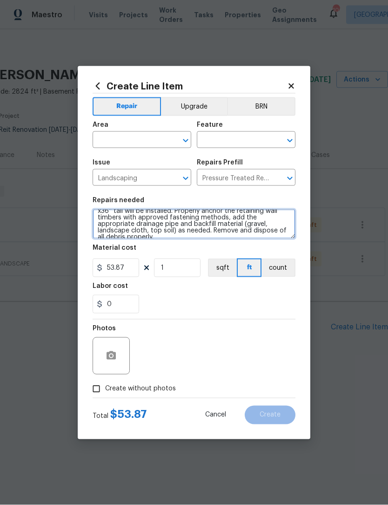
click at [288, 232] on textarea "Prep the area where the new pressure treated 6''x8'' timber x36'' tall will be …" at bounding box center [194, 224] width 203 height 30
click at [279, 232] on textarea "Prep the area where the new pressure treated 6''x8'' timber x36'' tall will be …" at bounding box center [194, 224] width 203 height 30
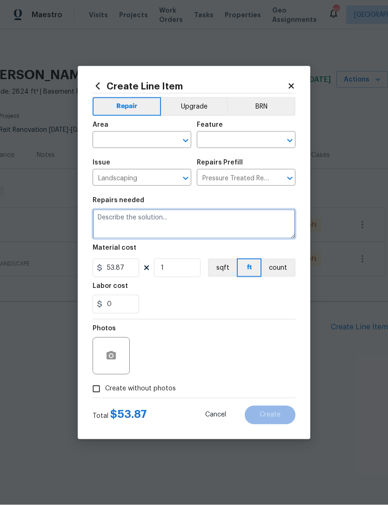
scroll to position [0, 0]
click at [152, 219] on textarea at bounding box center [194, 224] width 203 height 30
paste textarea "PROVIDE QUOTE: 1. Repair the front retaining wall where it has failed, so that …"
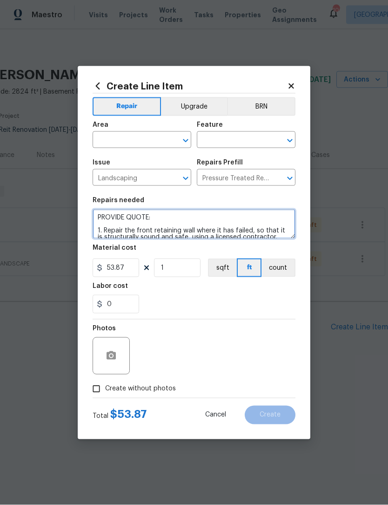
scroll to position [39, 0]
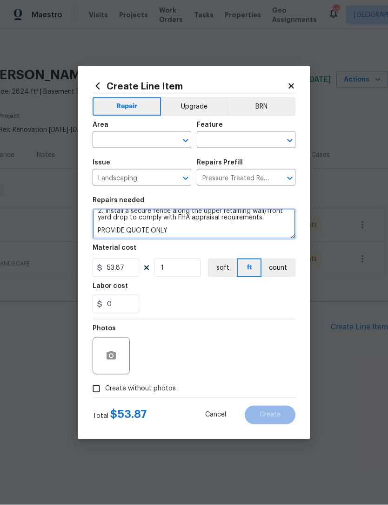
type textarea "PROVIDE QUOTE: 1. Repair the front retaining wall where it has failed, so that …"
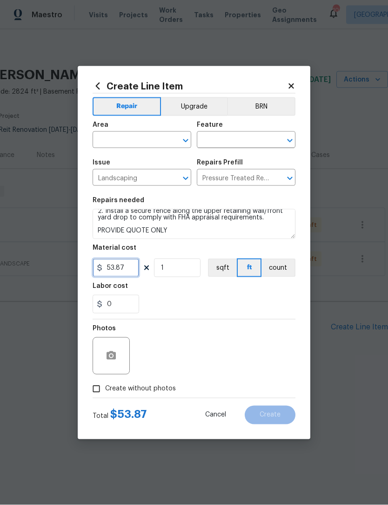
click at [130, 271] on input "53.87" at bounding box center [116, 267] width 47 height 19
type input "1"
click at [186, 140] on icon "Open" at bounding box center [185, 140] width 11 height 11
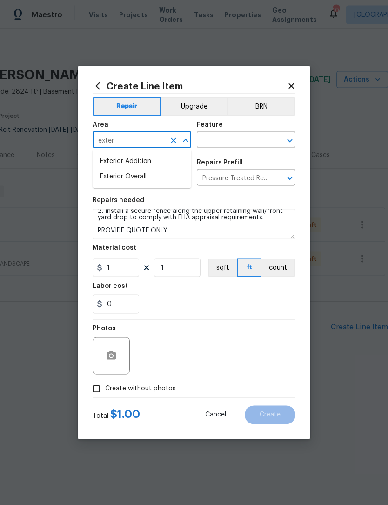
click at [165, 178] on li "Exterior Overall" at bounding box center [142, 176] width 99 height 15
type input "Exterior Overall"
click at [236, 139] on input "text" at bounding box center [233, 141] width 73 height 14
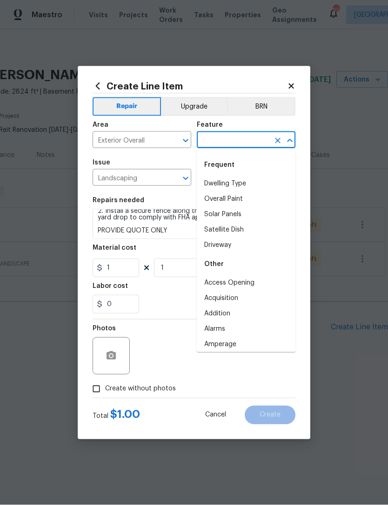
click at [235, 163] on div "Frequent" at bounding box center [246, 165] width 99 height 22
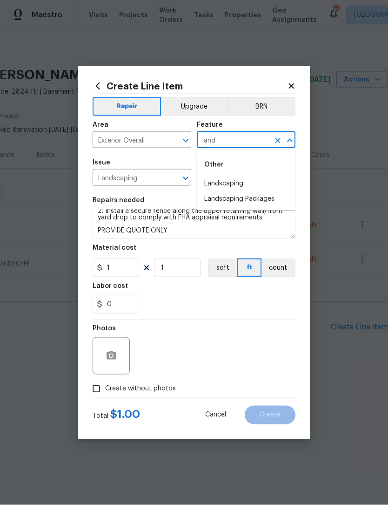
click at [248, 185] on li "Landscaping" at bounding box center [246, 183] width 99 height 15
type input "Landscaping"
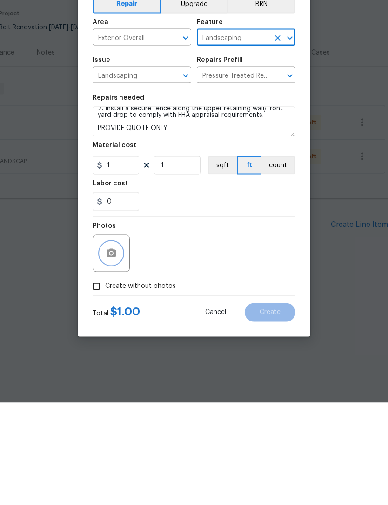
click at [111, 351] on icon "button" at bounding box center [111, 355] width 9 height 8
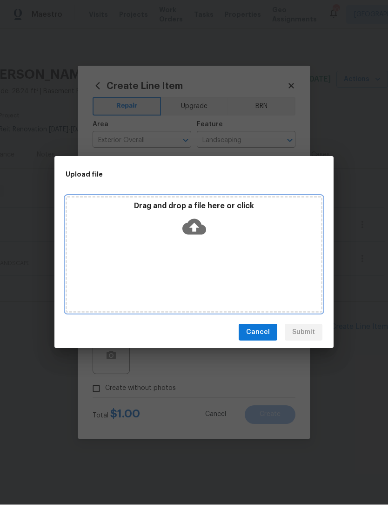
click at [203, 229] on icon at bounding box center [194, 227] width 24 height 16
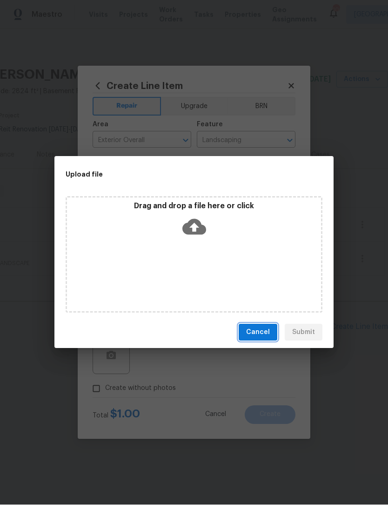
click at [269, 334] on span "Cancel" at bounding box center [258, 333] width 24 height 12
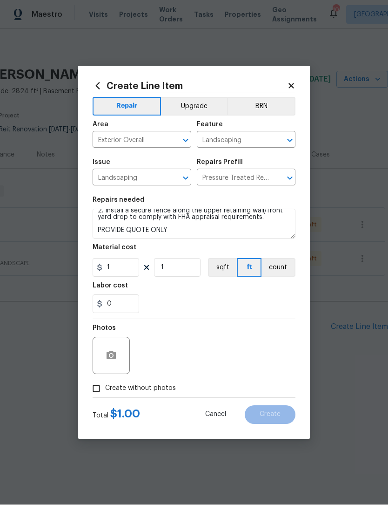
click at [290, 82] on icon at bounding box center [291, 86] width 8 height 8
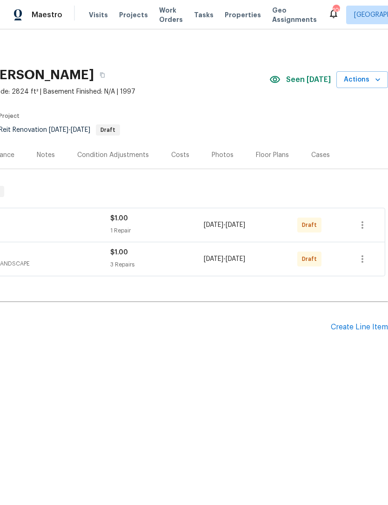
click at [372, 324] on div "Create Line Item" at bounding box center [359, 327] width 57 height 9
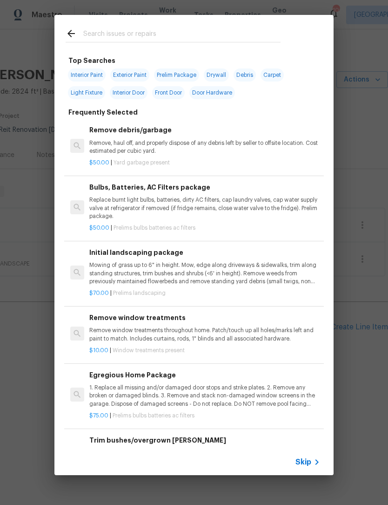
click at [182, 33] on input "text" at bounding box center [181, 35] width 197 height 14
type input "Retain"
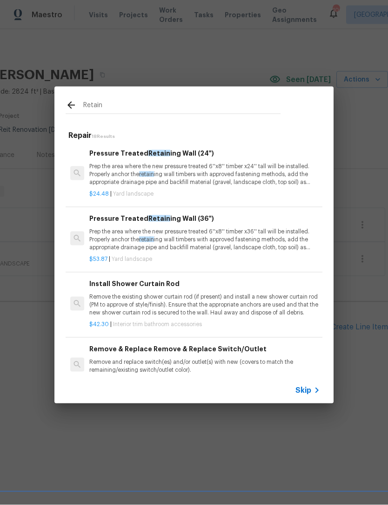
click at [193, 236] on p "Prep the area where the new pressure treated 6''x8'' timber x36'' tall will be …" at bounding box center [204, 240] width 231 height 24
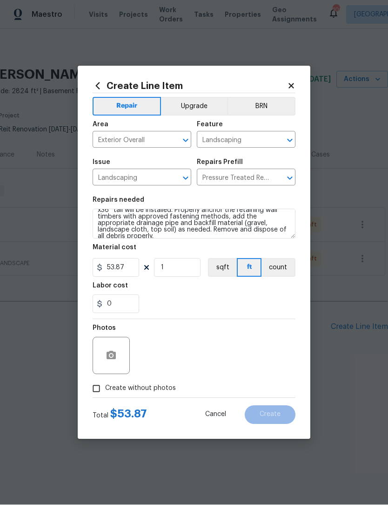
scroll to position [13, 0]
click at [287, 233] on textarea "Prep the area where the new pressure treated 6''x8'' timber x36'' tall will be …" at bounding box center [194, 224] width 203 height 30
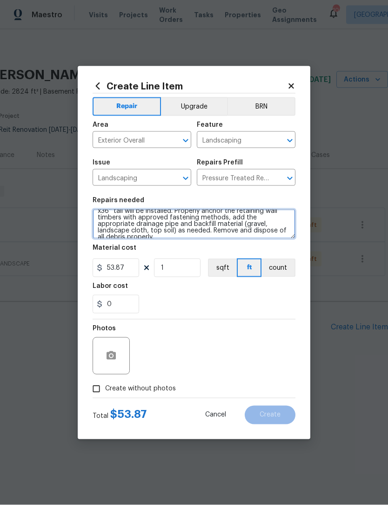
click at [289, 231] on textarea "Prep the area where the new pressure treated 6''x8'' timber x36'' tall will be …" at bounding box center [194, 224] width 203 height 30
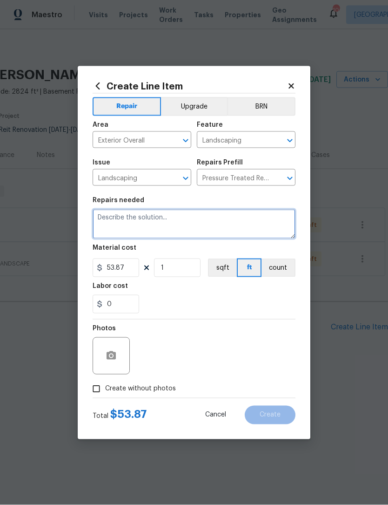
scroll to position [0, 0]
click at [131, 219] on textarea at bounding box center [194, 224] width 203 height 30
paste textarea "PROVIDE QUOTE: 1. Repair the front retaining wall where it has failed, so that …"
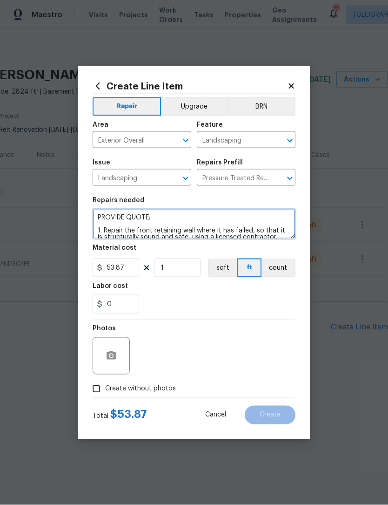
scroll to position [39, 0]
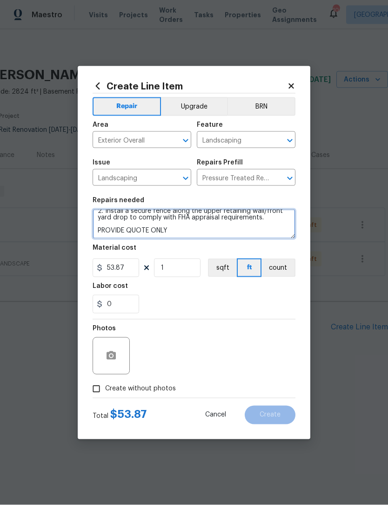
type textarea "PROVIDE QUOTE: 1. Repair the front retaining wall where it has failed, so that …"
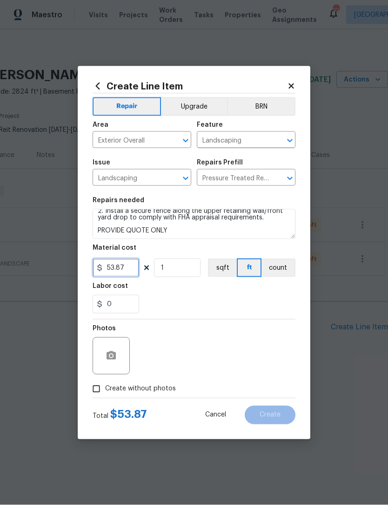
click at [136, 267] on input "53.87" at bounding box center [116, 267] width 47 height 19
type input "1"
click at [101, 393] on input "Create without photos" at bounding box center [96, 389] width 18 height 18
click at [117, 360] on button "button" at bounding box center [111, 355] width 22 height 22
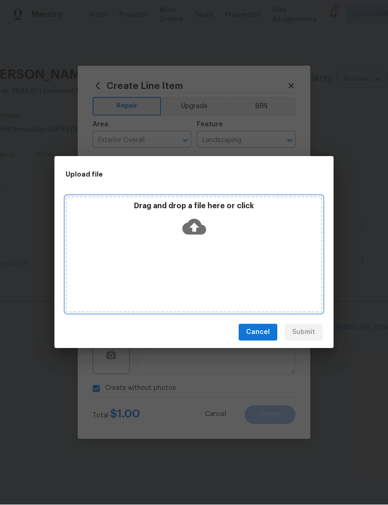
click at [195, 224] on icon at bounding box center [194, 227] width 24 height 24
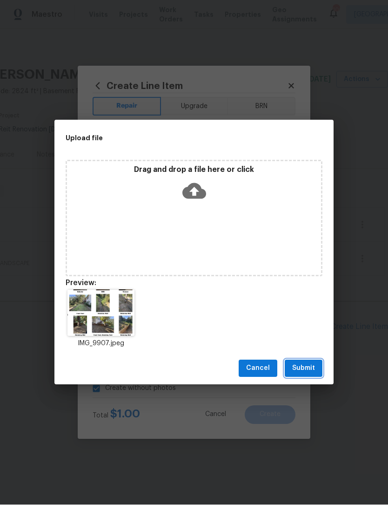
click at [311, 370] on span "Submit" at bounding box center [303, 369] width 23 height 12
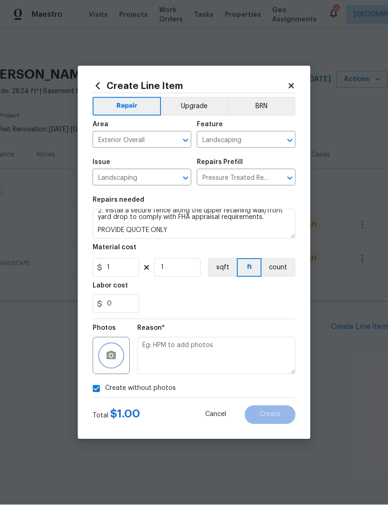
checkbox input "false"
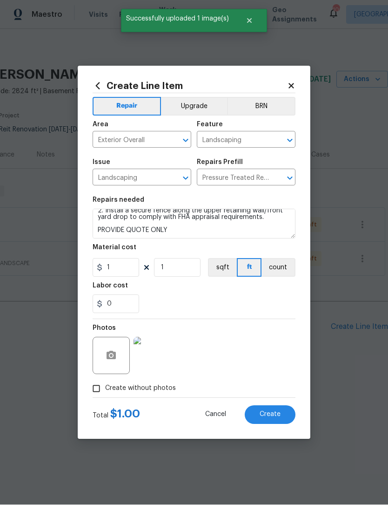
click at [284, 417] on button "Create" at bounding box center [270, 414] width 51 height 19
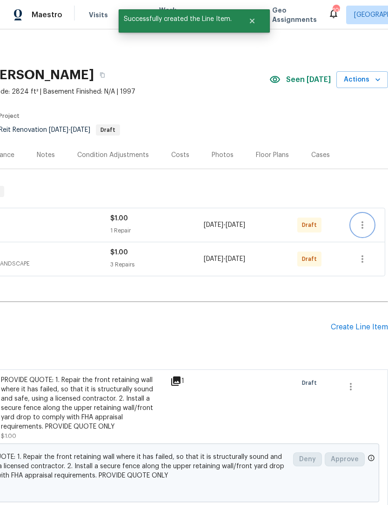
click at [364, 227] on icon "button" at bounding box center [362, 224] width 11 height 11
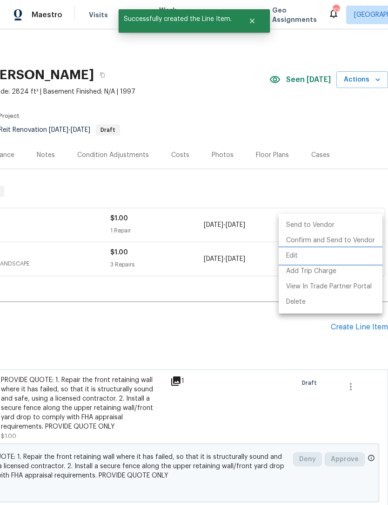
click at [307, 257] on li "Edit" at bounding box center [331, 255] width 104 height 15
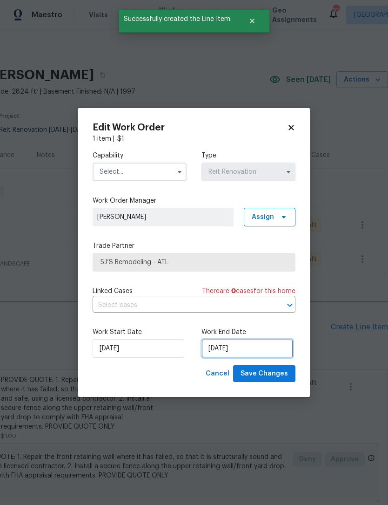
click at [237, 352] on input "10/2/2025" at bounding box center [248, 348] width 92 height 19
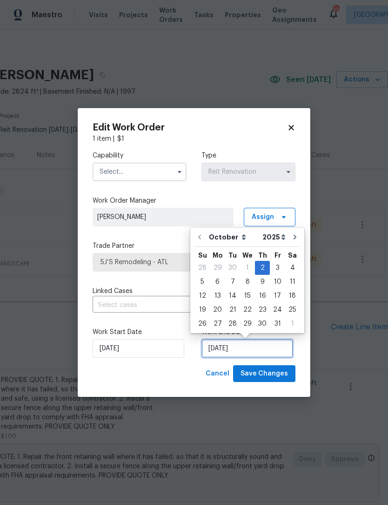
scroll to position [17, 0]
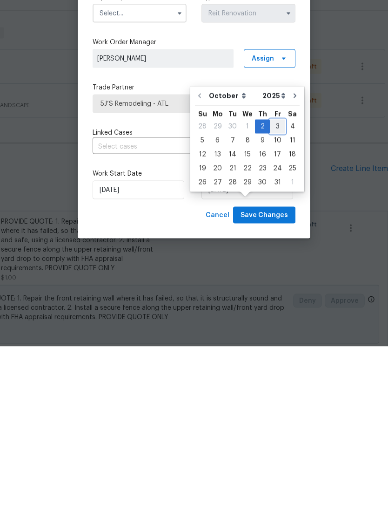
click at [279, 278] on div "3" at bounding box center [277, 284] width 15 height 13
type input "10/3/2025"
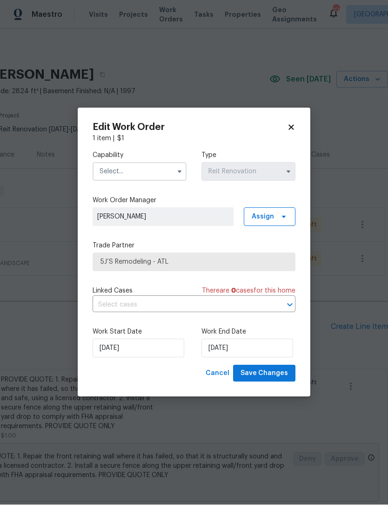
click at [183, 168] on icon "button" at bounding box center [179, 171] width 7 height 7
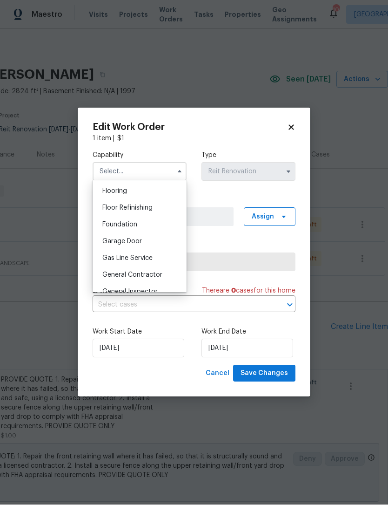
scroll to position [376, 0]
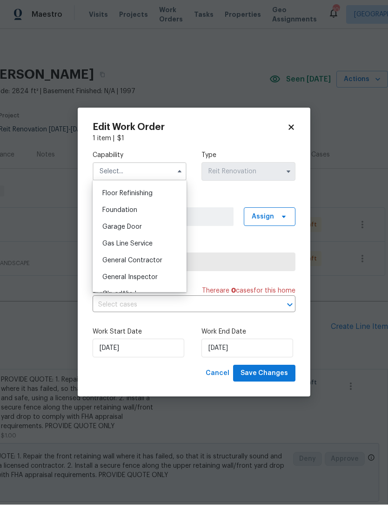
click at [165, 260] on div "General Contractor" at bounding box center [139, 260] width 89 height 17
type input "General Contractor"
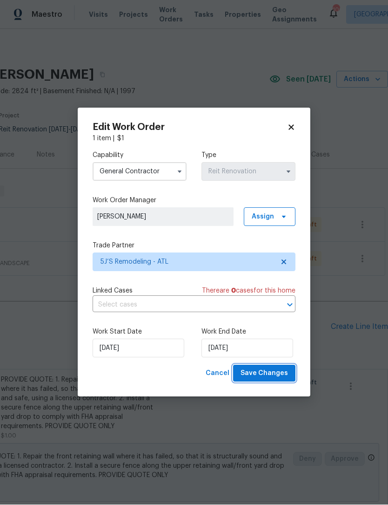
click at [283, 366] on button "Save Changes" at bounding box center [264, 373] width 62 height 17
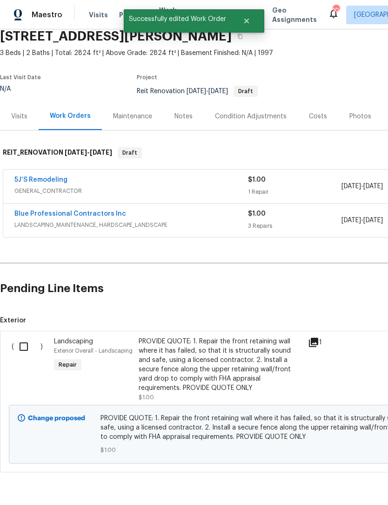
scroll to position [39, 0]
click at [16, 337] on input "checkbox" at bounding box center [27, 347] width 27 height 20
checkbox input "true"
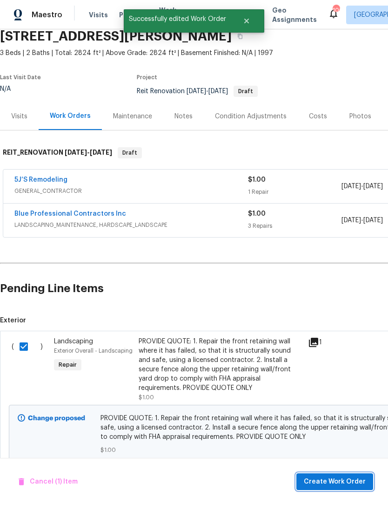
click at [335, 483] on span "Create Work Order" at bounding box center [335, 482] width 62 height 12
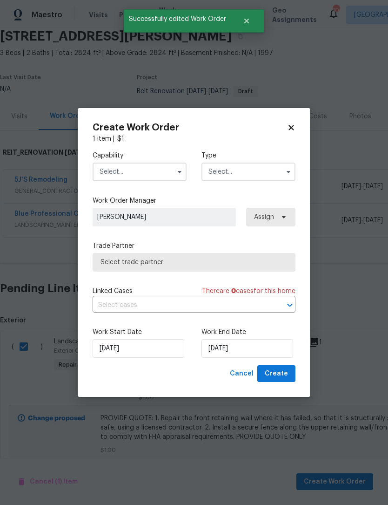
click at [178, 172] on icon "button" at bounding box center [179, 171] width 7 height 7
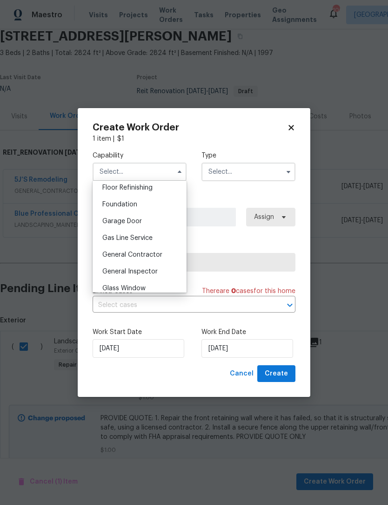
scroll to position [385, 0]
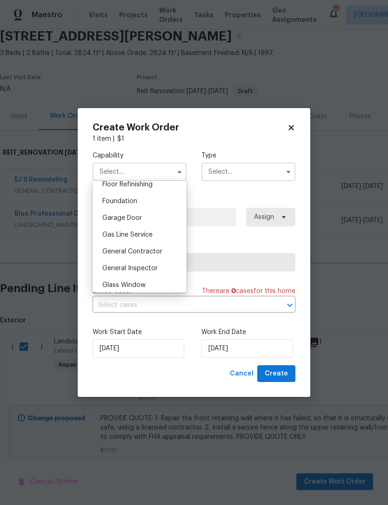
click at [158, 254] on span "General Contractor" at bounding box center [132, 251] width 60 height 7
type input "General Contractor"
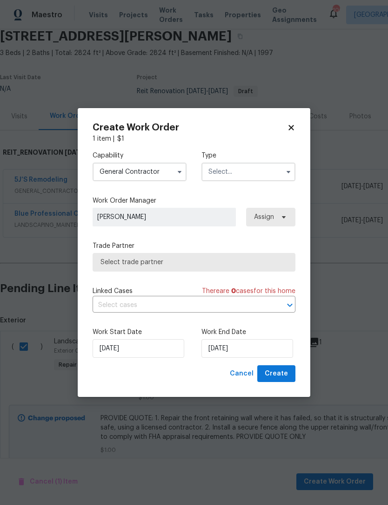
click at [287, 172] on icon "button" at bounding box center [288, 171] width 7 height 7
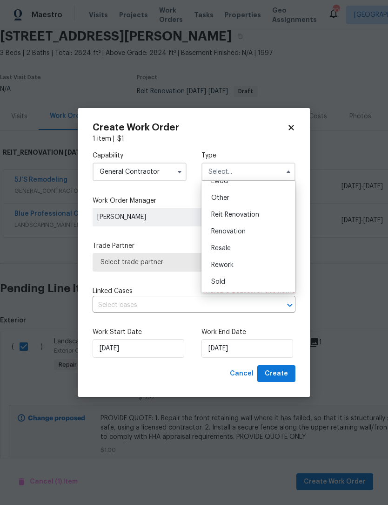
scroll to position [111, 0]
click at [263, 216] on div "Reit Renovation" at bounding box center [248, 214] width 89 height 17
type input "Reit Renovation"
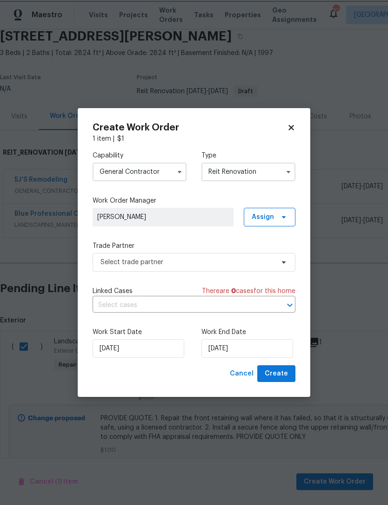
scroll to position [0, 0]
click at [256, 352] on input "10/2/2025" at bounding box center [248, 348] width 92 height 19
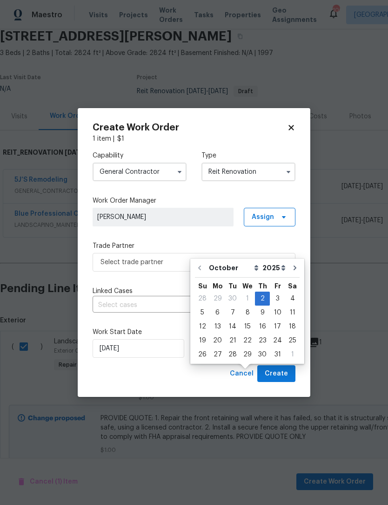
scroll to position [31, 0]
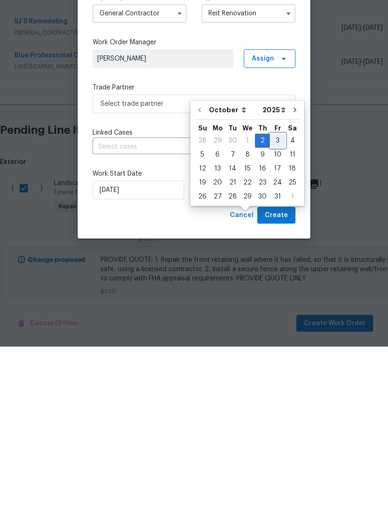
click at [271, 292] on div "3" at bounding box center [277, 298] width 15 height 13
type input "10/3/2025"
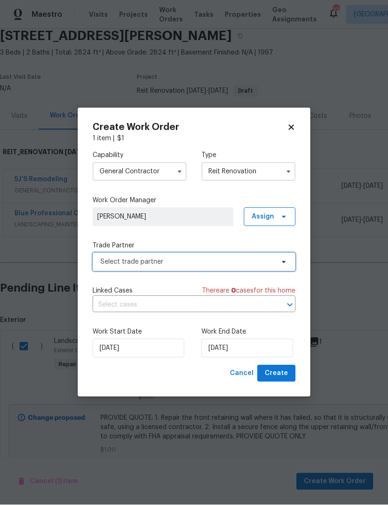
click at [287, 265] on span "Select trade partner" at bounding box center [194, 262] width 203 height 19
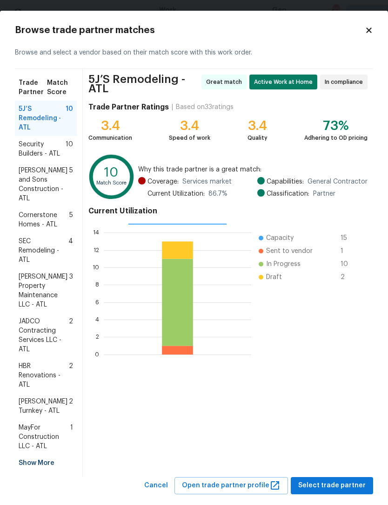
scroll to position [2, 0]
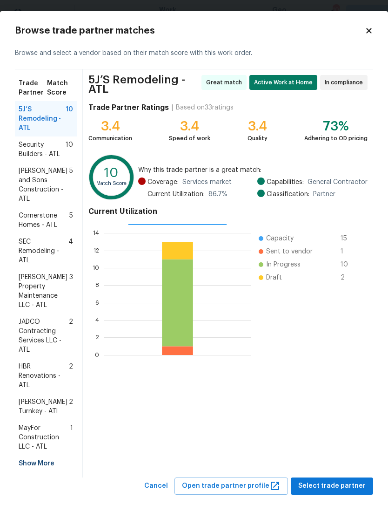
click at [49, 455] on div "Show More" at bounding box center [46, 463] width 62 height 17
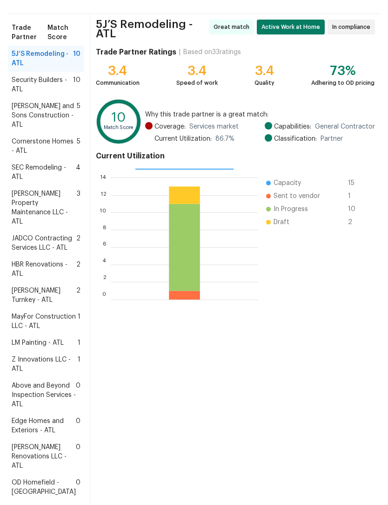
scroll to position [61, 0]
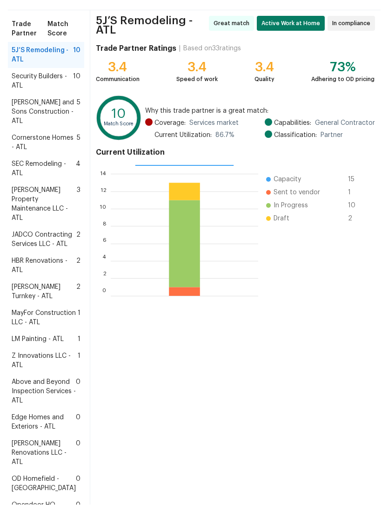
click at [60, 344] on span "LM Painting - ATL" at bounding box center [38, 339] width 52 height 9
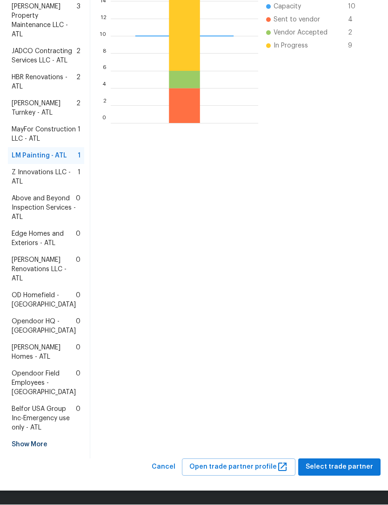
scroll to position [328, 0]
click at [330, 470] on span "Select trade partner" at bounding box center [339, 467] width 67 height 12
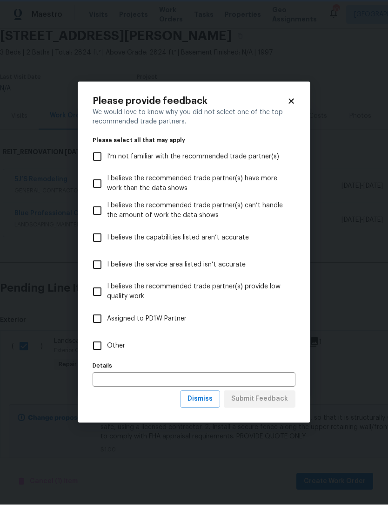
scroll to position [0, 0]
click at [205, 406] on button "Dismiss" at bounding box center [200, 398] width 40 height 17
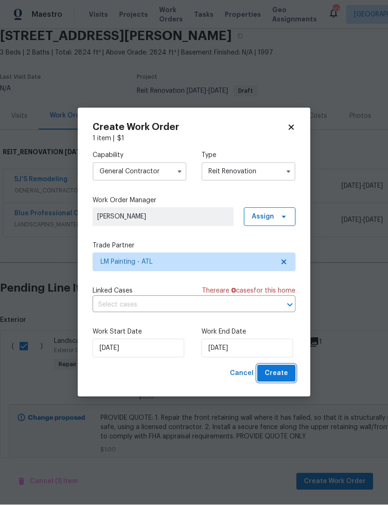
click at [288, 377] on span "Create" at bounding box center [276, 374] width 23 height 12
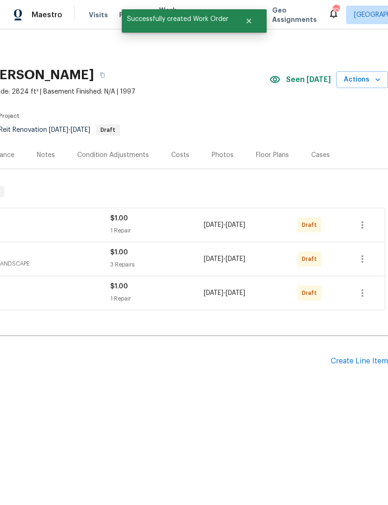
scroll to position [0, 138]
click at [365, 296] on icon "button" at bounding box center [362, 292] width 11 height 11
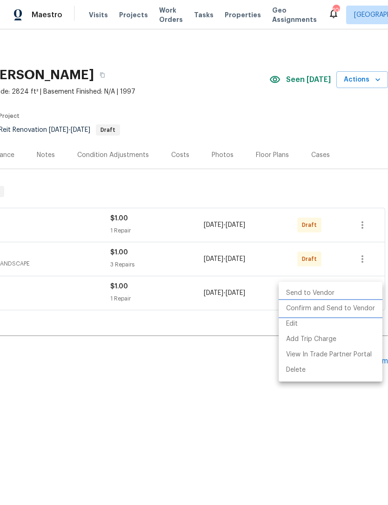
click at [365, 312] on li "Confirm and Send to Vendor" at bounding box center [331, 308] width 104 height 15
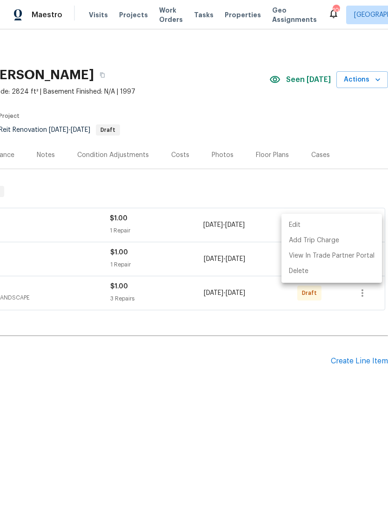
click at [355, 317] on div at bounding box center [194, 252] width 388 height 505
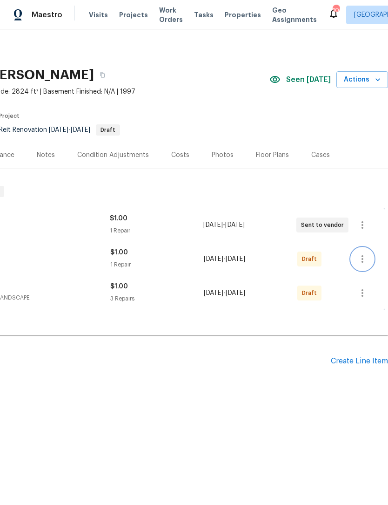
click at [364, 260] on icon "button" at bounding box center [362, 258] width 11 height 11
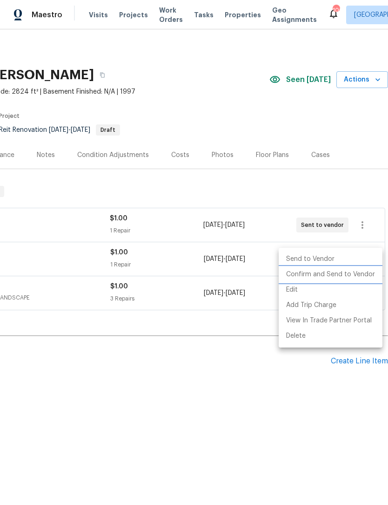
click at [362, 276] on li "Confirm and Send to Vendor" at bounding box center [331, 274] width 104 height 15
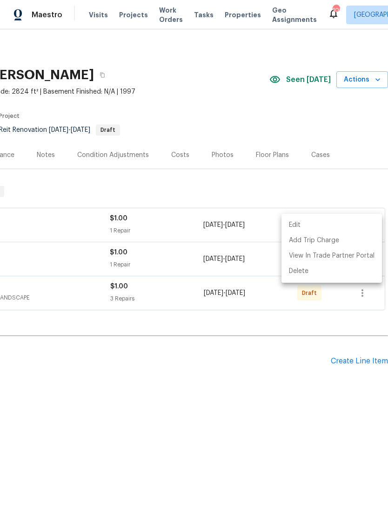
click at [303, 339] on div at bounding box center [194, 252] width 388 height 505
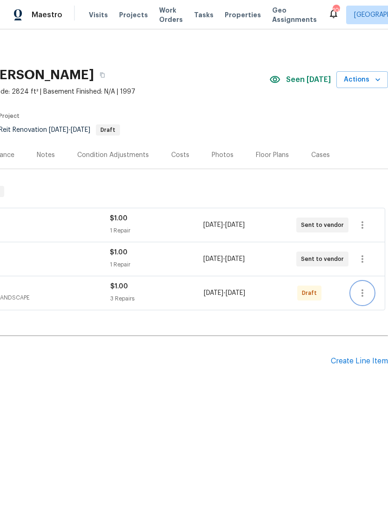
click at [366, 294] on icon "button" at bounding box center [362, 292] width 11 height 11
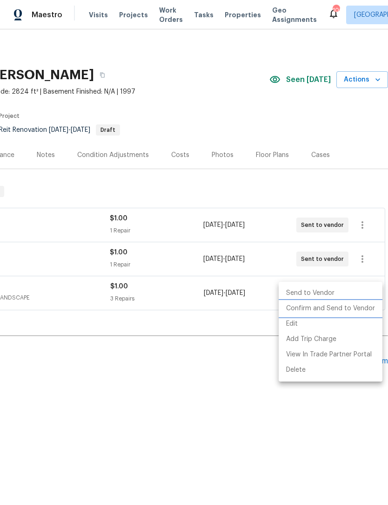
click at [358, 308] on li "Confirm and Send to Vendor" at bounding box center [331, 308] width 104 height 15
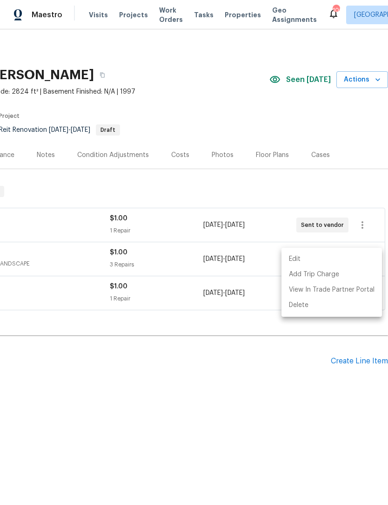
click at [264, 388] on div at bounding box center [194, 252] width 388 height 505
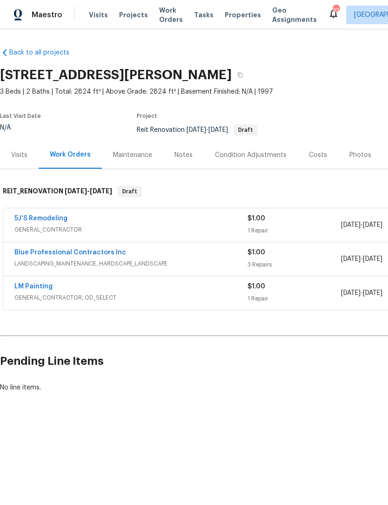
scroll to position [0, 0]
click at [187, 153] on div "Notes" at bounding box center [184, 154] width 18 height 9
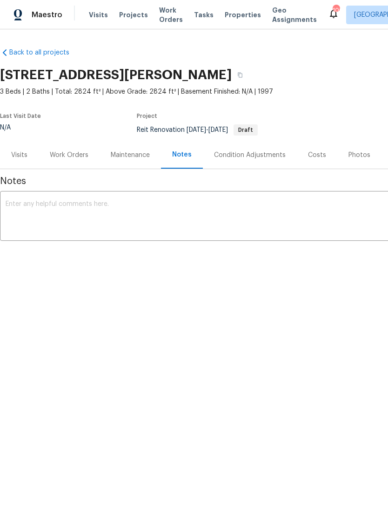
click at [161, 204] on textarea at bounding box center [263, 217] width 515 height 33
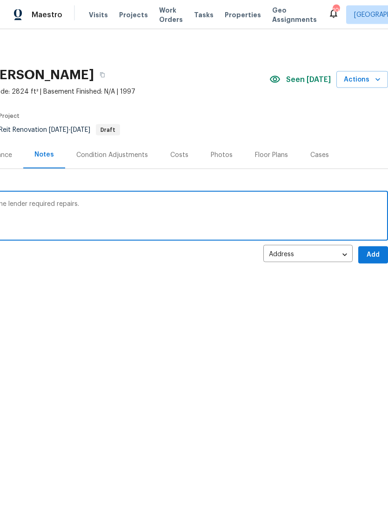
scroll to position [0, 138]
type textarea "Dispatched request for quotes to satisfy the lender required repairs."
click at [373, 254] on span "Add" at bounding box center [373, 255] width 15 height 12
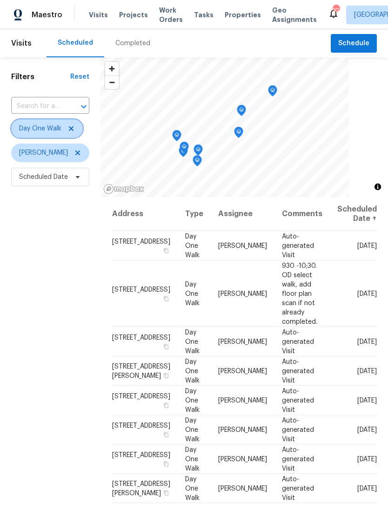
click at [72, 124] on span "Day One Walk" at bounding box center [47, 128] width 72 height 19
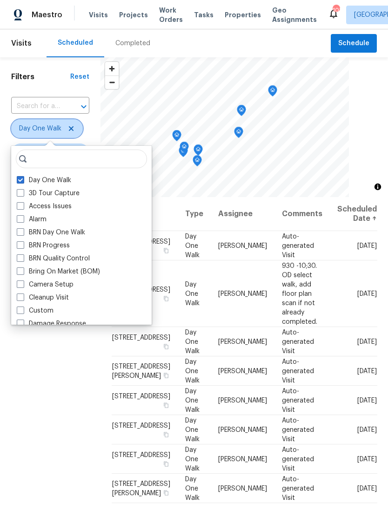
click at [70, 132] on icon at bounding box center [70, 128] width 7 height 7
checkbox input "false"
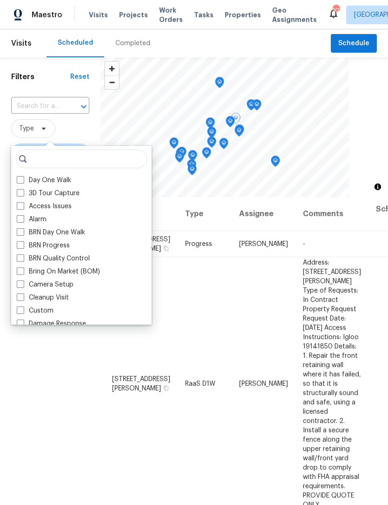
click at [179, 360] on td "RaaS D1W" at bounding box center [205, 383] width 54 height 253
